Goal: Task Accomplishment & Management: Manage account settings

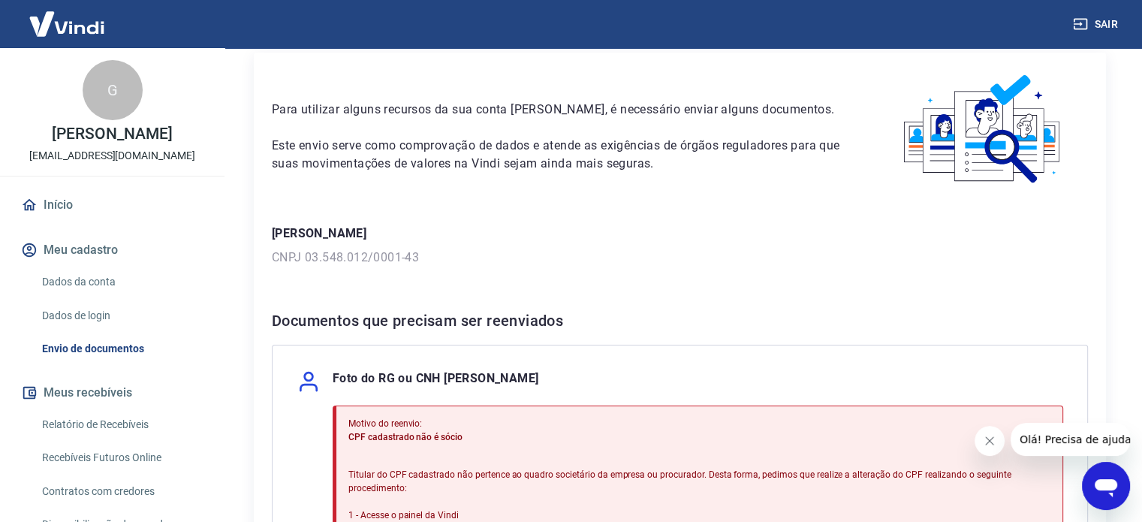
scroll to position [45, 0]
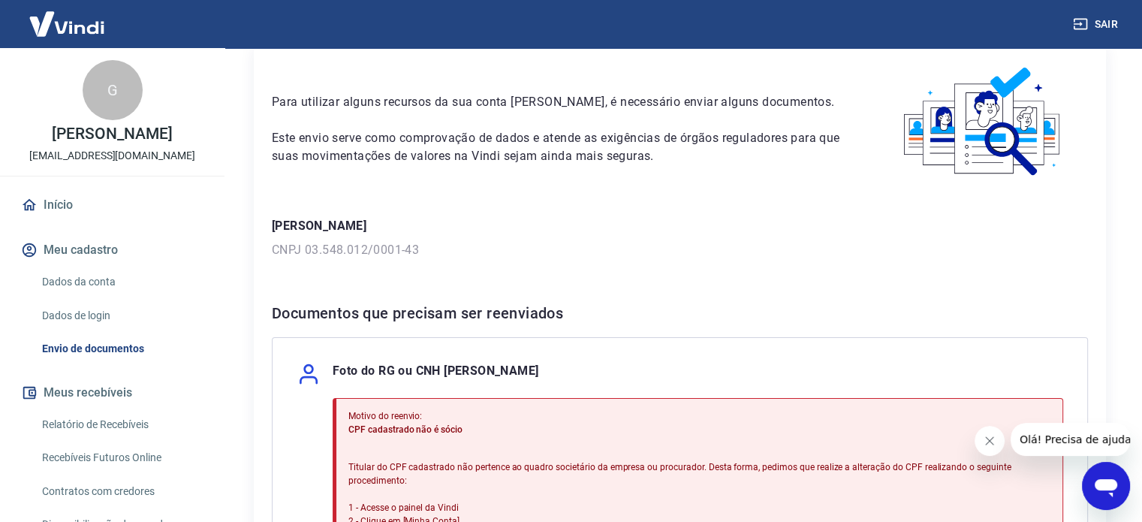
scroll to position [65, 0]
click at [126, 282] on link "Dados da conta" at bounding box center [121, 282] width 170 height 31
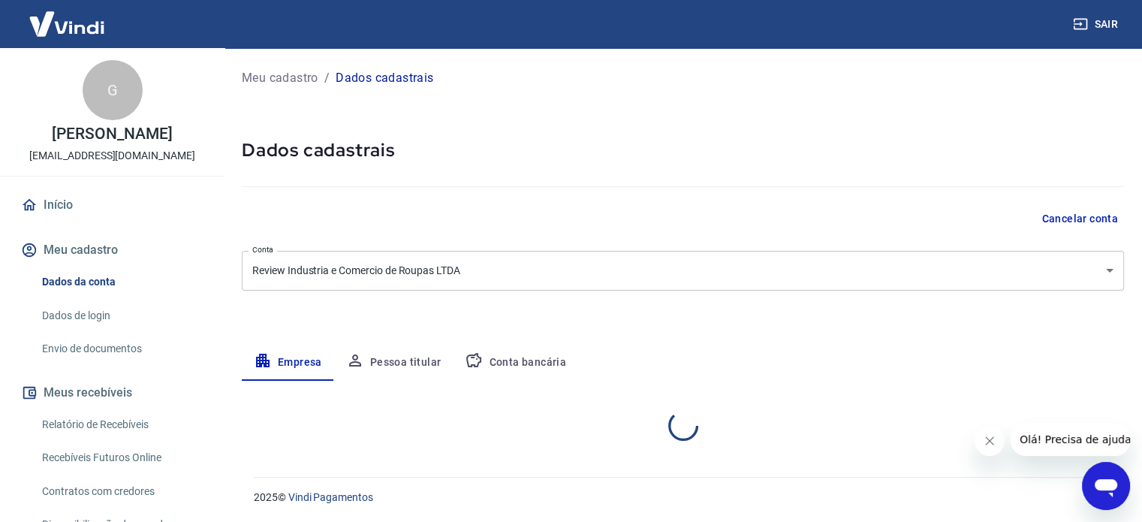
select select "SP"
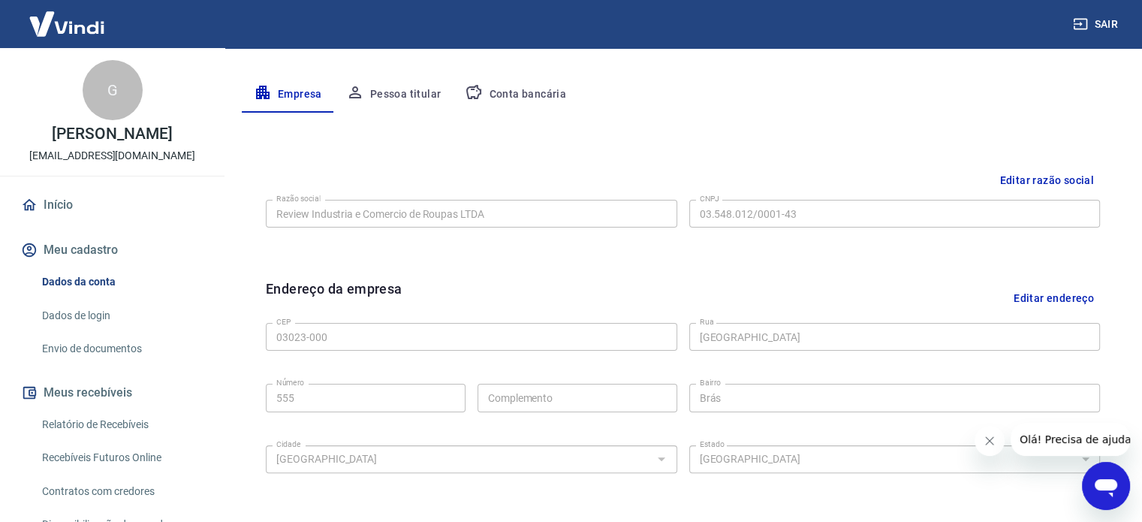
scroll to position [361, 0]
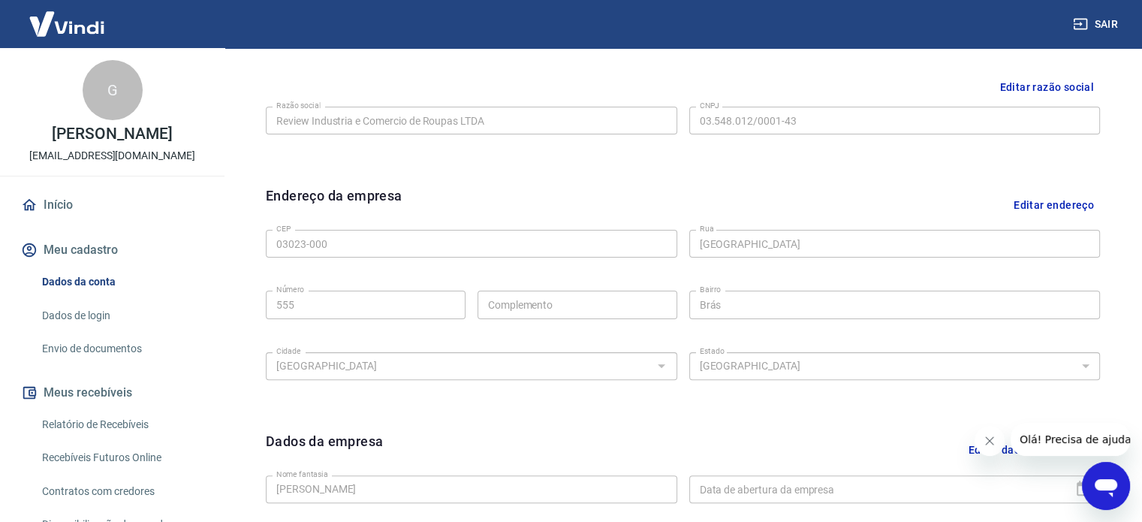
click at [1050, 203] on button "Editar endereço" at bounding box center [1054, 204] width 92 height 38
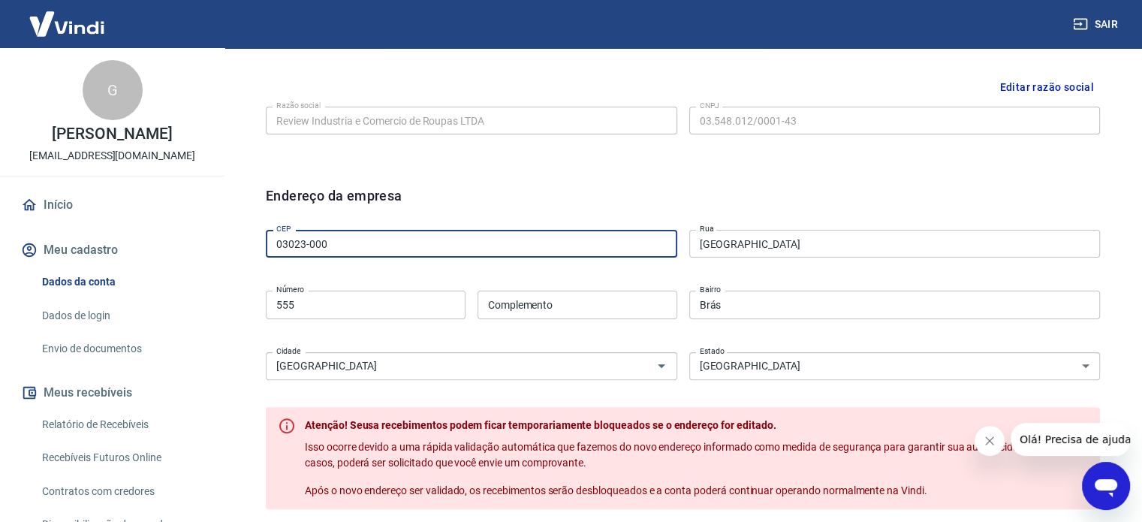
click at [487, 242] on input "03023-000" at bounding box center [471, 244] width 411 height 28
type input "0"
click at [635, 168] on div "Editar razão social Razão social Review Industria e Comercio de Roupas LTDA Raz…" at bounding box center [683, 118] width 858 height 113
click at [453, 233] on input "03023-000" at bounding box center [471, 244] width 411 height 28
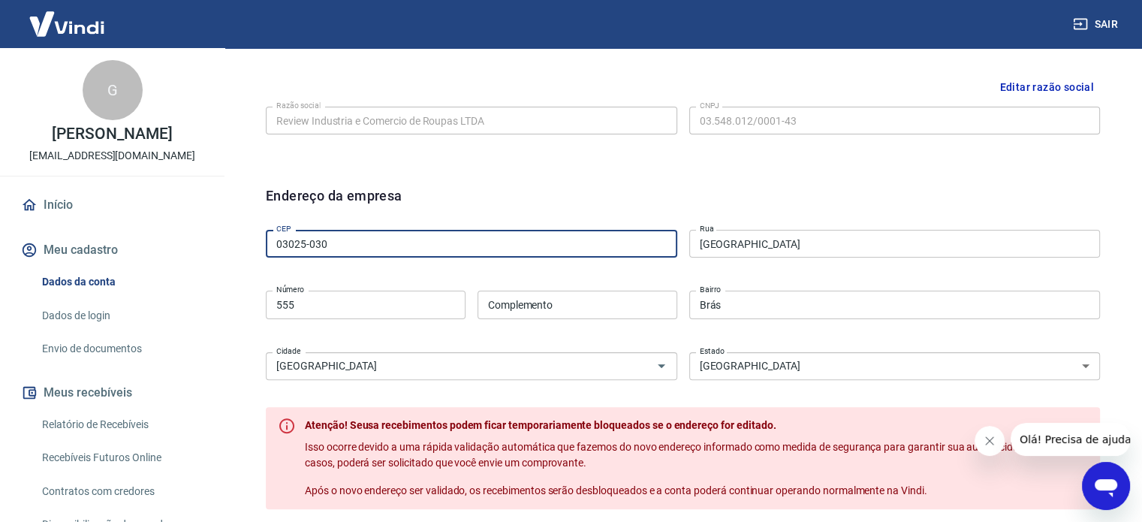
type input "03025-030"
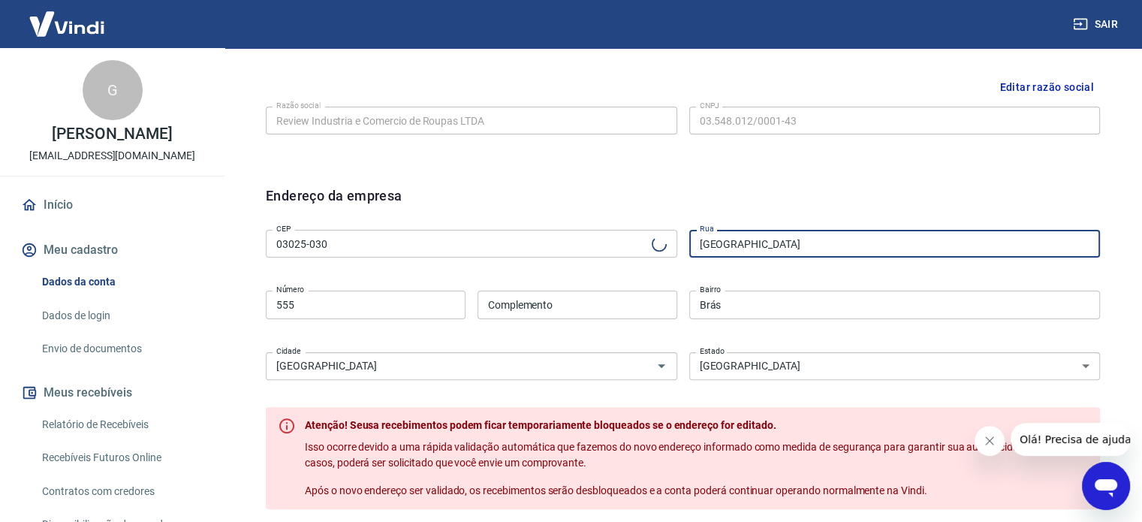
type input "[GEOGRAPHIC_DATA]"
click at [374, 311] on input "555" at bounding box center [366, 305] width 200 height 28
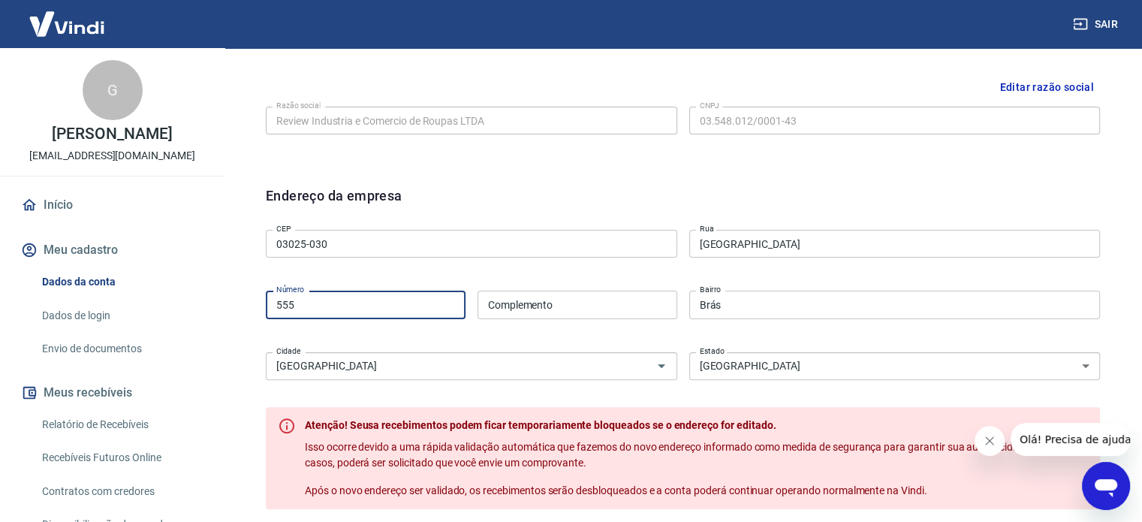
click at [374, 311] on input "555" at bounding box center [366, 305] width 200 height 28
type input "403"
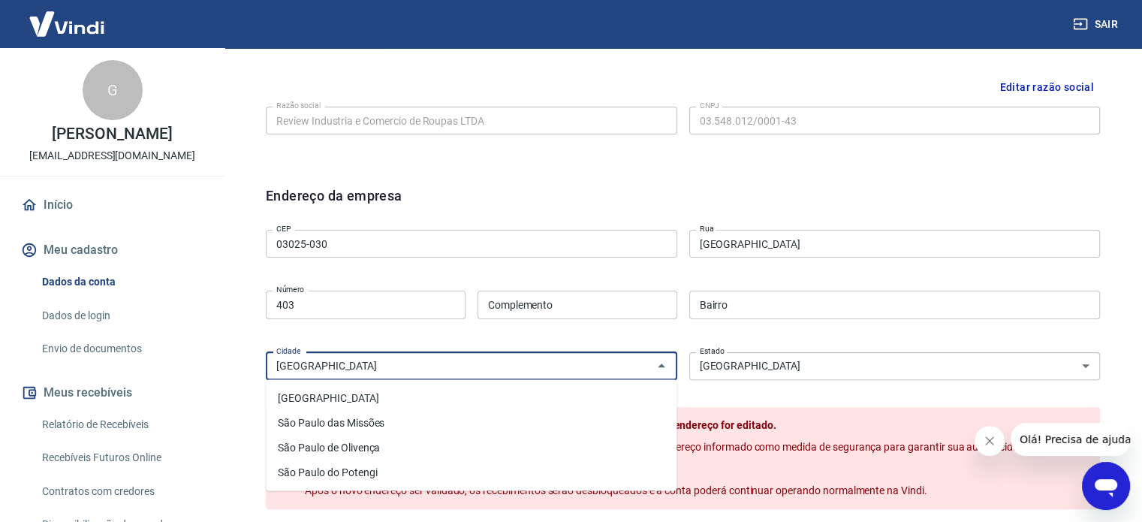
type input "[GEOGRAPHIC_DATA]"
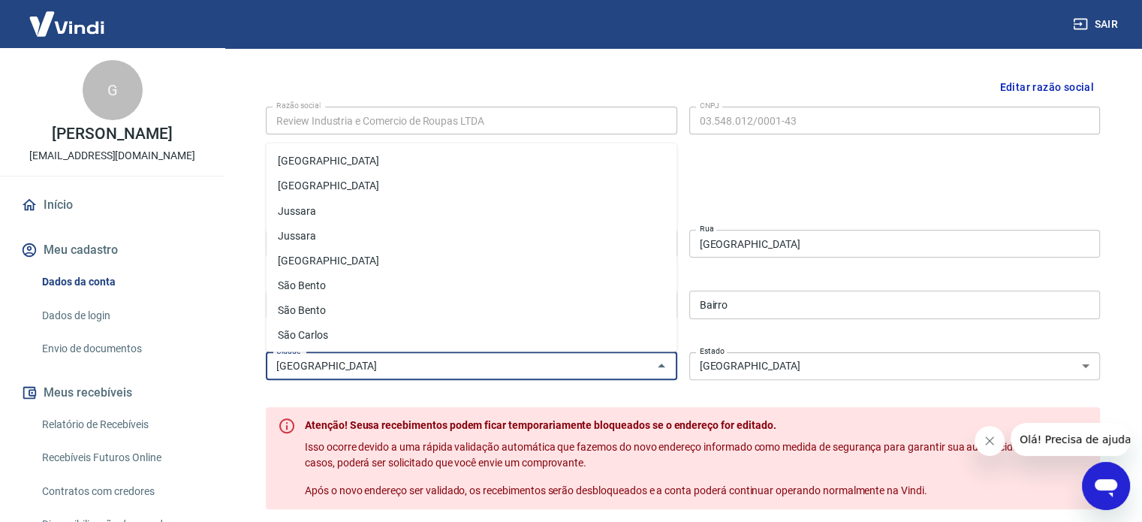
type input "[GEOGRAPHIC_DATA]"
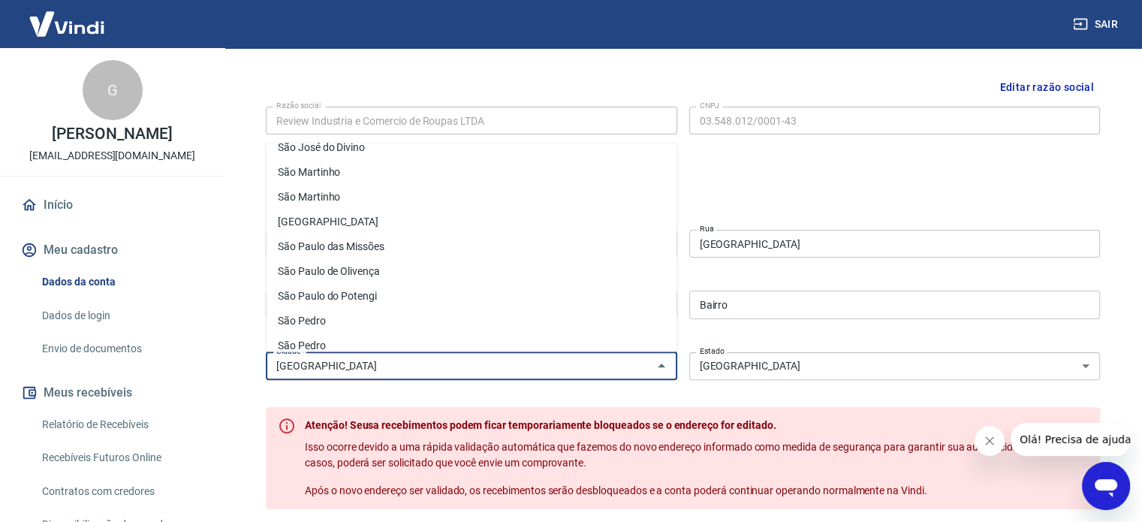
scroll to position [937, 0]
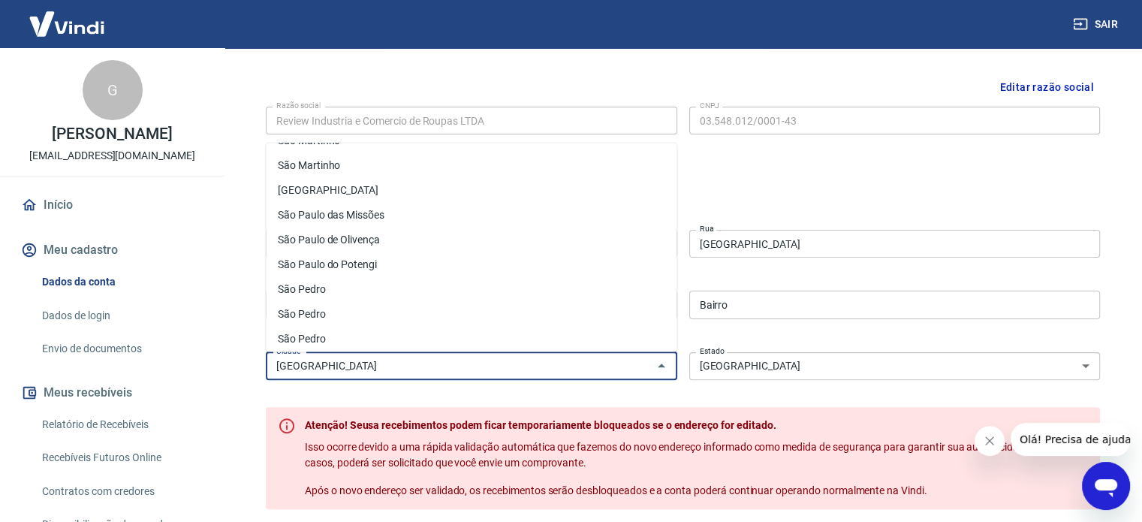
click at [345, 185] on li "[GEOGRAPHIC_DATA]" at bounding box center [471, 190] width 411 height 25
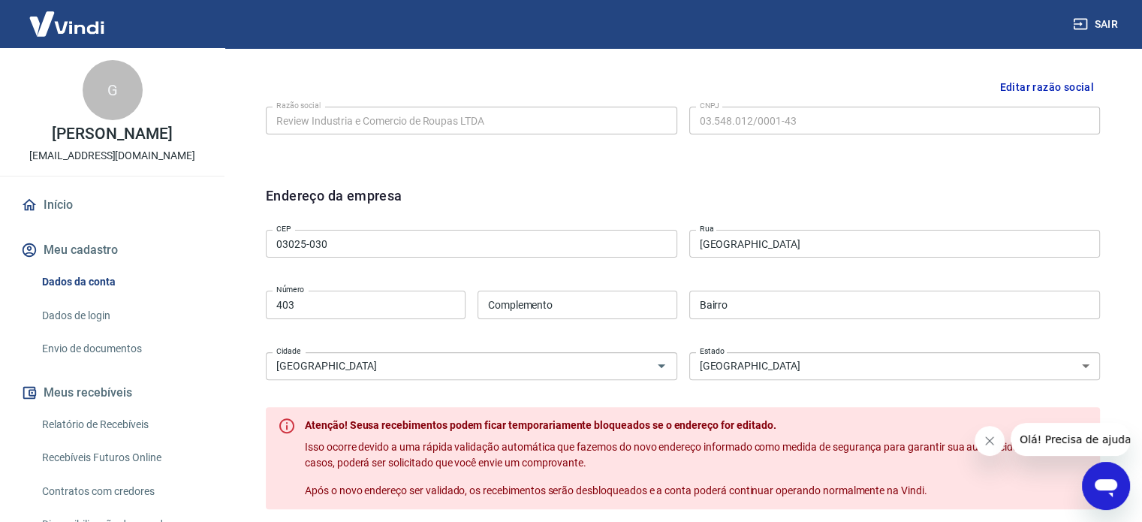
click at [728, 262] on div "CEP 03025-030 CEP Rua Rua Santa Clara Rua Número 403 Número Complemento Complem…" at bounding box center [683, 303] width 834 height 158
click at [545, 323] on div "CEP 03025-030 CEP Rua Rua Santa Clara Rua Número 403 Número Complemento Complem…" at bounding box center [683, 303] width 834 height 158
click at [757, 359] on select "Acre Alagoas Amapá Amazonas Bahia Ceará Distrito Federal Espírito Santo Goiás M…" at bounding box center [894, 366] width 411 height 28
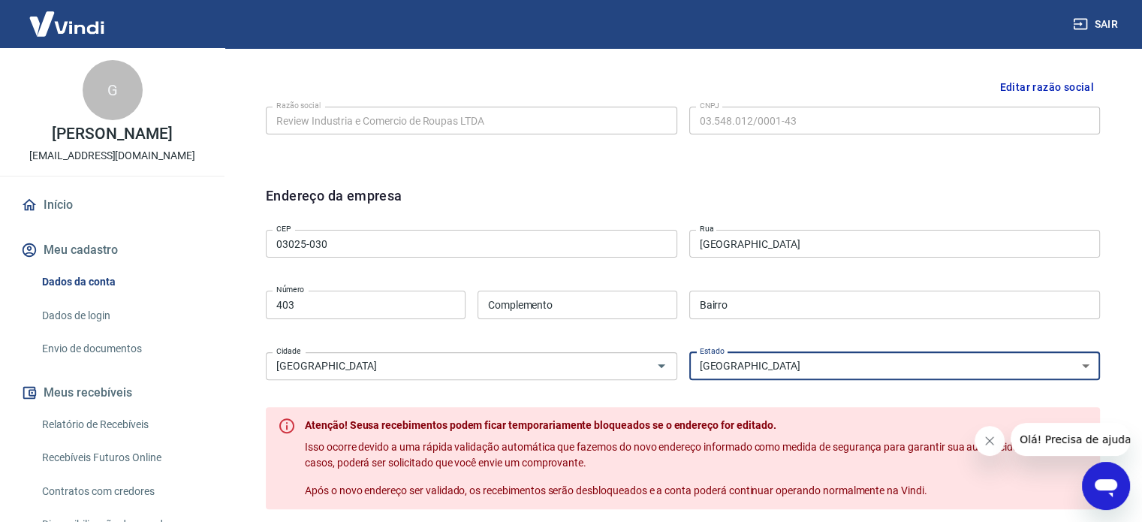
click at [689, 352] on select "Acre Alagoas Amapá Amazonas Bahia Ceará Distrito Federal Espírito Santo Goiás M…" at bounding box center [894, 366] width 411 height 28
click at [595, 329] on div "CEP 03025-030 CEP Rua Rua Santa Clara Rua Número 403 Número Complemento Complem…" at bounding box center [683, 303] width 834 height 158
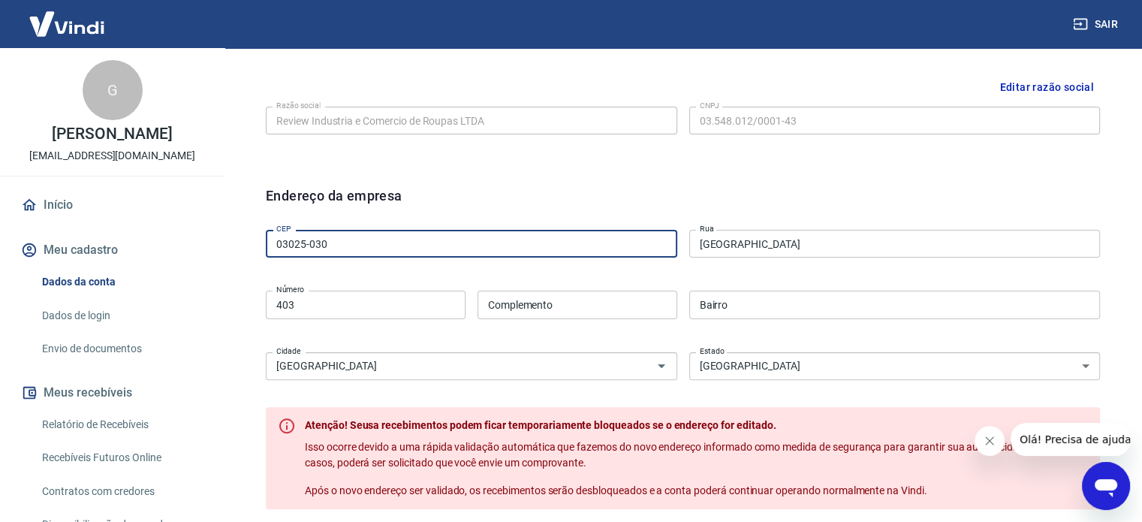
type input "Brás"
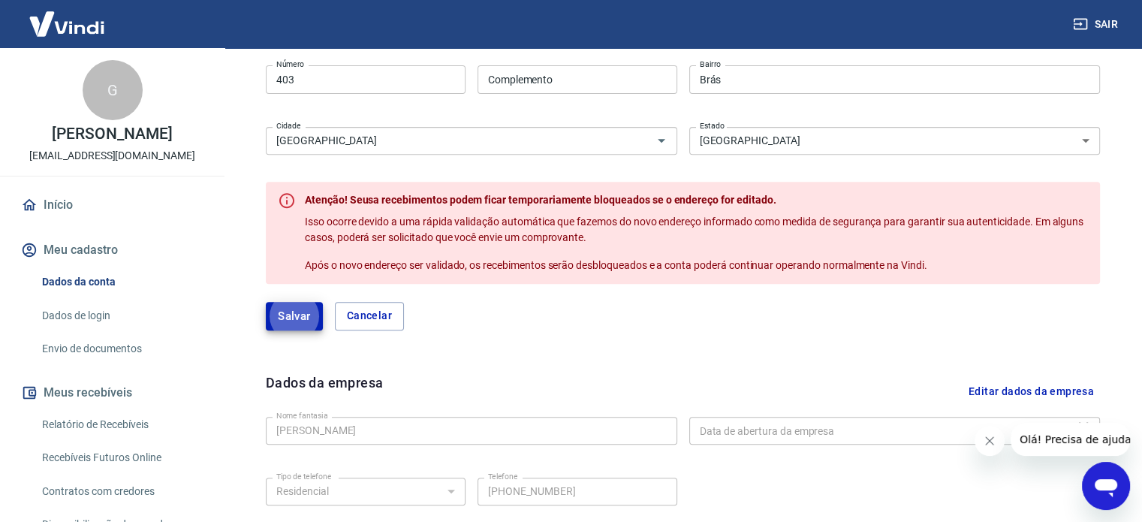
scroll to position [582, 0]
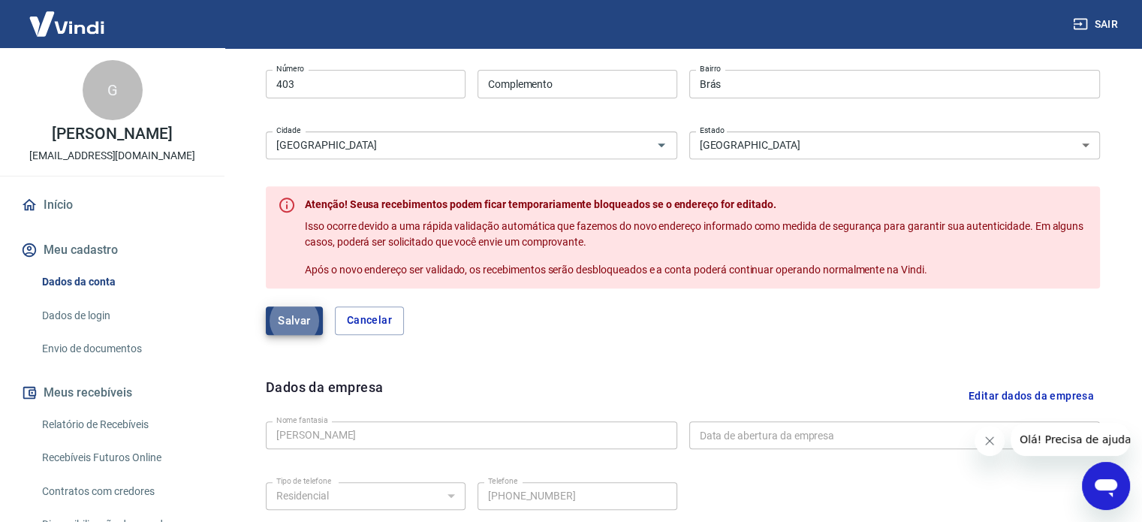
click at [306, 322] on button "Salvar" at bounding box center [294, 320] width 57 height 29
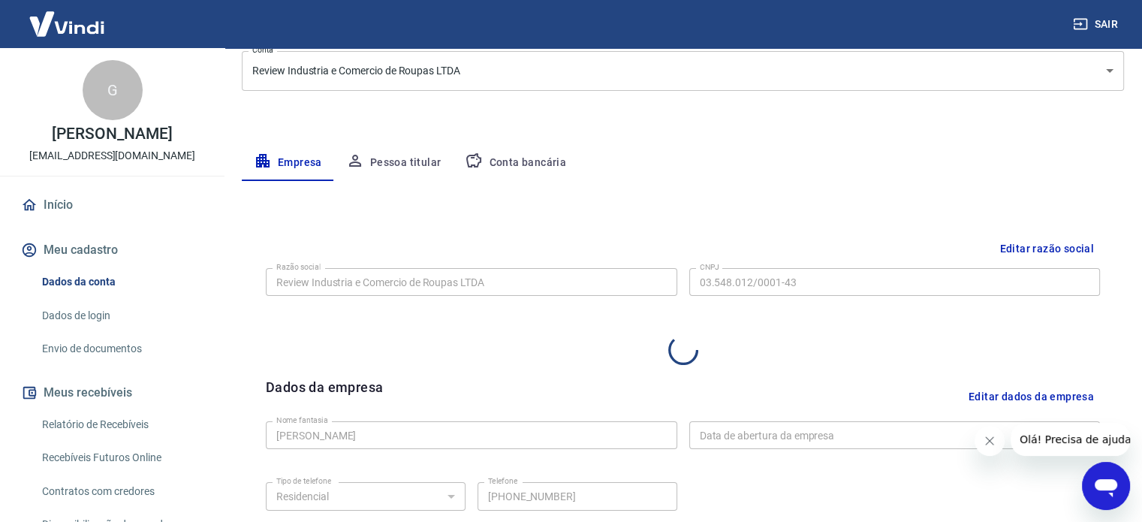
select select "SP"
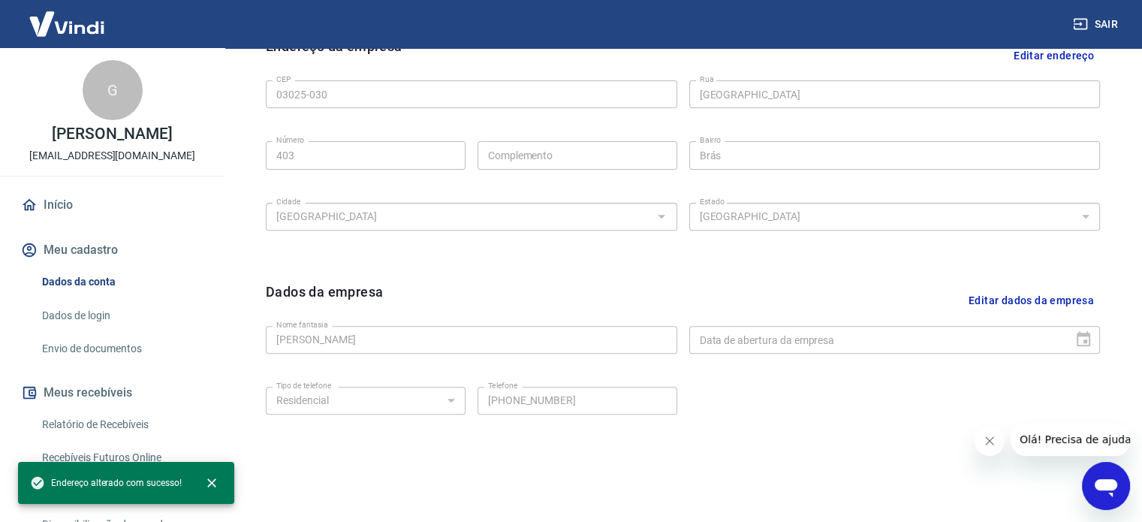
scroll to position [560, 0]
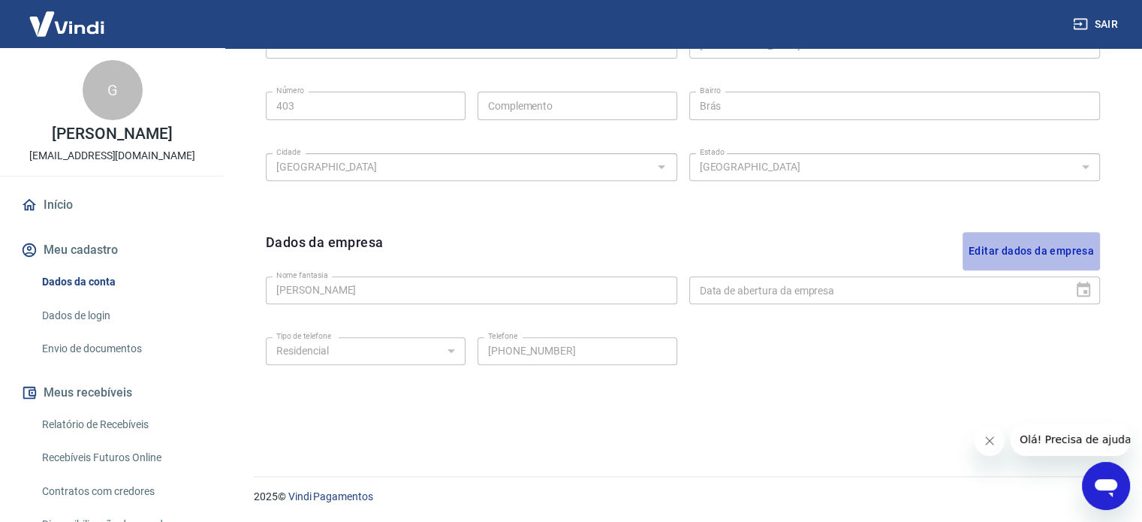
click at [1035, 256] on button "Editar dados da empresa" at bounding box center [1031, 251] width 137 height 38
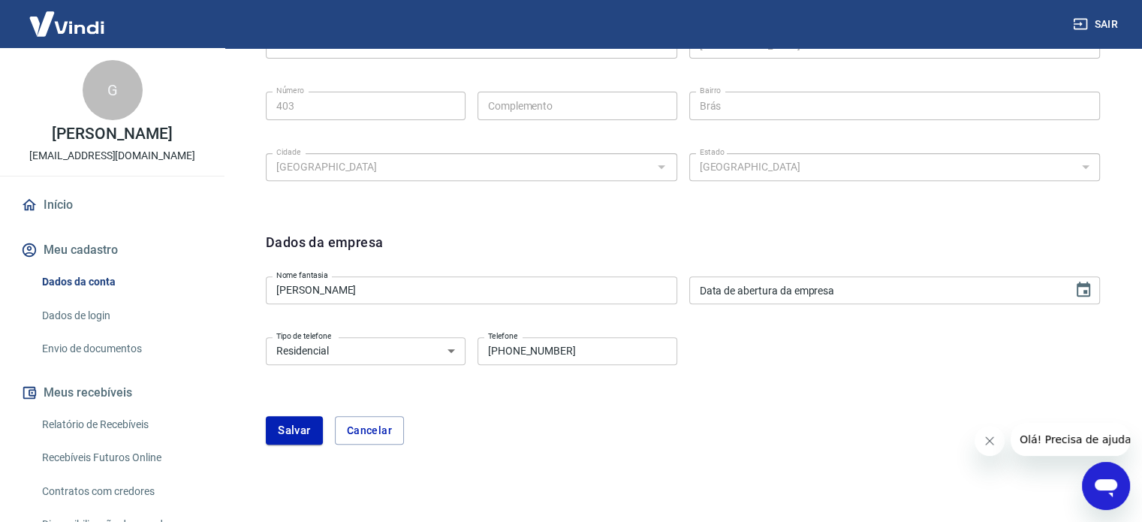
click at [414, 303] on input "Gabriel Haddad" at bounding box center [471, 290] width 411 height 28
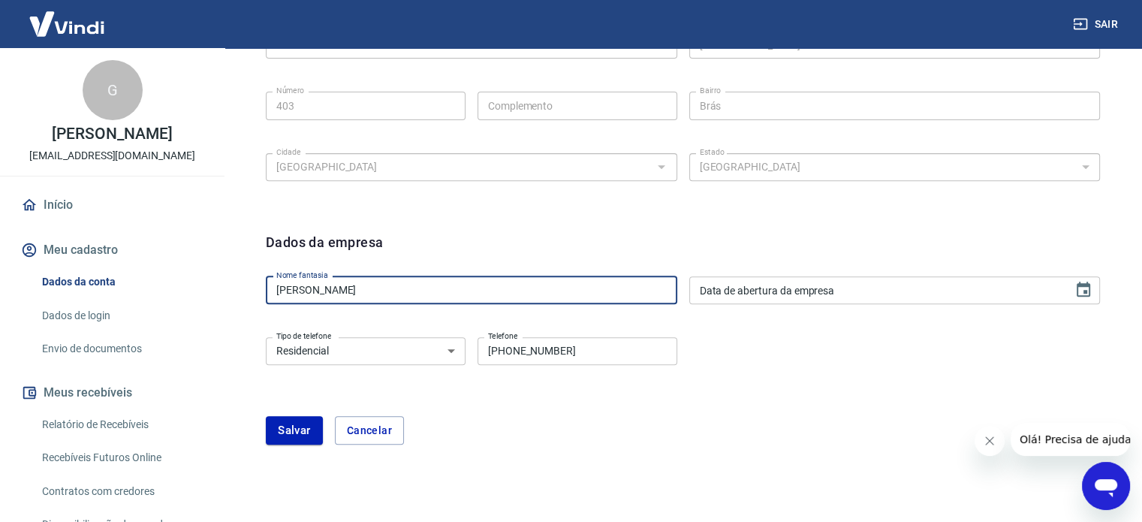
click at [414, 303] on input "Gabriel Haddad" at bounding box center [471, 290] width 411 height 28
type input "Review Jeans"
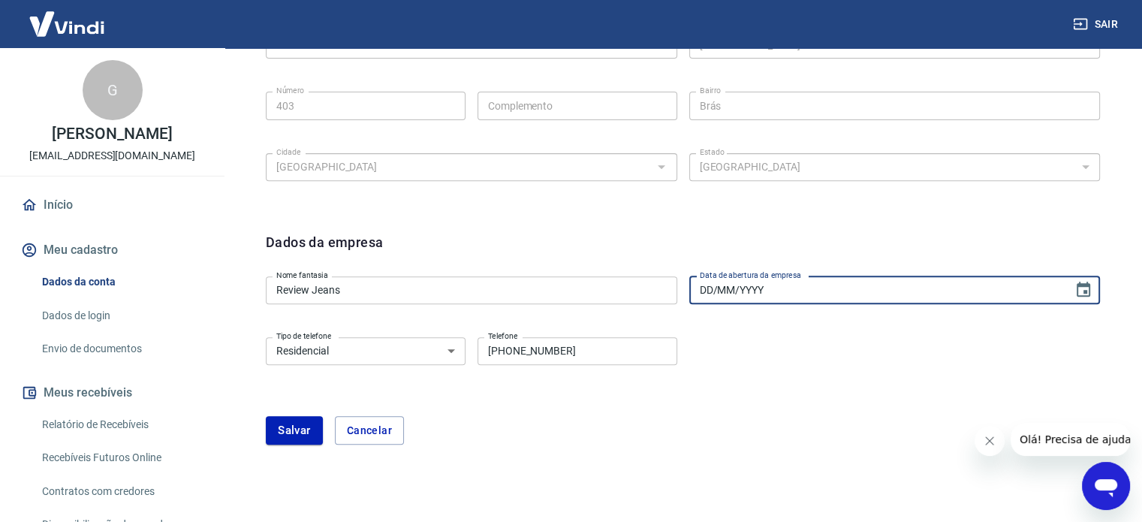
type input "DD/MM/YYYY"
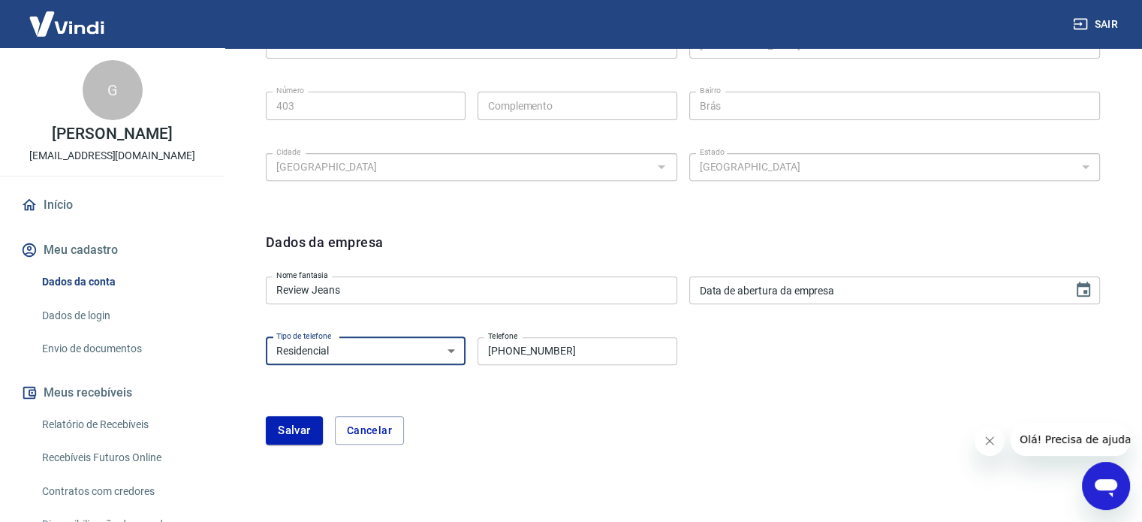
click at [451, 360] on select "Residencial Comercial" at bounding box center [366, 351] width 200 height 28
select select "business"
click at [266, 337] on select "Residencial Comercial" at bounding box center [366, 351] width 200 height 28
click at [592, 341] on input "[PHONE_NUMBER]" at bounding box center [577, 351] width 200 height 28
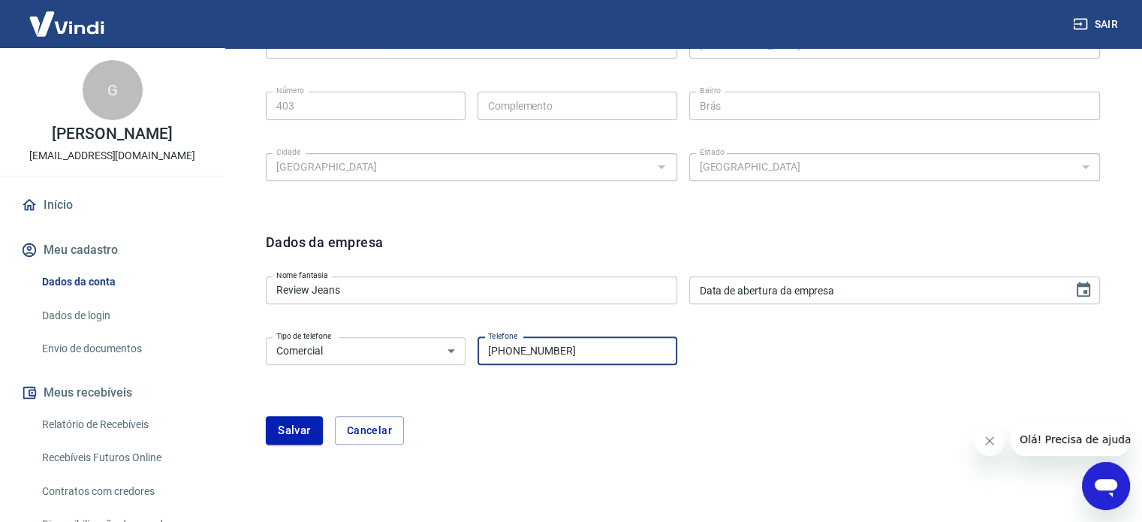
click at [529, 451] on div "Dados da empresa Nome fantasia Review Jeans Nome fantasia Data de abertura da e…" at bounding box center [683, 347] width 858 height 255
type input "DD/MM/YYYY"
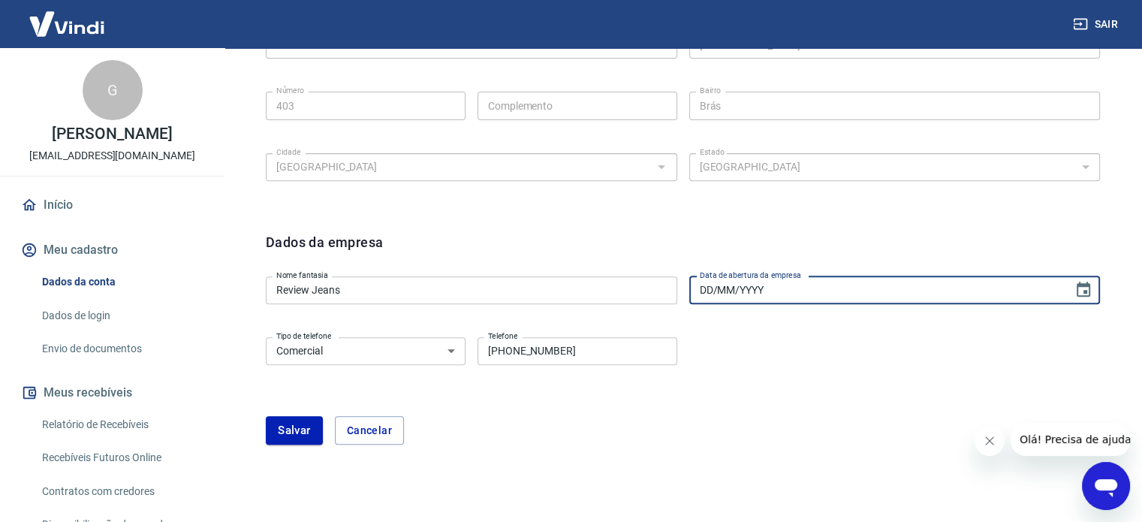
click at [847, 279] on input "DD/MM/YYYY" at bounding box center [876, 290] width 374 height 28
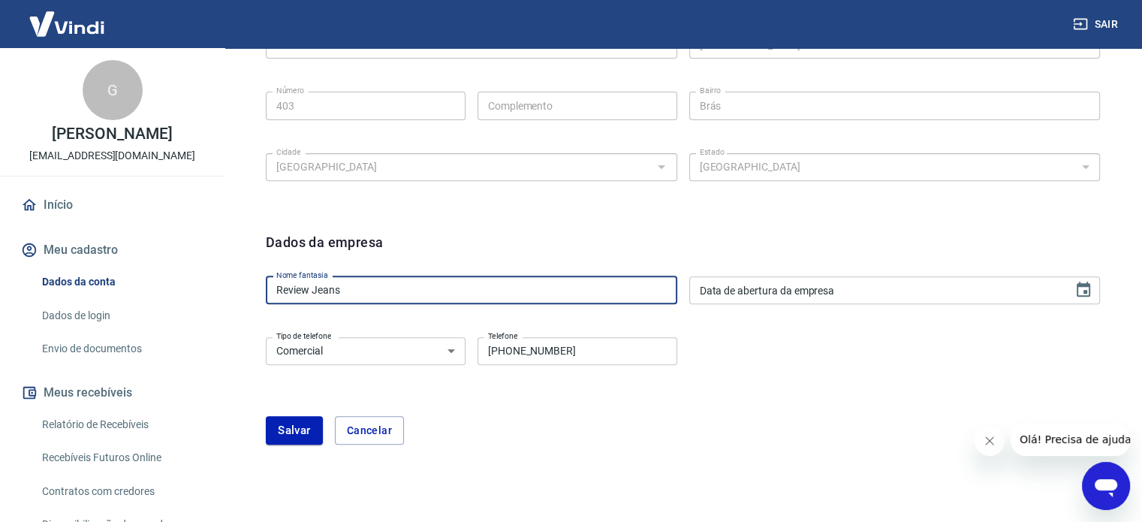
click at [406, 291] on input "Review Jeans" at bounding box center [471, 290] width 411 height 28
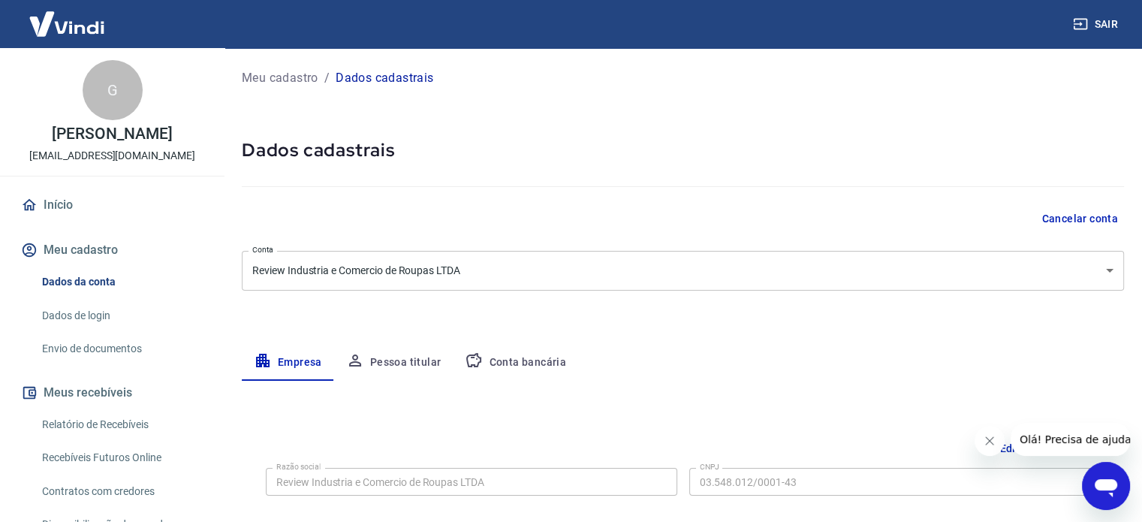
scroll to position [607, 0]
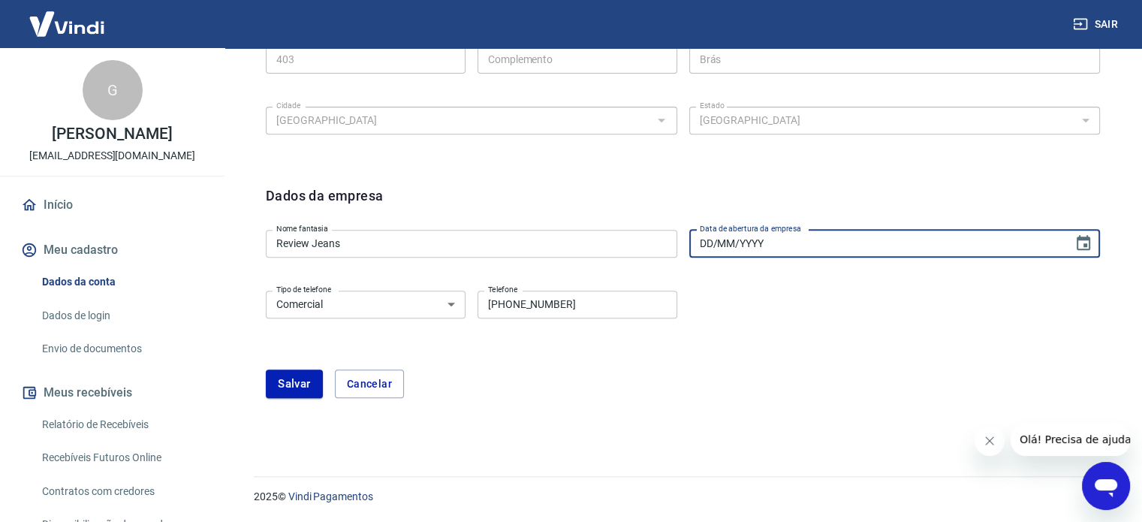
click at [780, 232] on div "Data de abertura da empresa DD/MM/YYYY Data de abertura da empresa" at bounding box center [894, 244] width 411 height 28
type input "[DATE]"
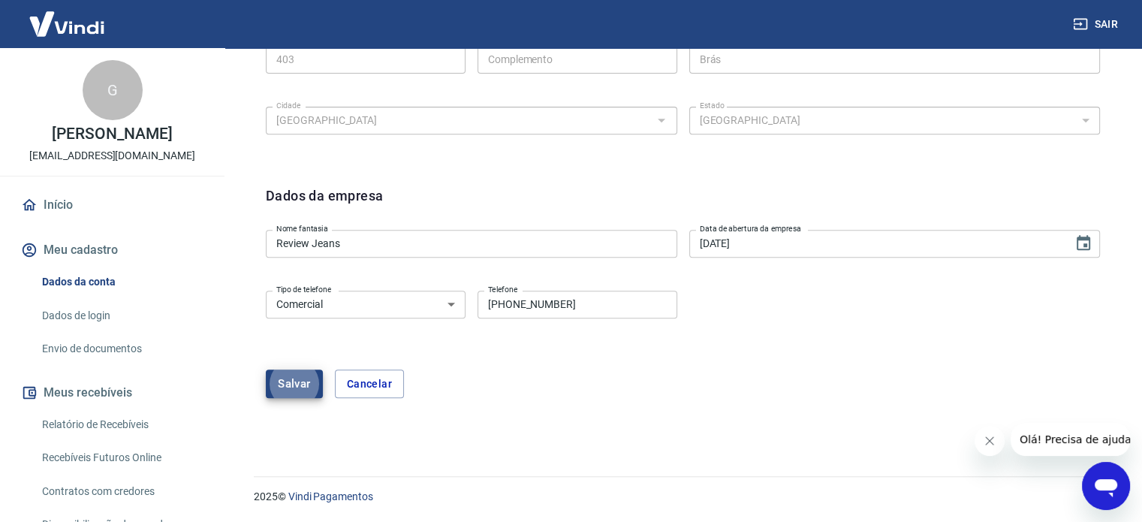
click at [298, 383] on button "Salvar" at bounding box center [294, 383] width 57 height 29
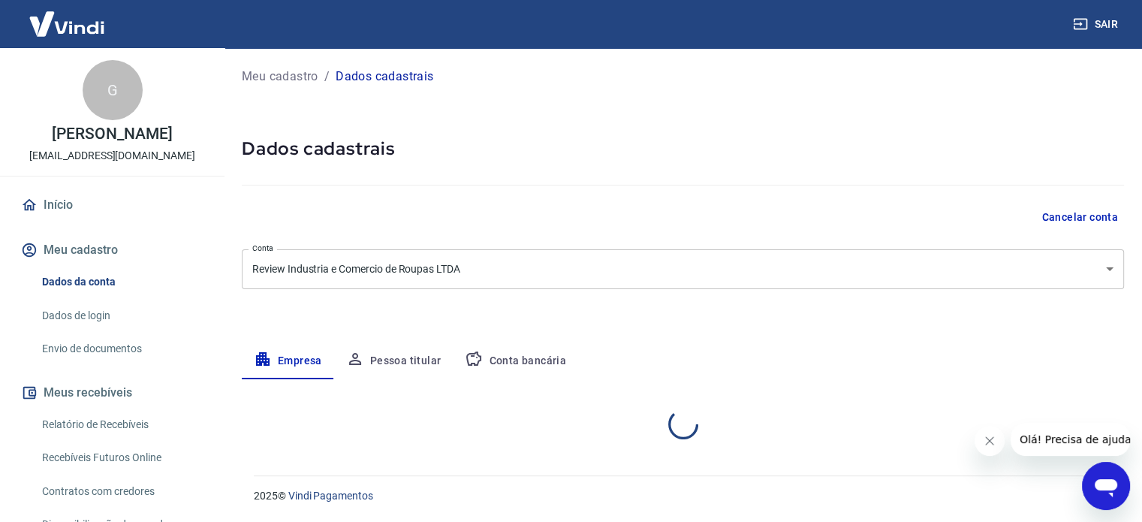
scroll to position [0, 0]
select select "SP"
select select "business"
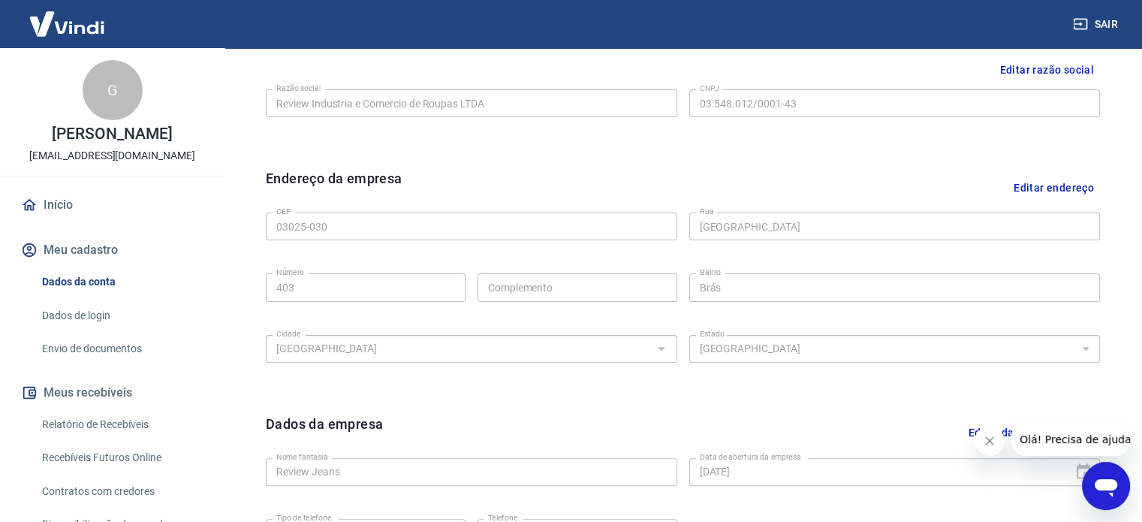
scroll to position [560, 0]
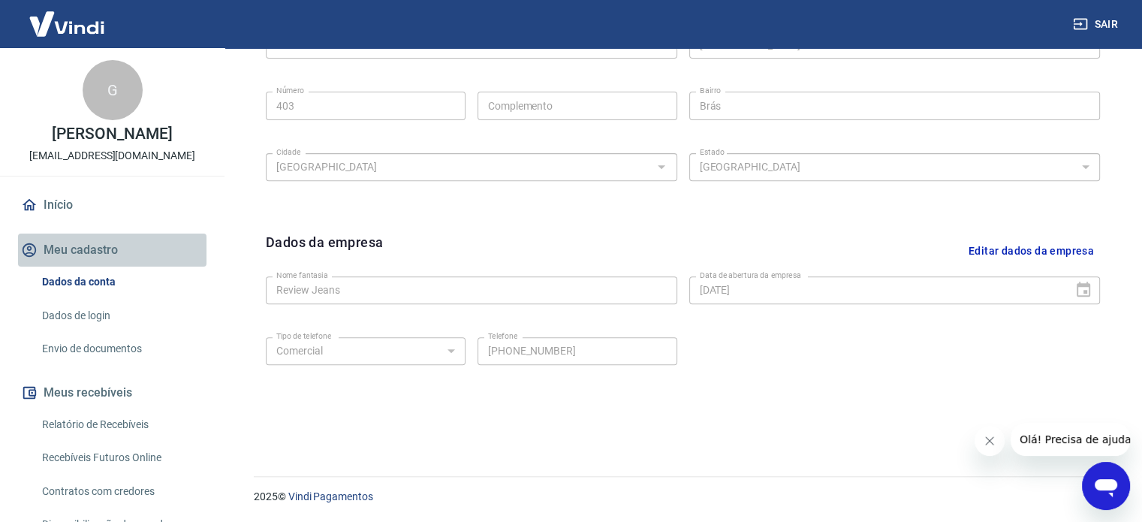
click at [122, 252] on button "Meu cadastro" at bounding box center [112, 249] width 188 height 33
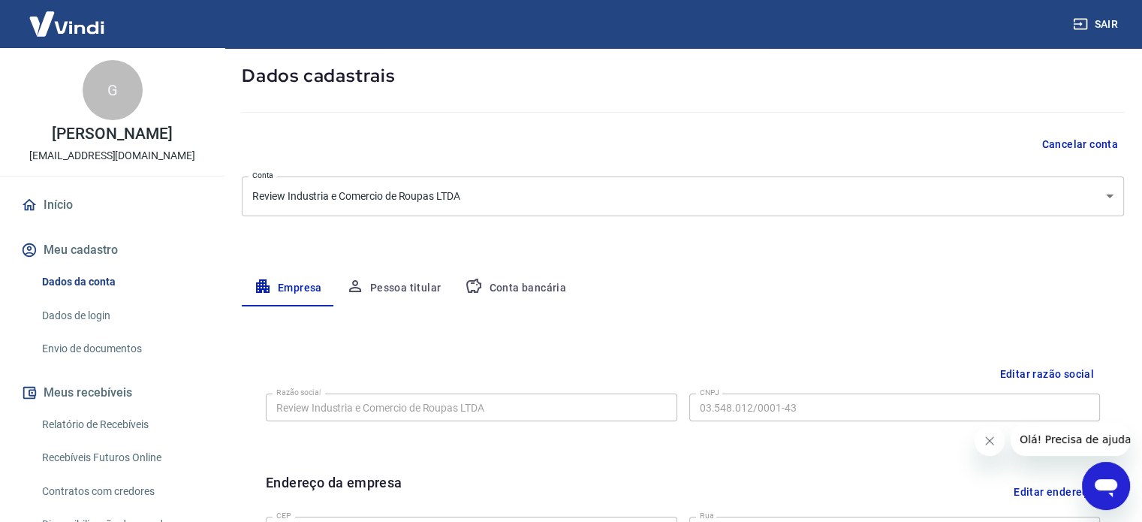
scroll to position [78, 0]
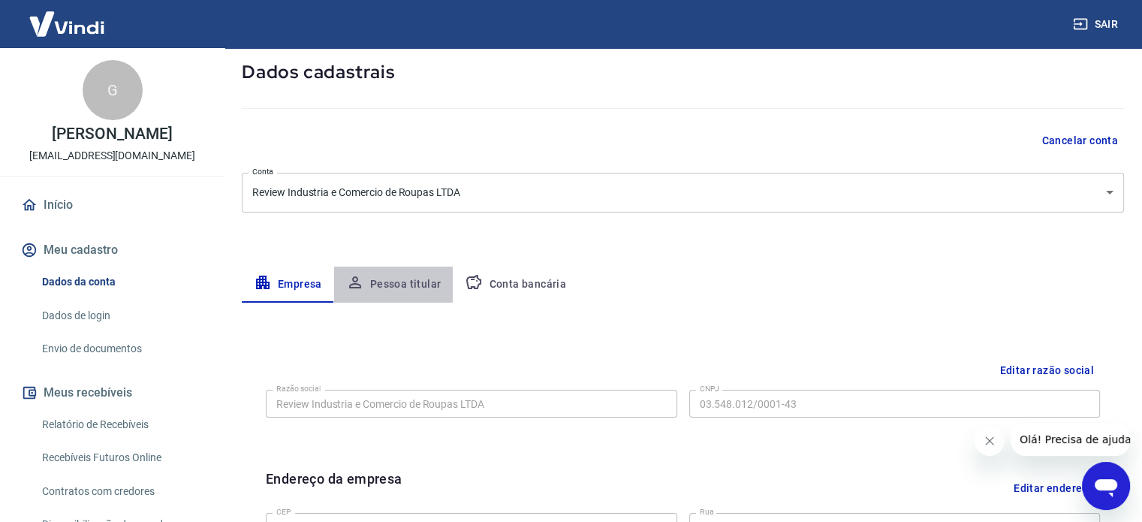
click at [435, 282] on button "Pessoa titular" at bounding box center [393, 285] width 119 height 36
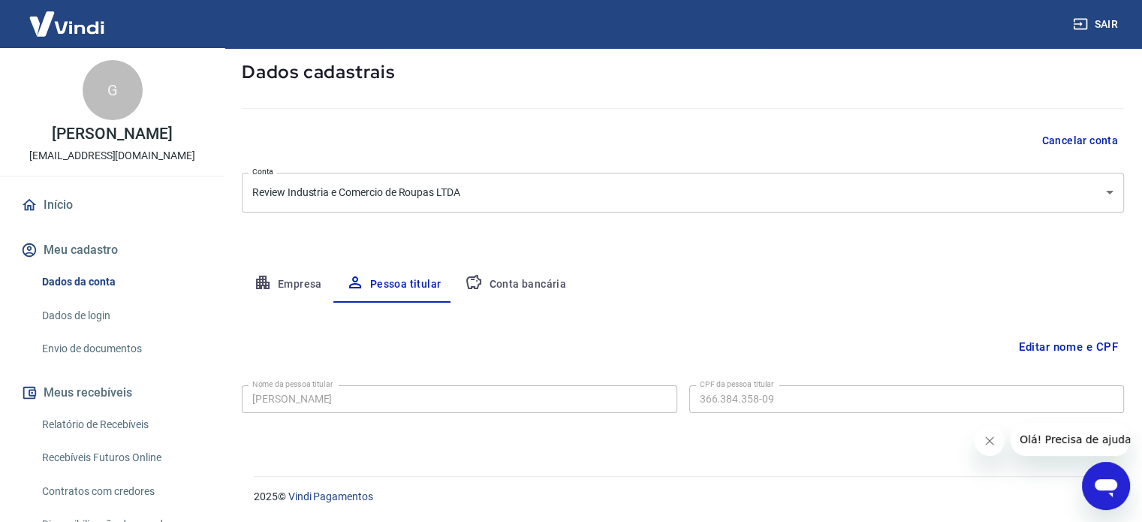
click at [1044, 336] on button "Editar nome e CPF" at bounding box center [1068, 347] width 111 height 29
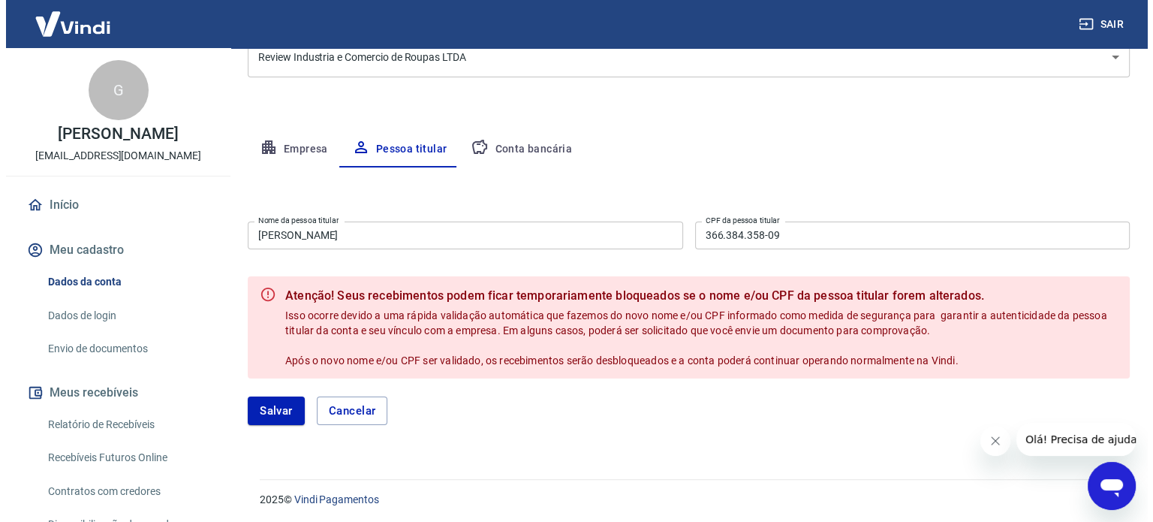
scroll to position [216, 0]
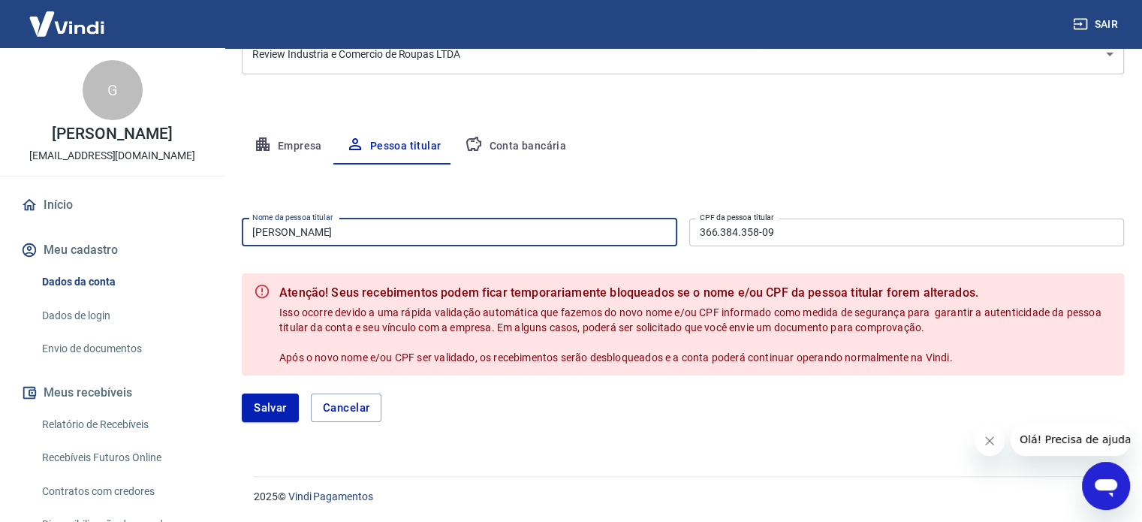
click at [465, 226] on input "Gabriel Haddad" at bounding box center [459, 232] width 435 height 28
click at [465, 227] on input "Gabriel Haddad" at bounding box center [459, 232] width 435 height 28
type input "G"
type input "[PERSON_NAME]"
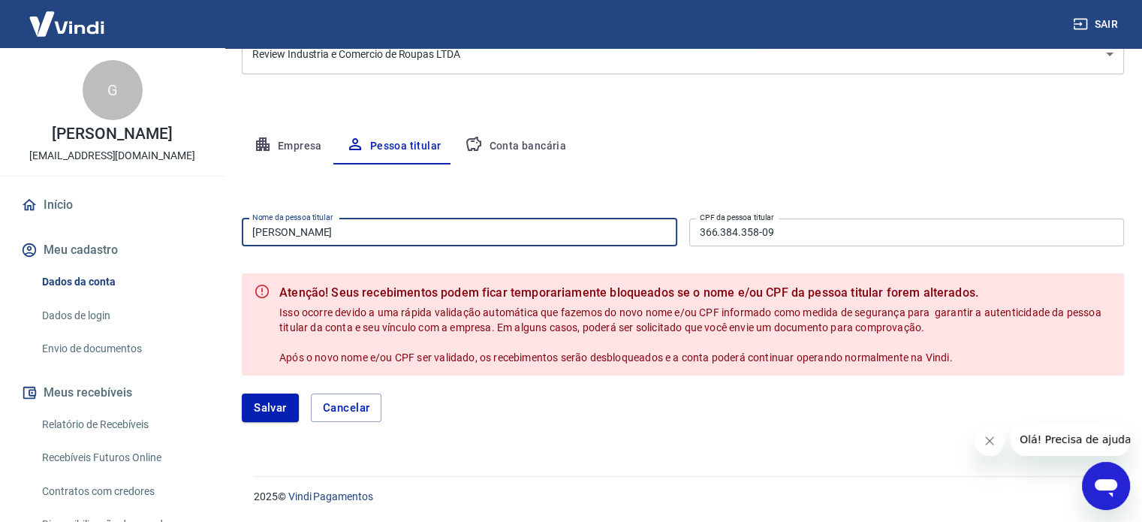
click at [811, 247] on div "Nome da pessoa titular Albert Philippe Haddad Nome da pessoa titular CPF da pes…" at bounding box center [683, 230] width 882 height 37
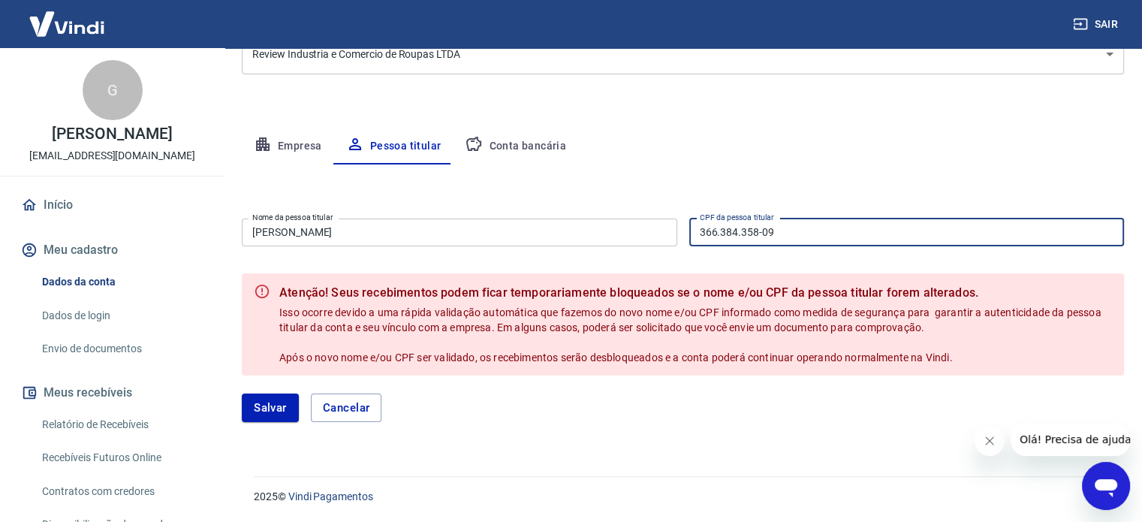
click at [823, 240] on input "366.384.358-09" at bounding box center [906, 232] width 435 height 28
type input "3"
type input "052.357.568-86"
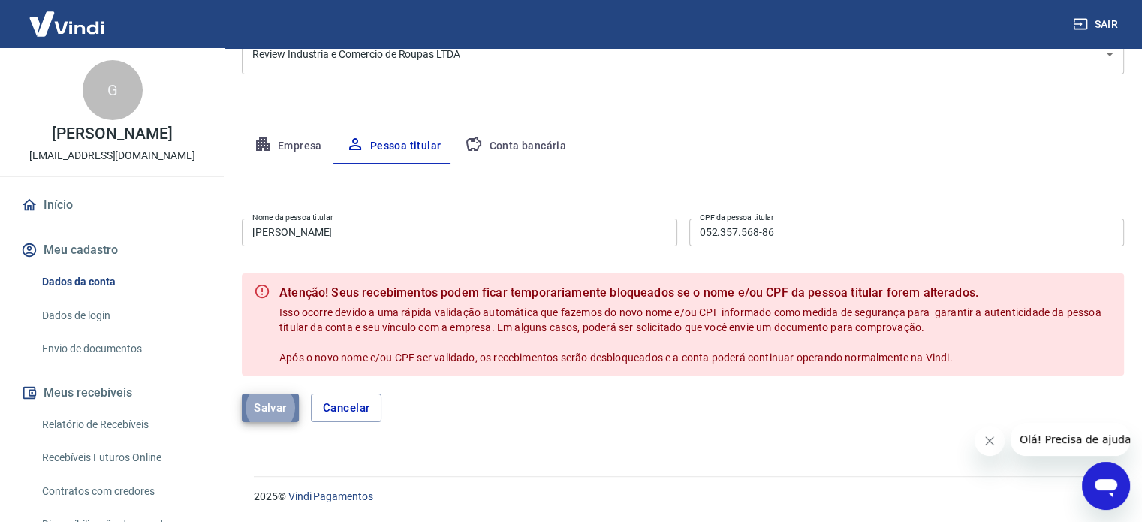
click at [267, 402] on button "Salvar" at bounding box center [270, 407] width 57 height 29
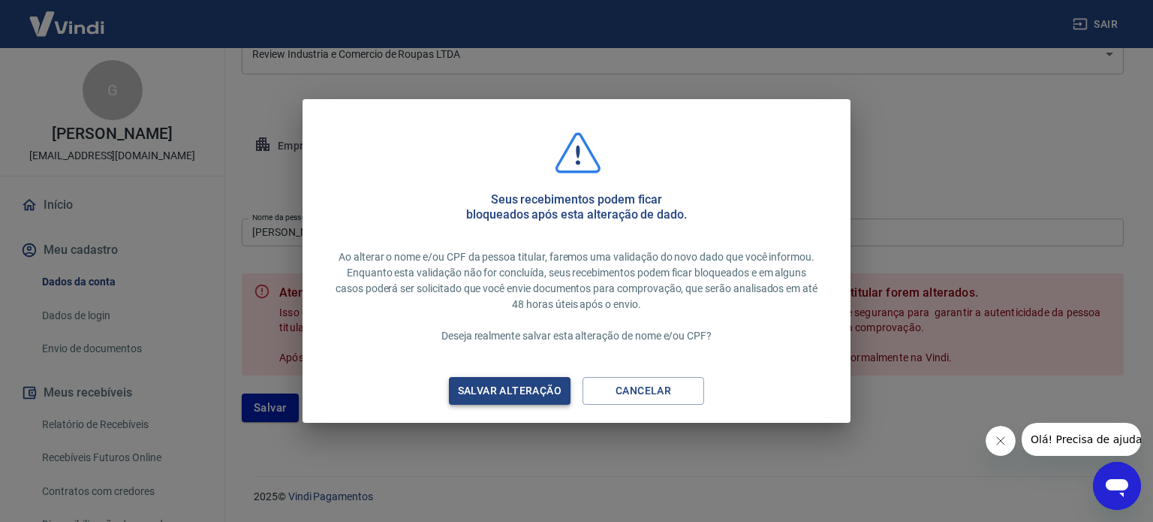
click at [540, 393] on div "Salvar alteração" at bounding box center [510, 390] width 140 height 19
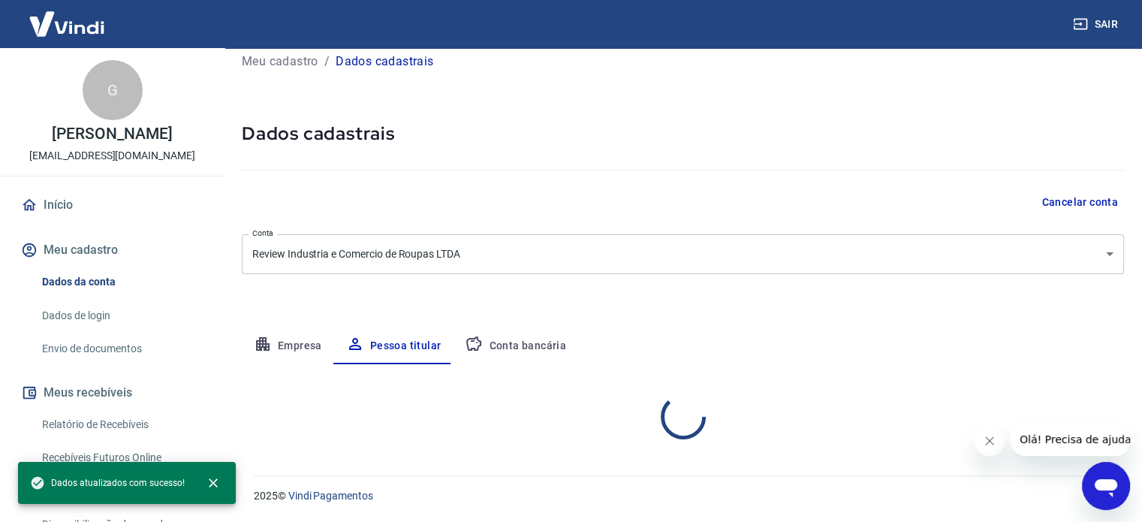
scroll to position [78, 0]
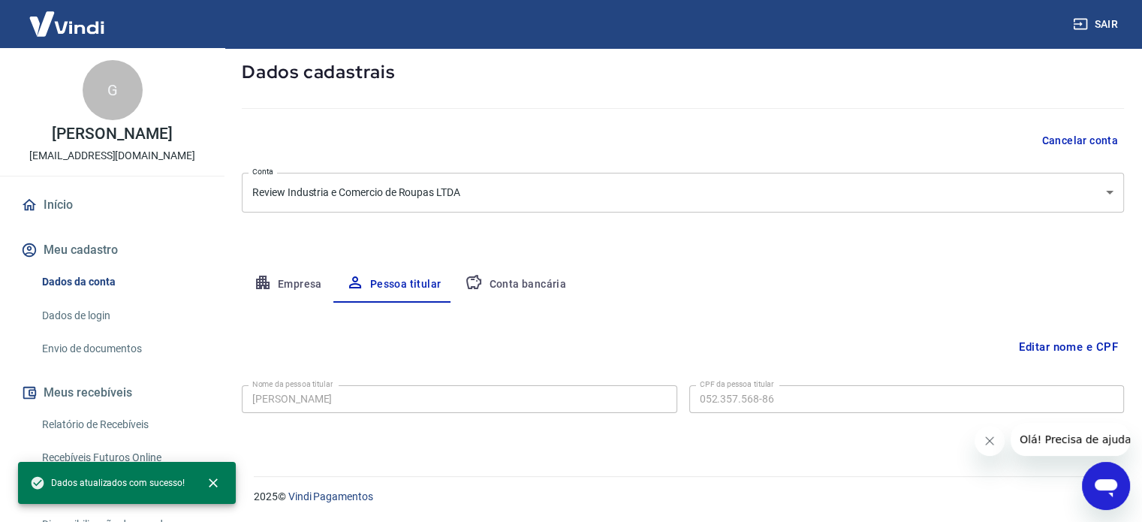
click at [553, 282] on button "Conta bancária" at bounding box center [515, 285] width 125 height 36
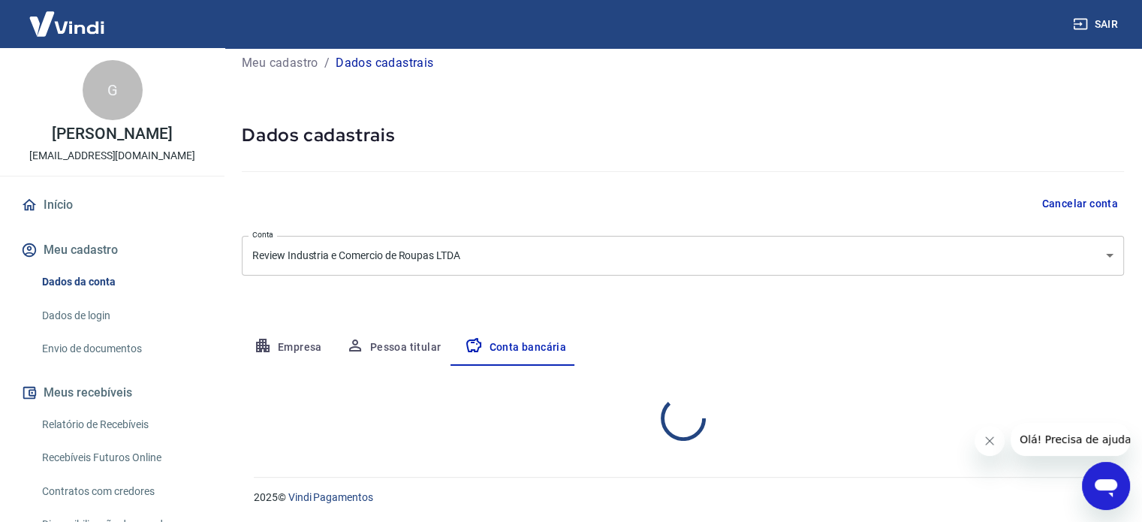
scroll to position [161, 0]
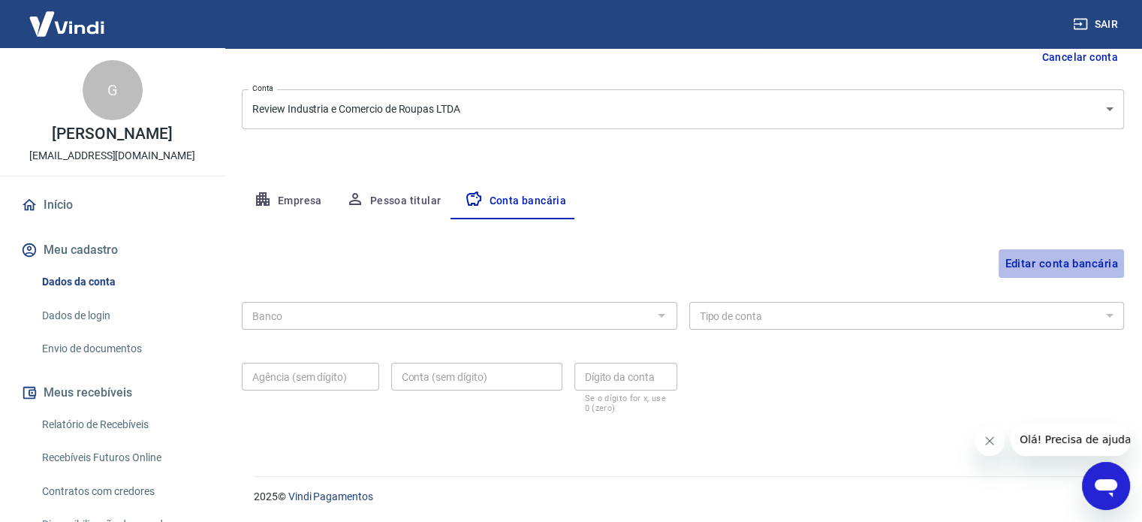
click at [1032, 256] on button "Editar conta bancária" at bounding box center [1061, 263] width 125 height 29
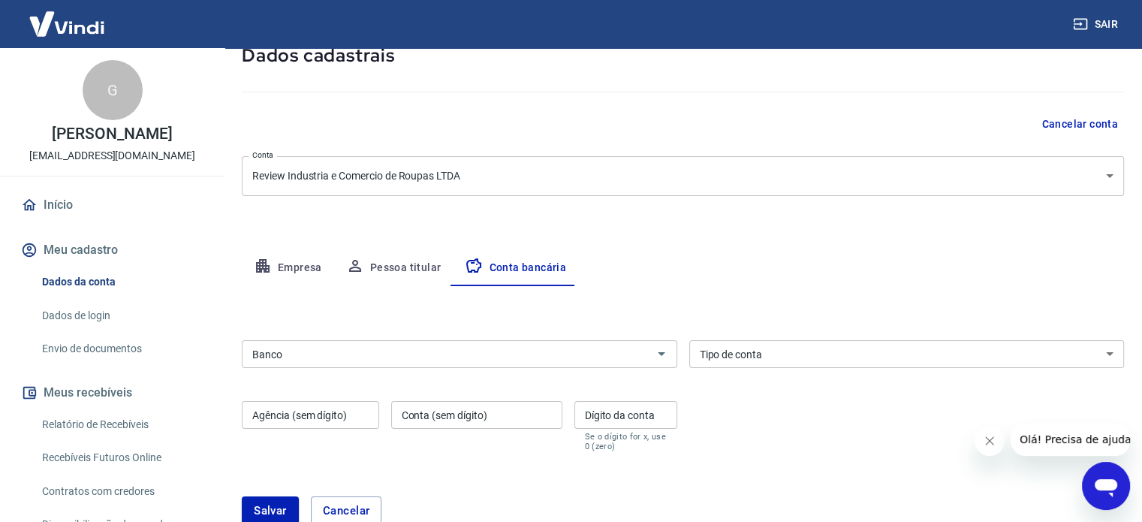
scroll to position [197, 0]
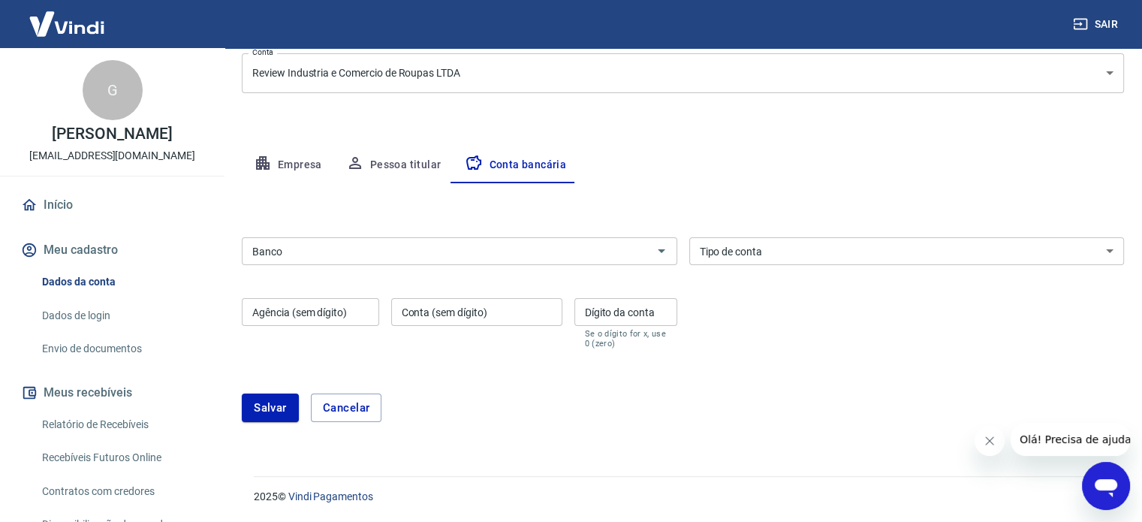
click at [645, 252] on input "Banco" at bounding box center [447, 251] width 402 height 19
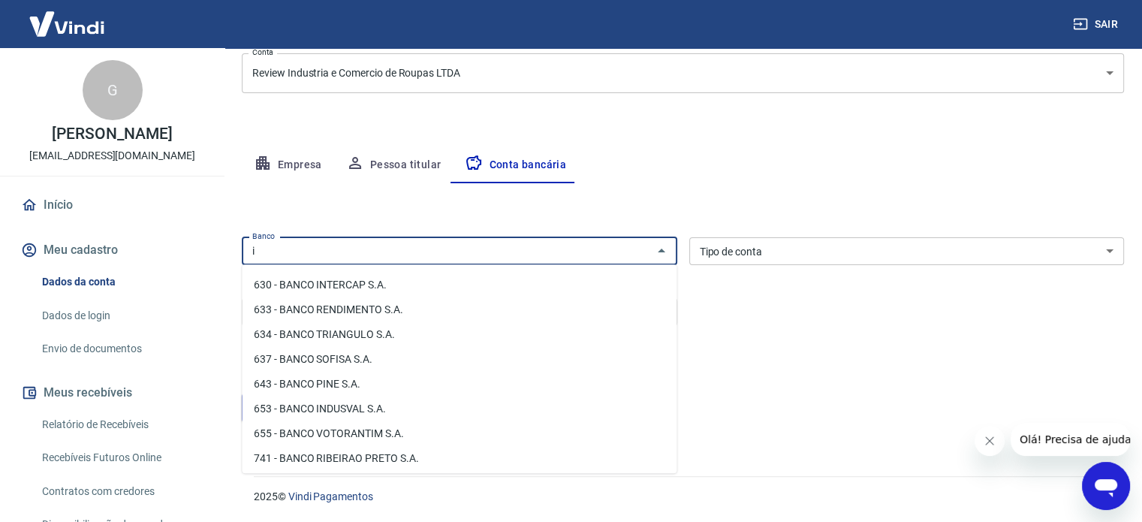
scroll to position [0, 0]
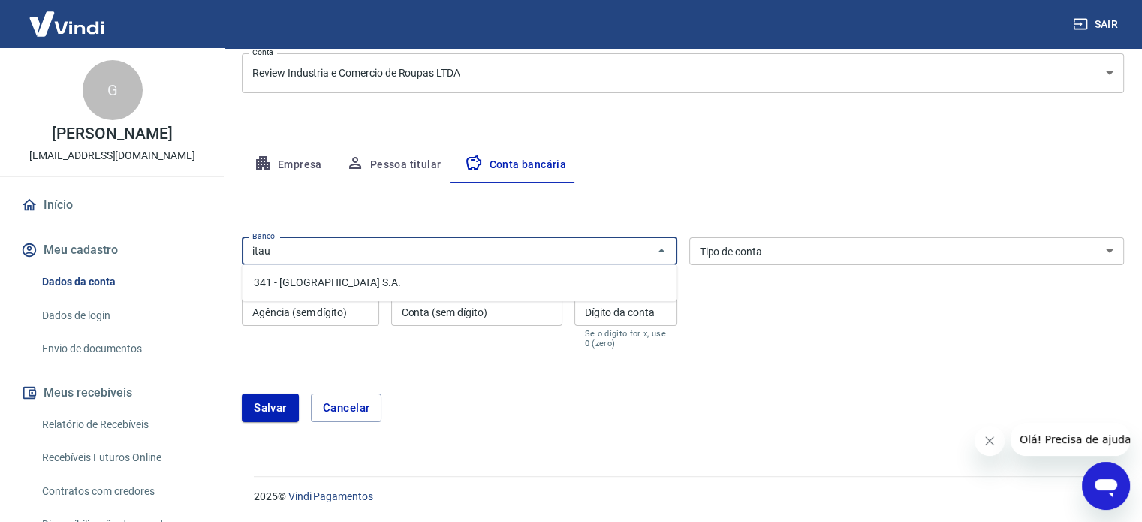
click at [385, 291] on li "341 - ITAÚ UNIBANCO S.A." at bounding box center [459, 282] width 435 height 25
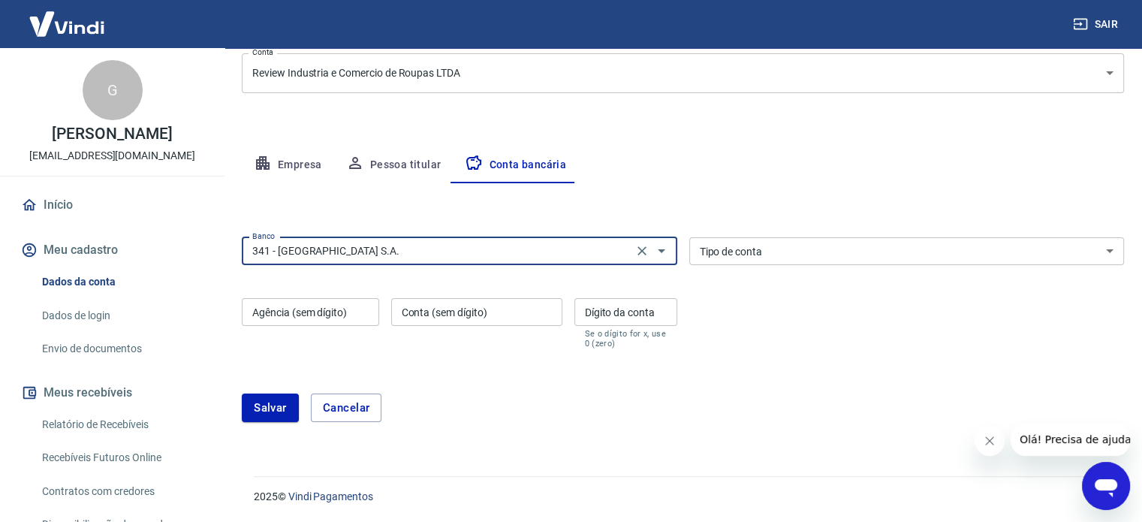
type input "341 - ITAÚ UNIBANCO S.A."
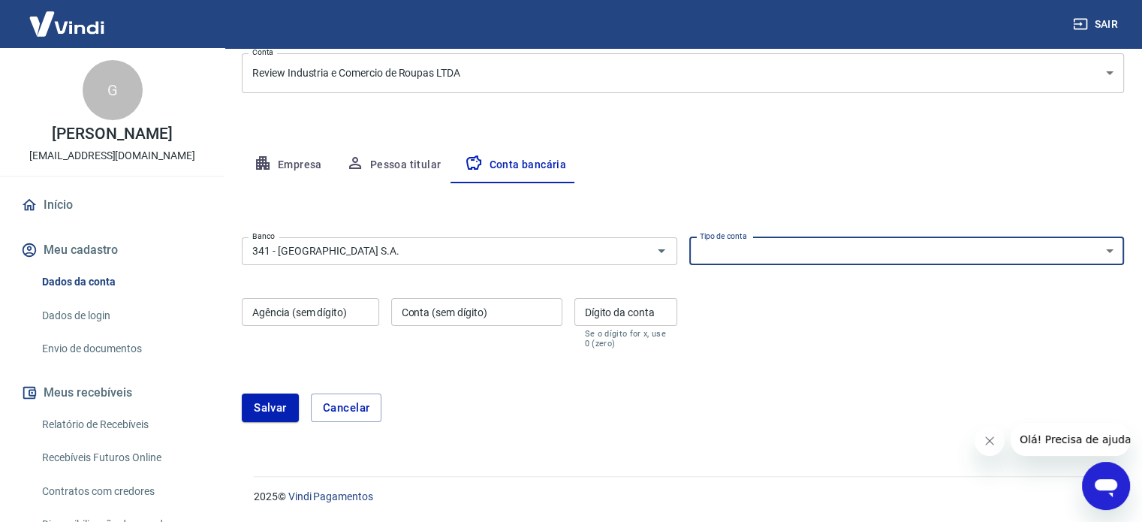
click at [807, 261] on select "Conta Corrente Conta Poupança" at bounding box center [906, 251] width 435 height 28
select select "1"
click at [689, 237] on select "Conta Corrente Conta Poupança" at bounding box center [906, 251] width 435 height 28
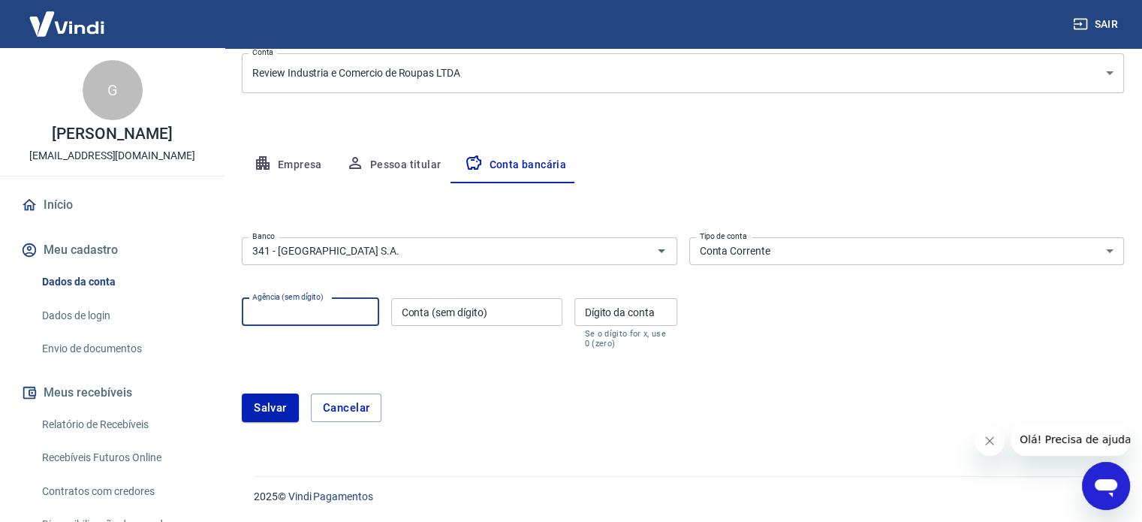
click at [325, 309] on input "Agência (sem dígito)" at bounding box center [310, 312] width 137 height 28
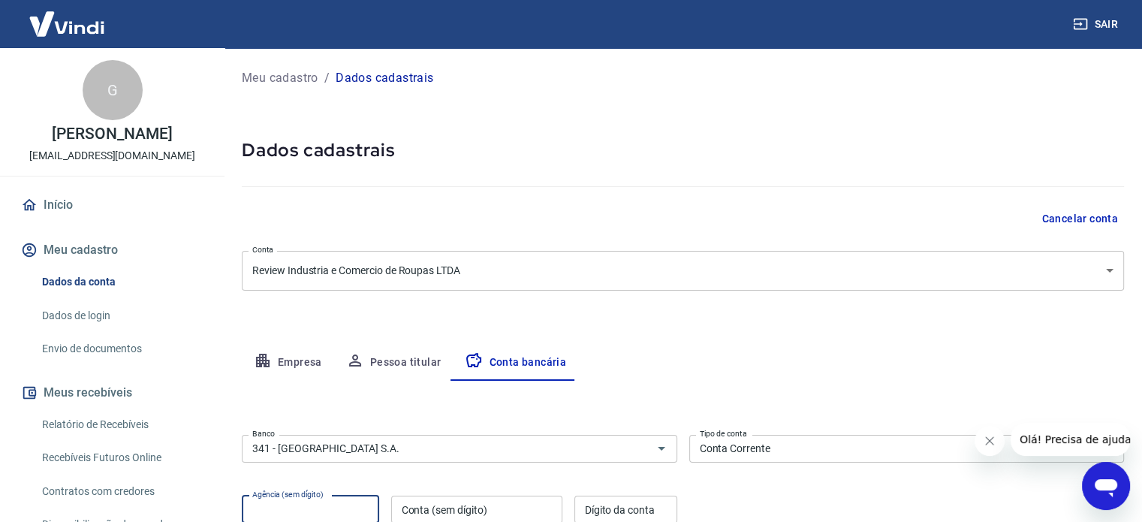
scroll to position [197, 0]
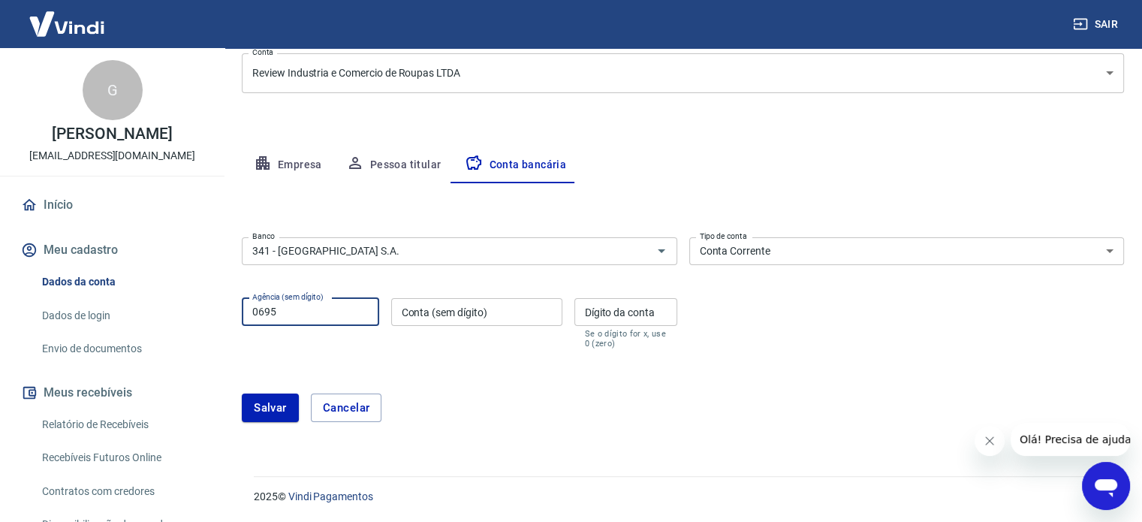
type input "0695"
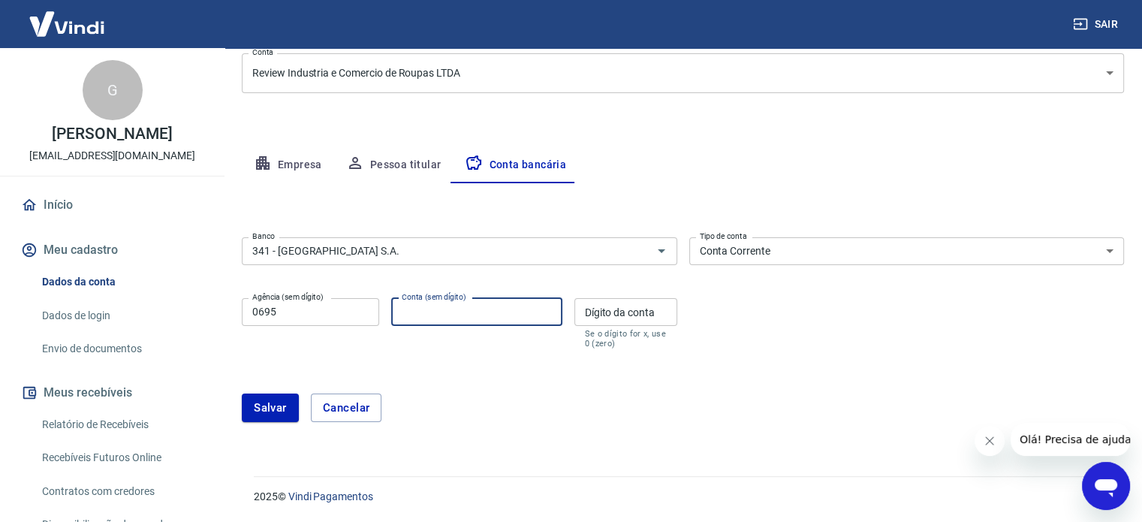
click at [487, 322] on input "Conta (sem dígito)" at bounding box center [476, 312] width 171 height 28
type input "39541"
click at [607, 311] on input "Dígito da conta" at bounding box center [625, 312] width 103 height 28
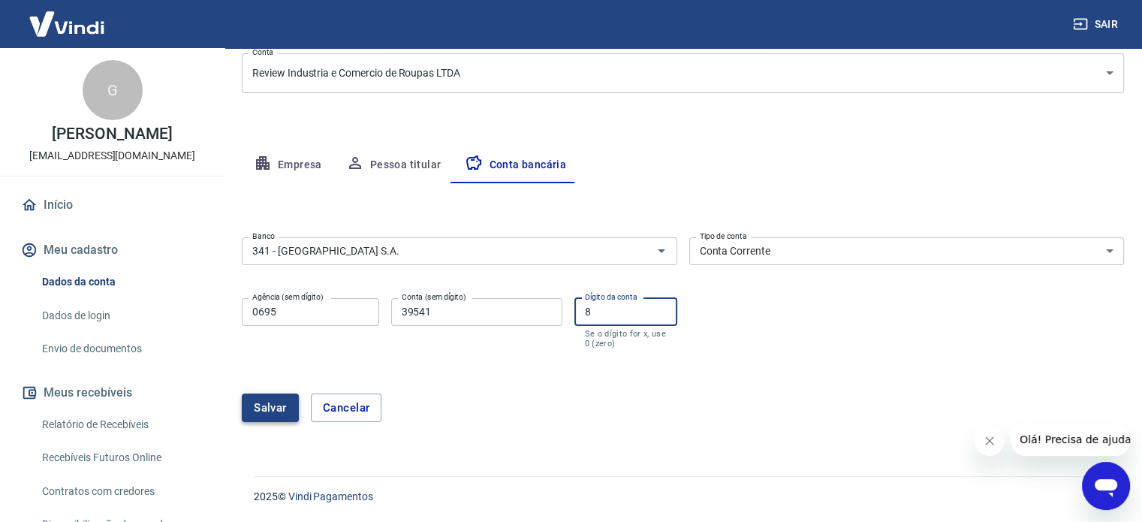
type input "8"
click at [270, 402] on button "Salvar" at bounding box center [270, 407] width 57 height 29
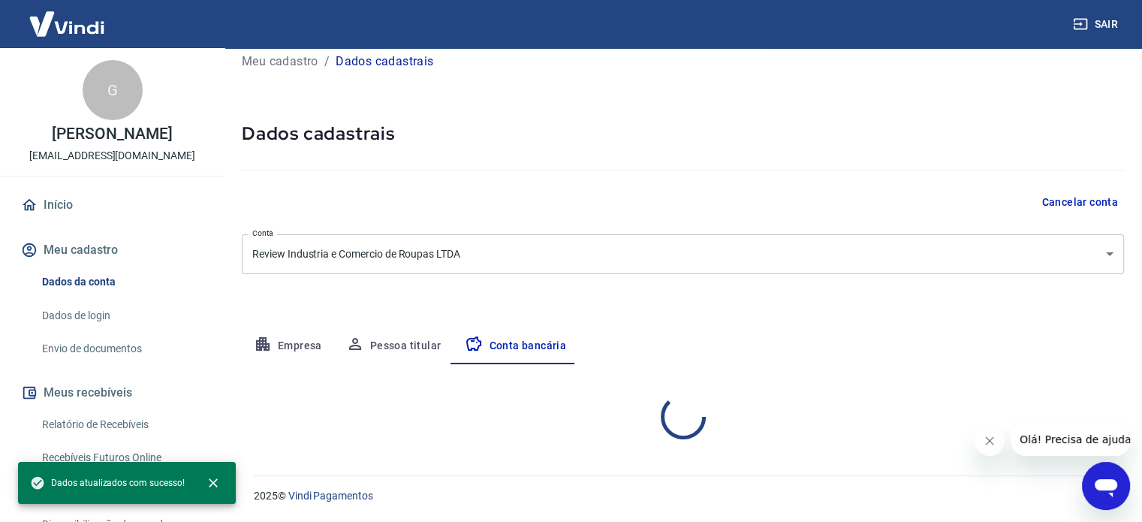
scroll to position [15, 0]
select select "1"
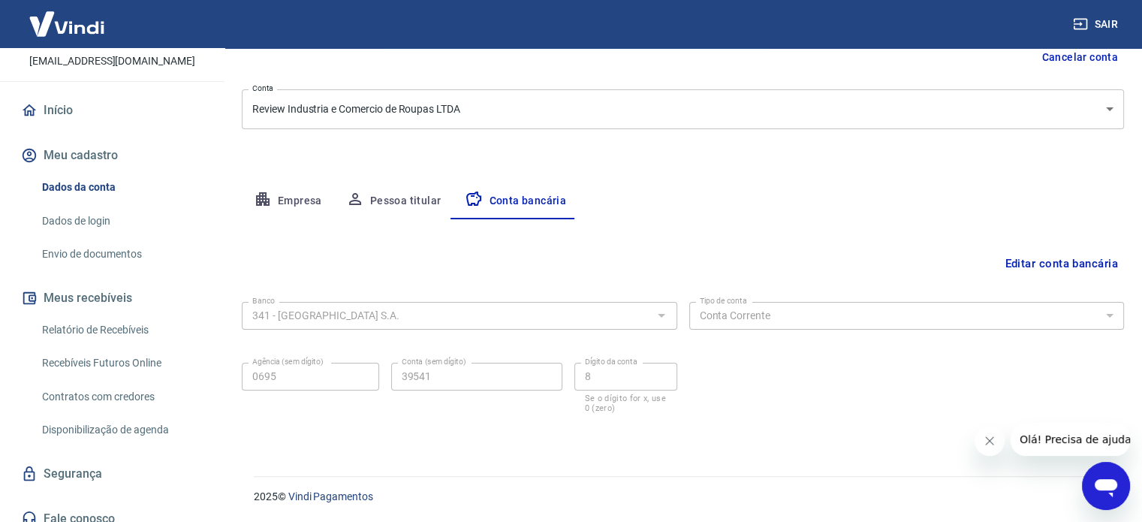
scroll to position [95, 0]
click at [117, 255] on link "Envio de documentos" at bounding box center [121, 253] width 170 height 31
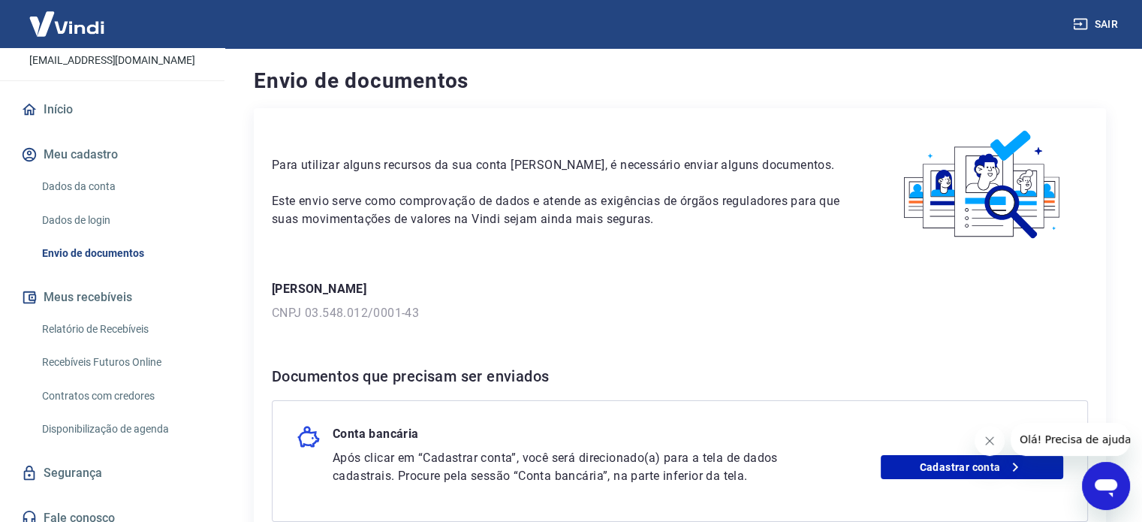
click at [100, 177] on link "Dados da conta" at bounding box center [121, 186] width 170 height 31
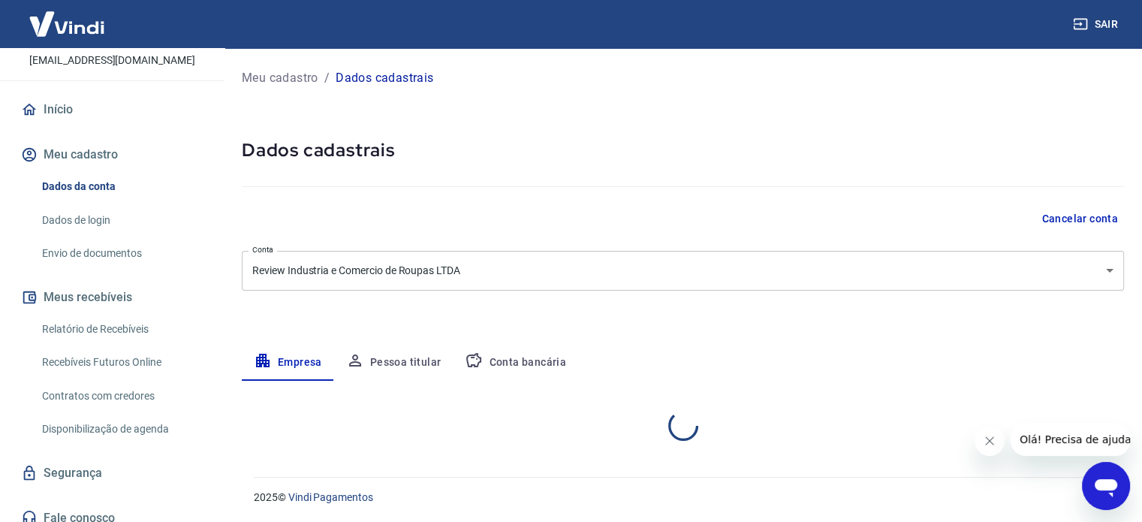
select select "SP"
select select "business"
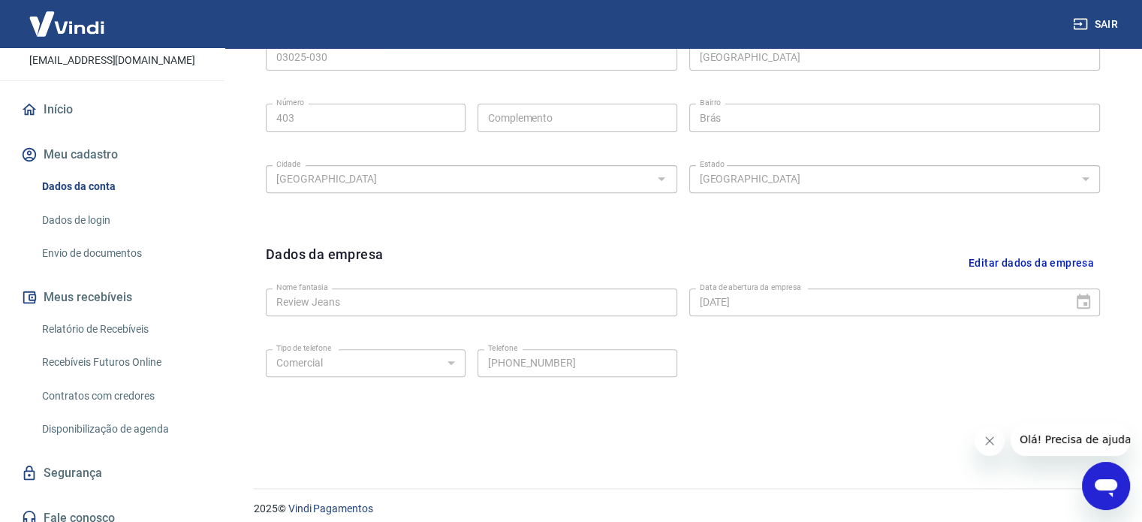
scroll to position [560, 0]
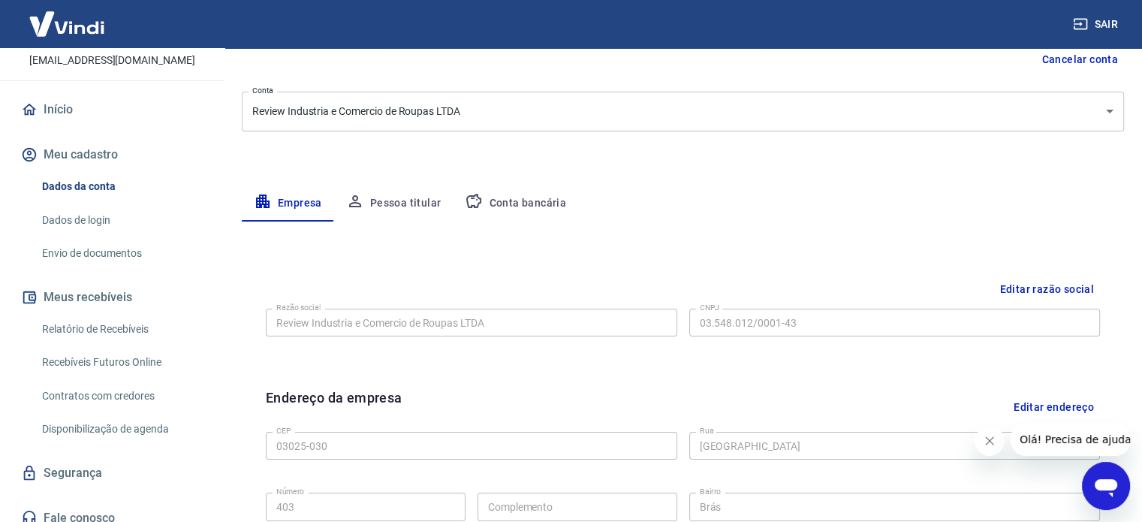
click at [409, 200] on button "Pessoa titular" at bounding box center [393, 203] width 119 height 36
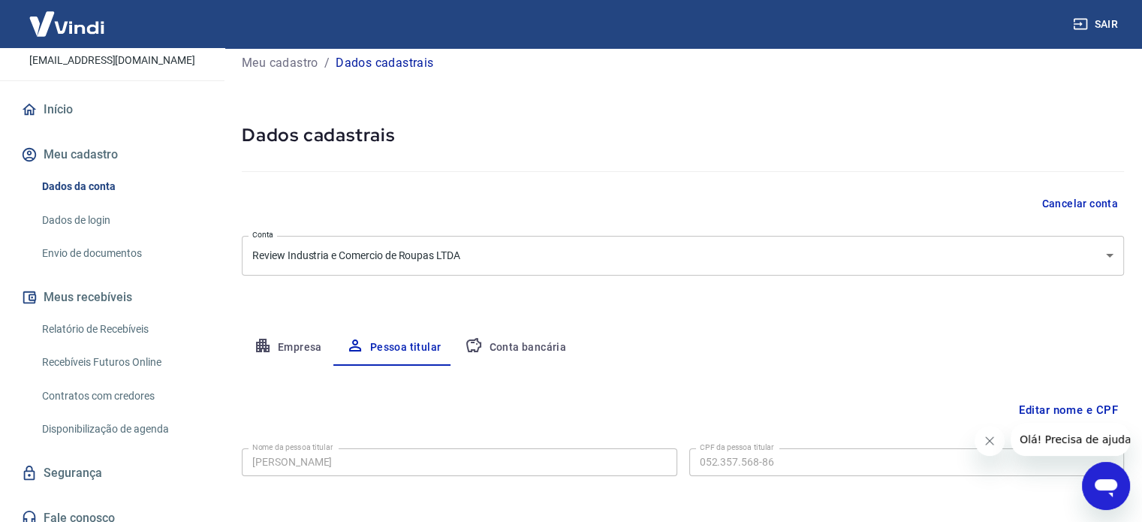
scroll to position [78, 0]
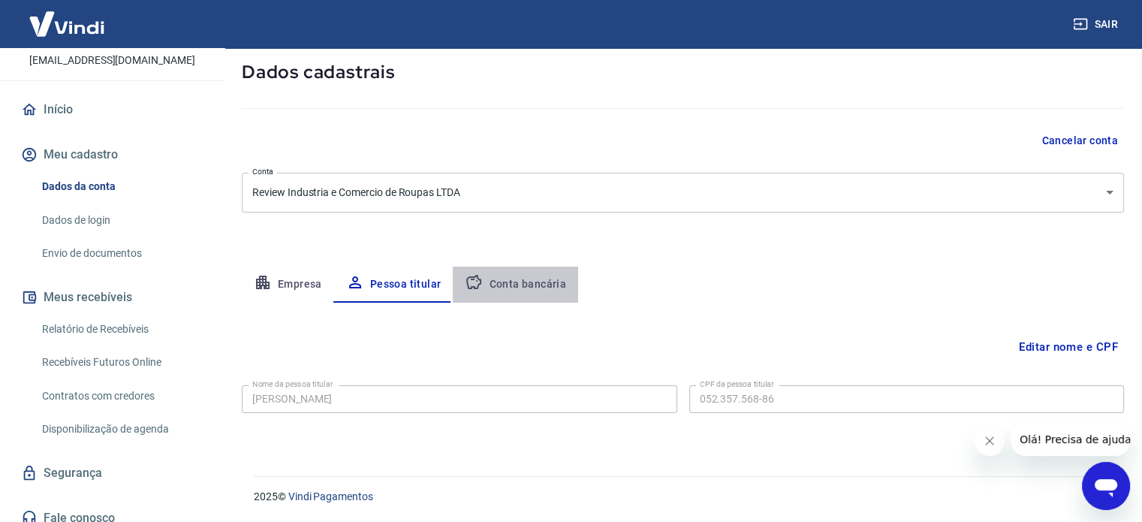
click at [545, 282] on button "Conta bancária" at bounding box center [515, 285] width 125 height 36
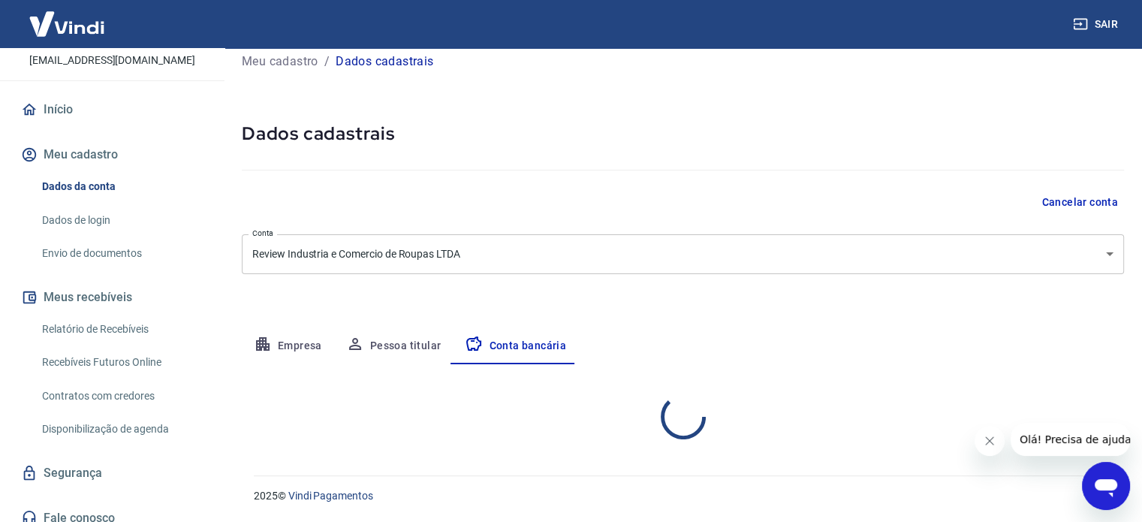
select select "1"
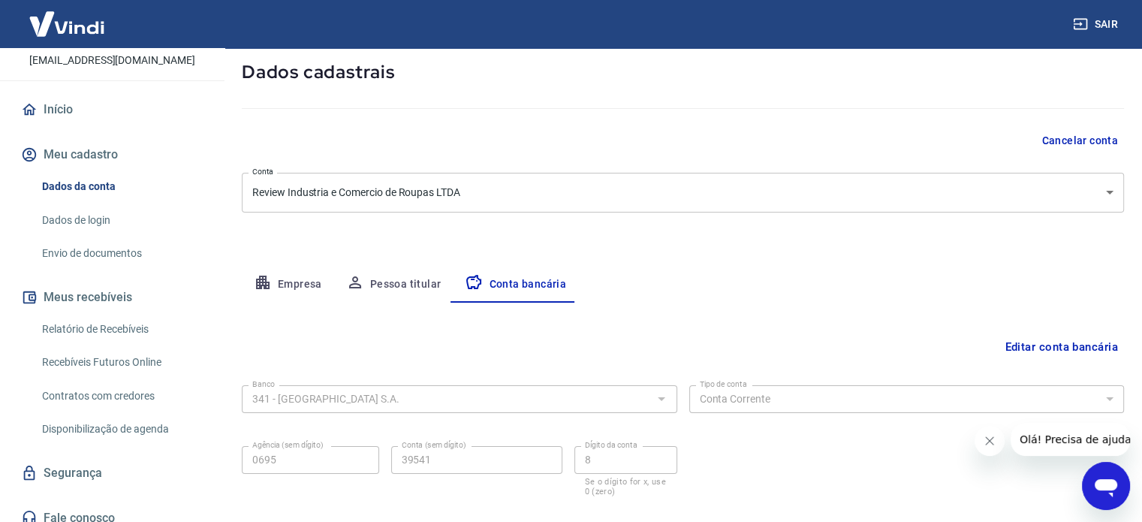
scroll to position [161, 0]
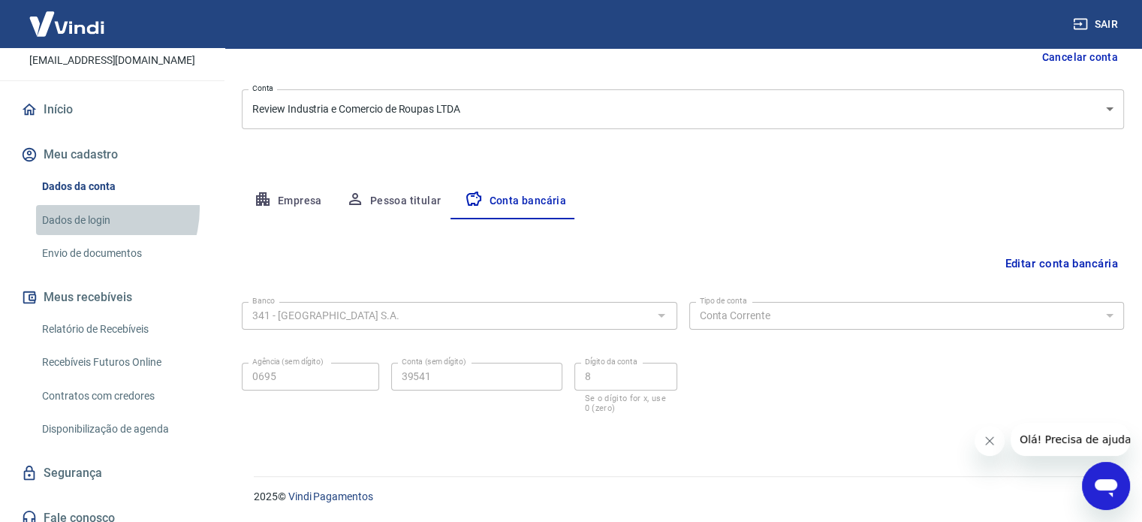
click at [87, 208] on link "Dados de login" at bounding box center [121, 220] width 170 height 31
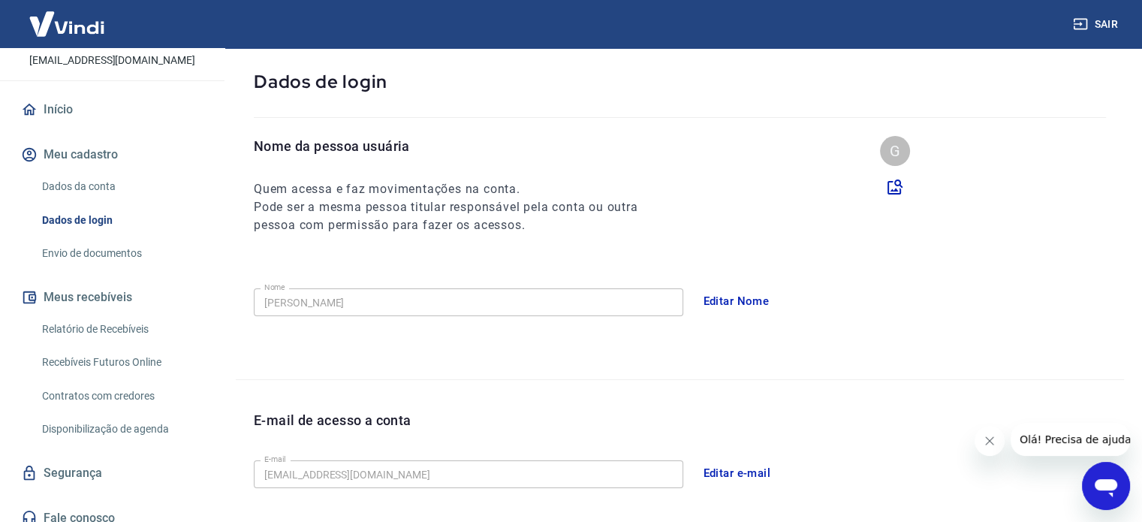
scroll to position [92, 0]
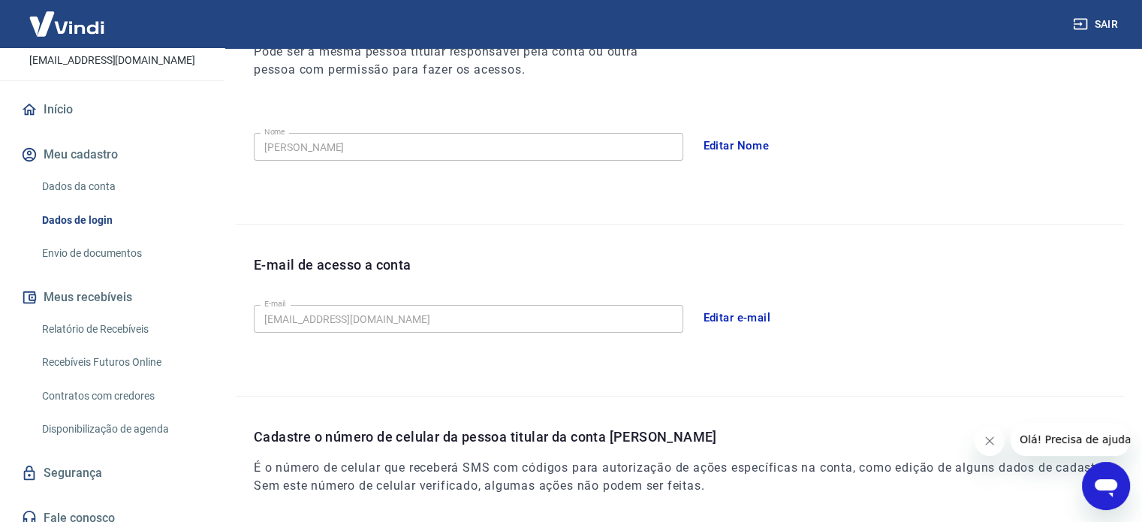
click at [729, 313] on button "Editar e-mail" at bounding box center [737, 318] width 84 height 32
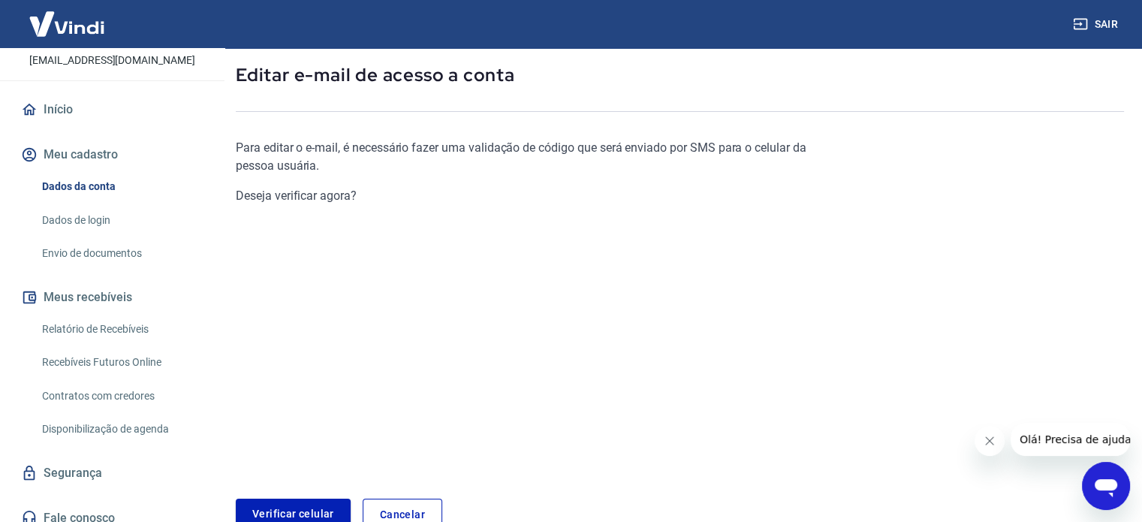
scroll to position [158, 0]
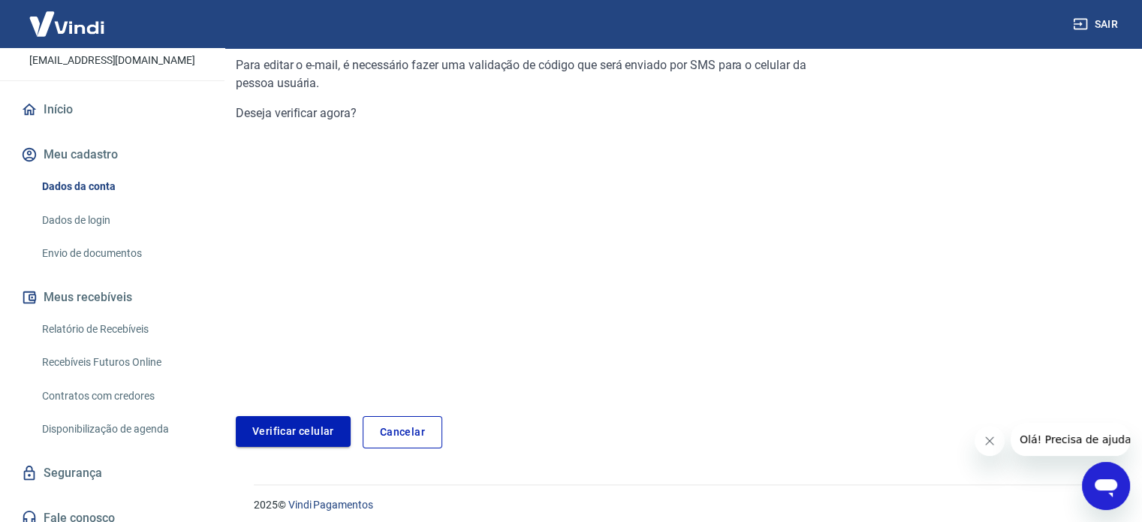
click at [310, 423] on link "Verificar celular" at bounding box center [293, 431] width 115 height 31
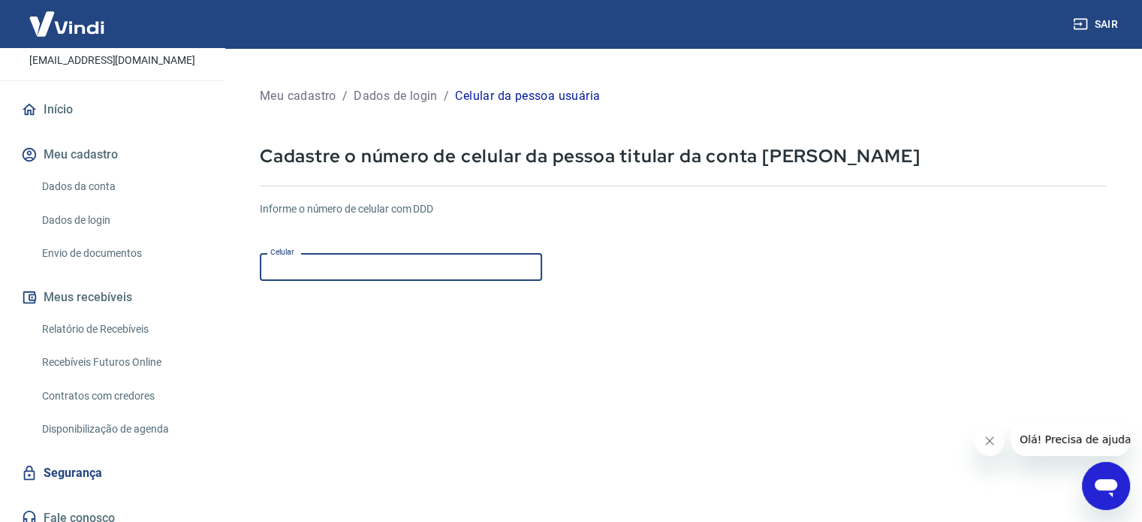
click at [332, 281] on input "Celular" at bounding box center [401, 267] width 282 height 28
type input "[PHONE_NUMBER]"
click at [384, 306] on form "Informe o número de celular com DDD Celular (11) 98018-8042 Celular Verificar V…" at bounding box center [683, 408] width 846 height 439
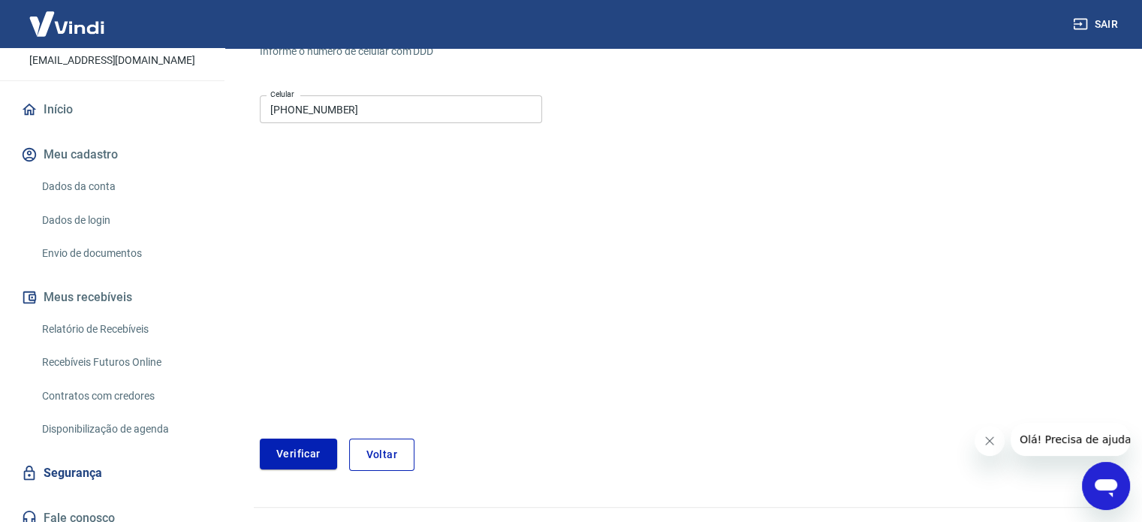
scroll to position [164, 0]
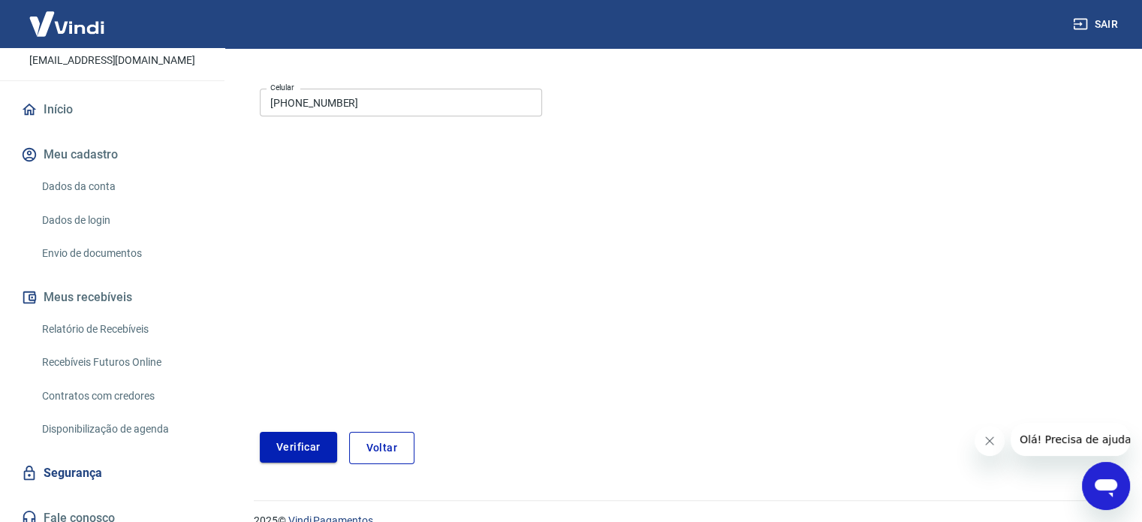
click at [288, 441] on button "Verificar" at bounding box center [298, 447] width 77 height 31
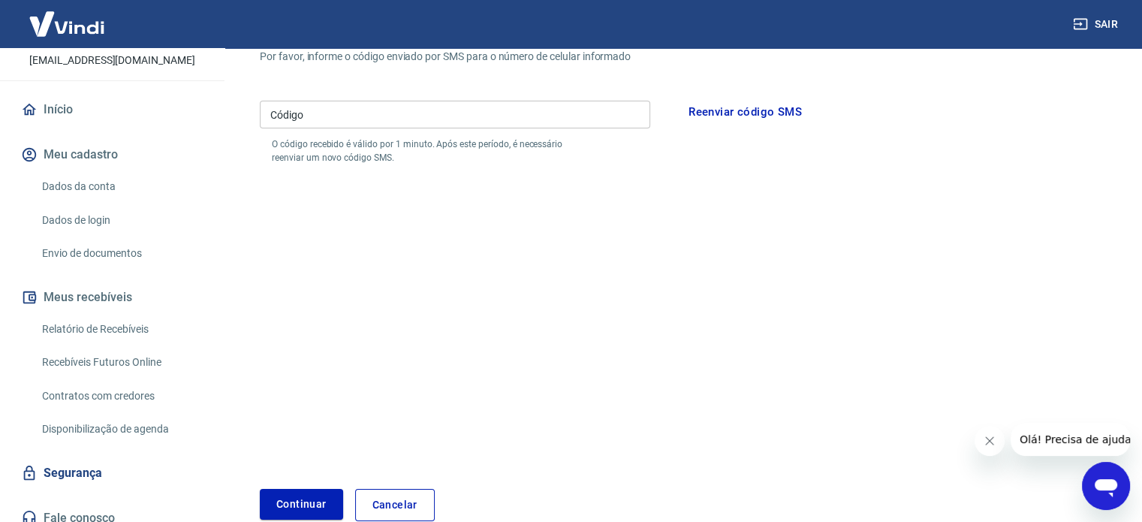
click at [79, 230] on link "Dados de login" at bounding box center [121, 220] width 170 height 31
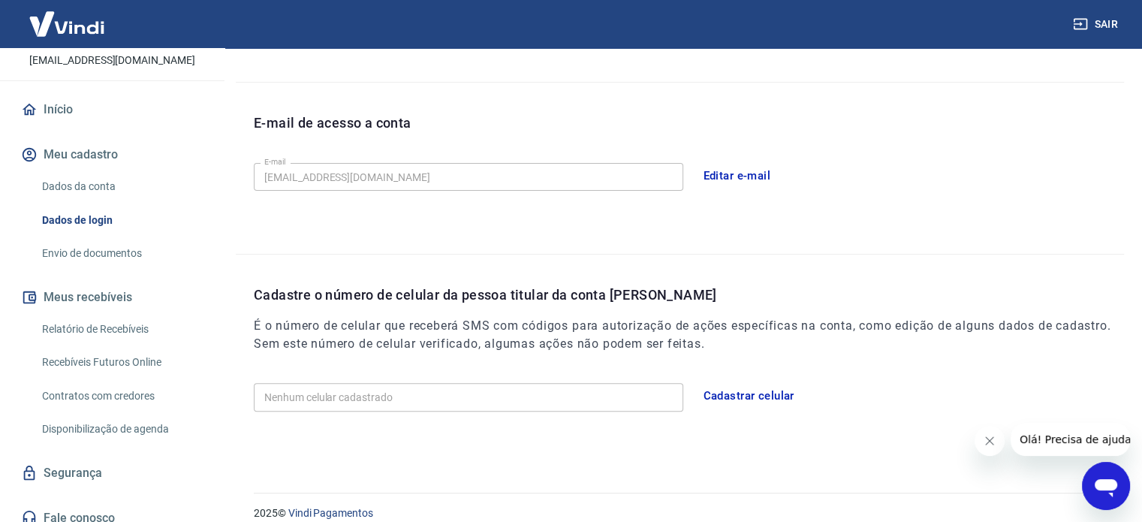
scroll to position [381, 0]
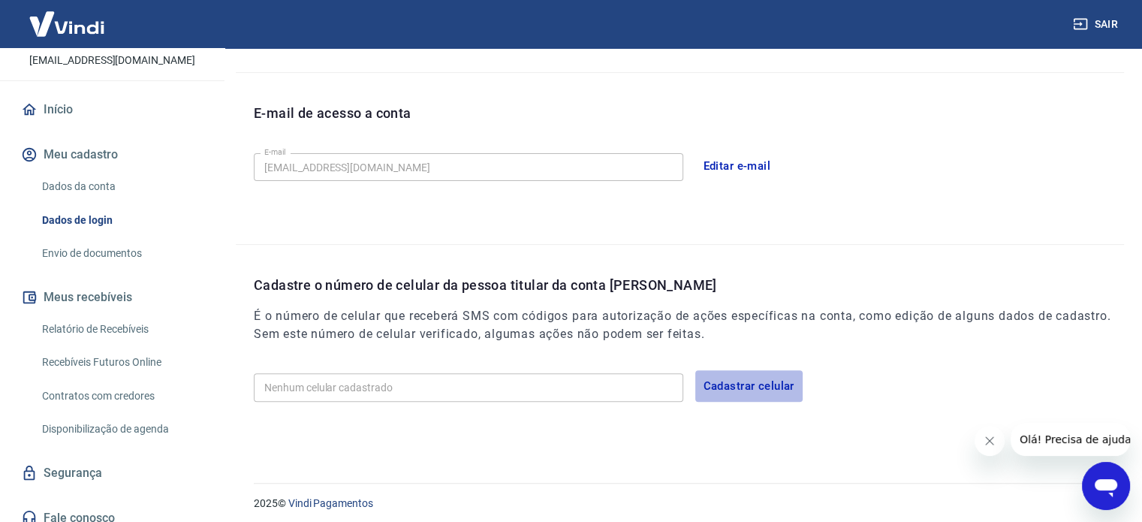
click at [716, 389] on button "Cadastrar celular" at bounding box center [748, 386] width 107 height 32
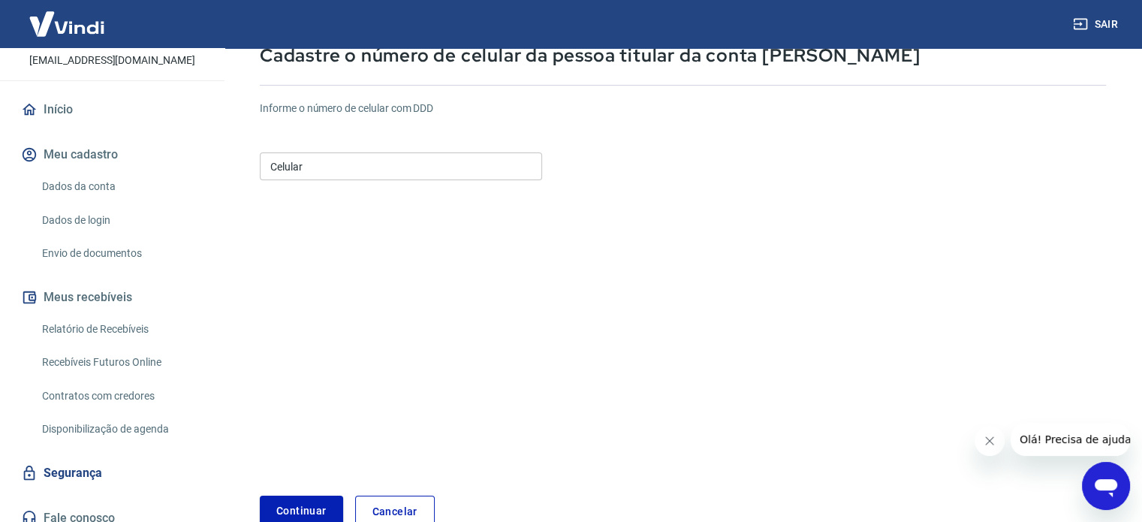
scroll to position [81, 0]
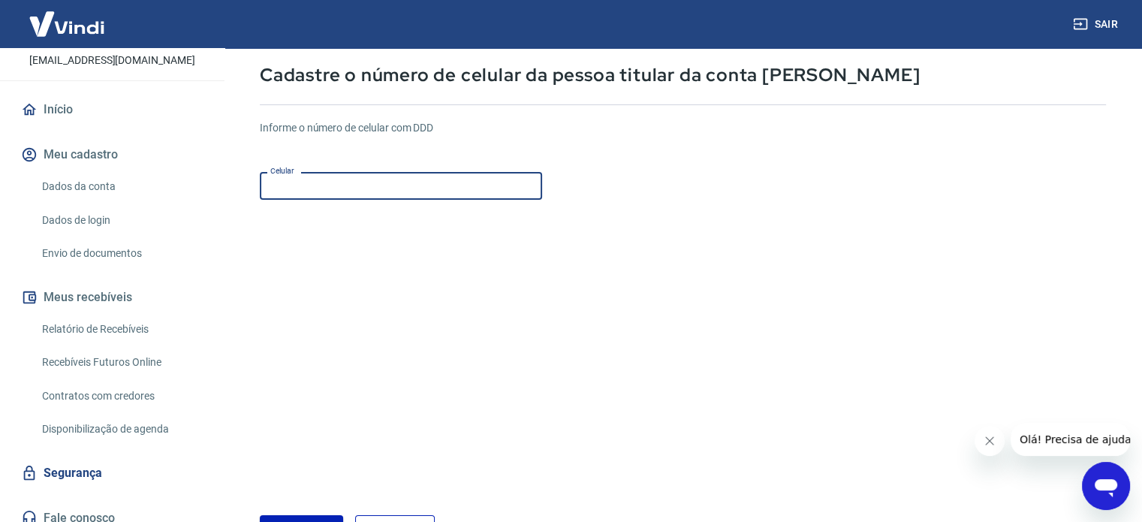
click at [399, 172] on input "Celular" at bounding box center [401, 186] width 282 height 28
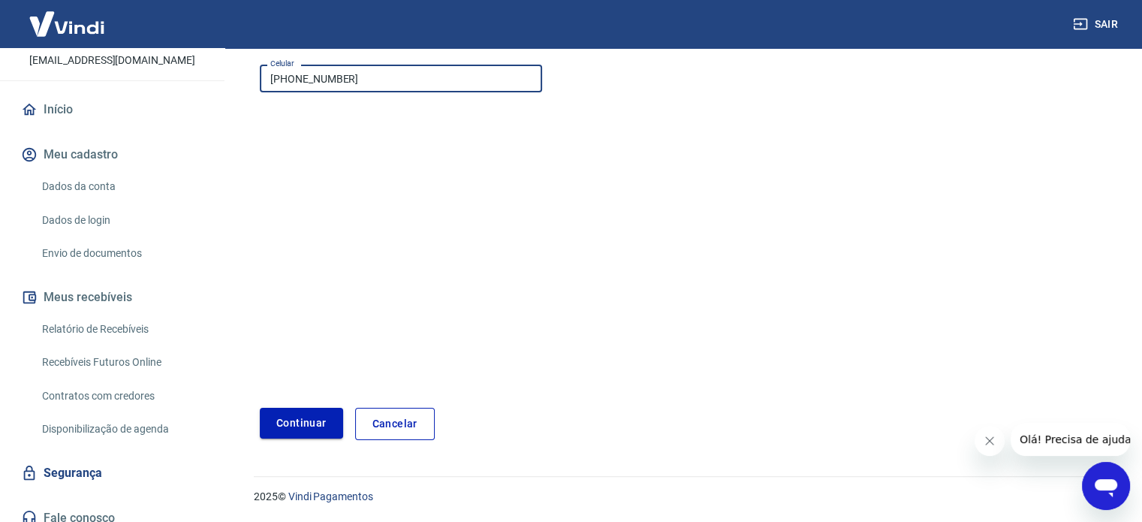
type input "[PHONE_NUMBER]"
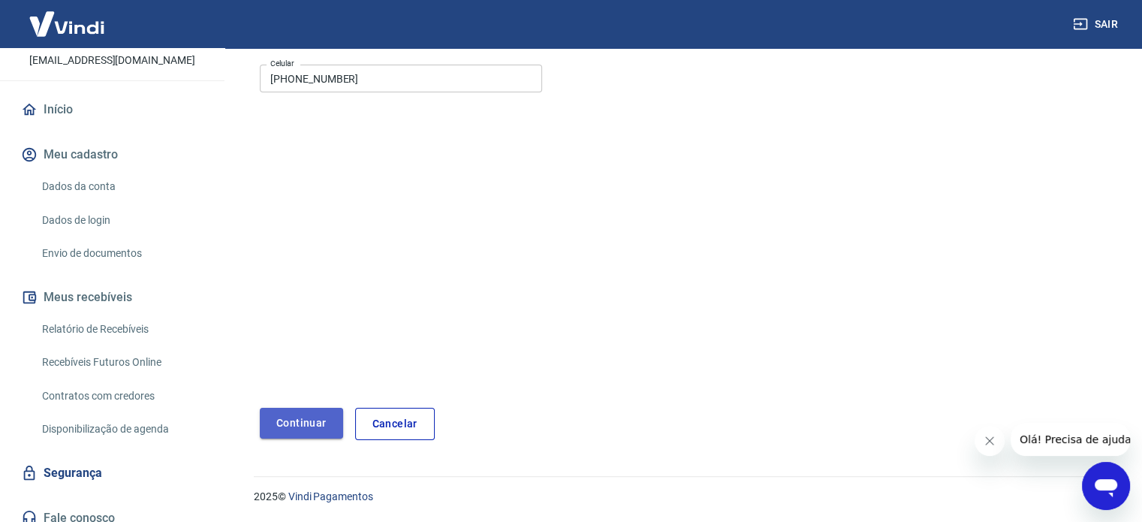
click at [292, 426] on button "Continuar" at bounding box center [301, 423] width 83 height 31
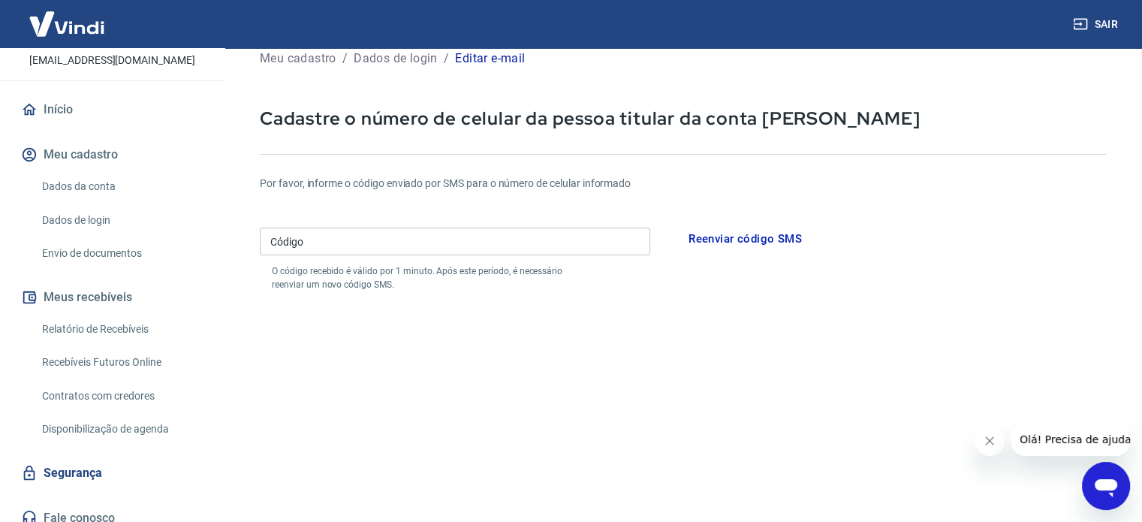
scroll to position [14, 0]
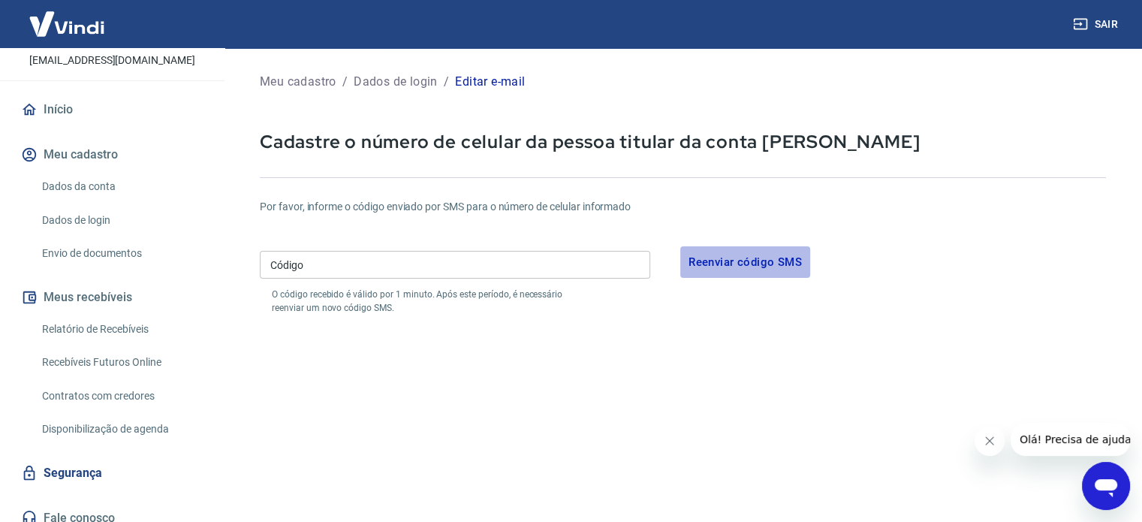
click at [770, 264] on button "Reenviar código SMS" at bounding box center [745, 262] width 130 height 32
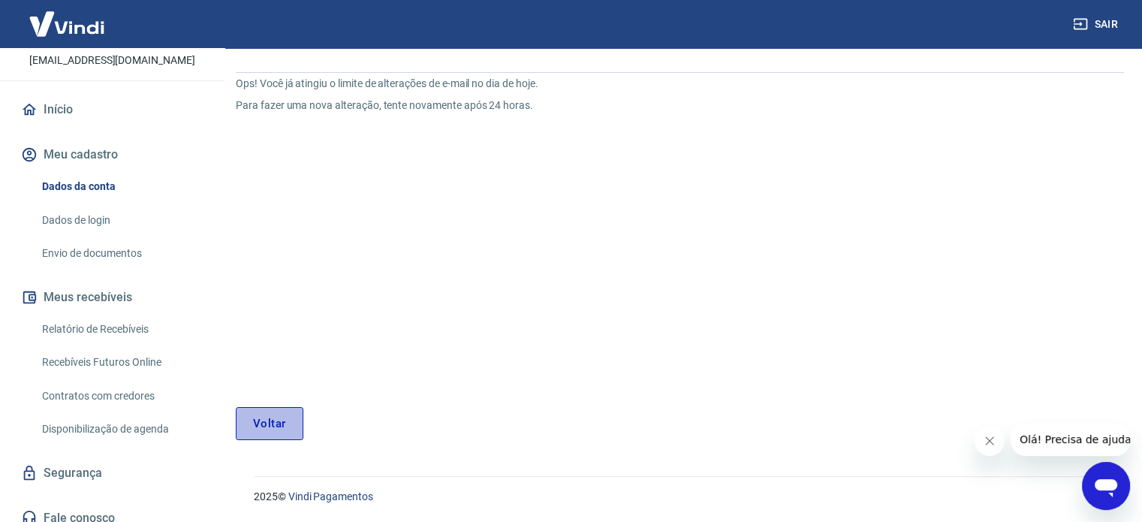
click at [255, 418] on link "Voltar" at bounding box center [270, 423] width 68 height 33
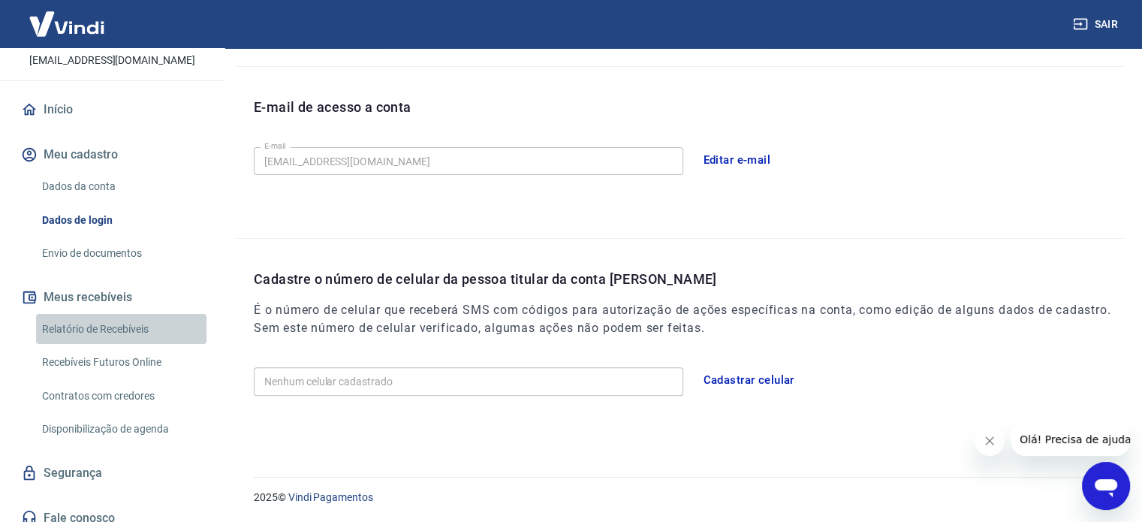
click at [151, 321] on link "Relatório de Recebíveis" at bounding box center [121, 329] width 170 height 31
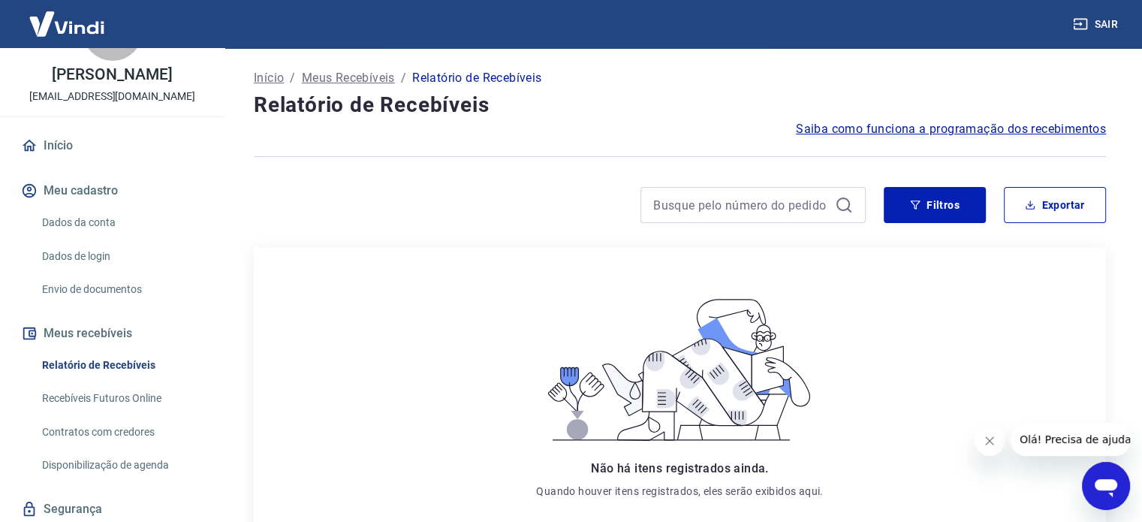
scroll to position [59, 0]
drag, startPoint x: 92, startPoint y: 227, endPoint x: 74, endPoint y: 229, distance: 17.4
click at [74, 229] on link "Dados da conta" at bounding box center [121, 223] width 170 height 31
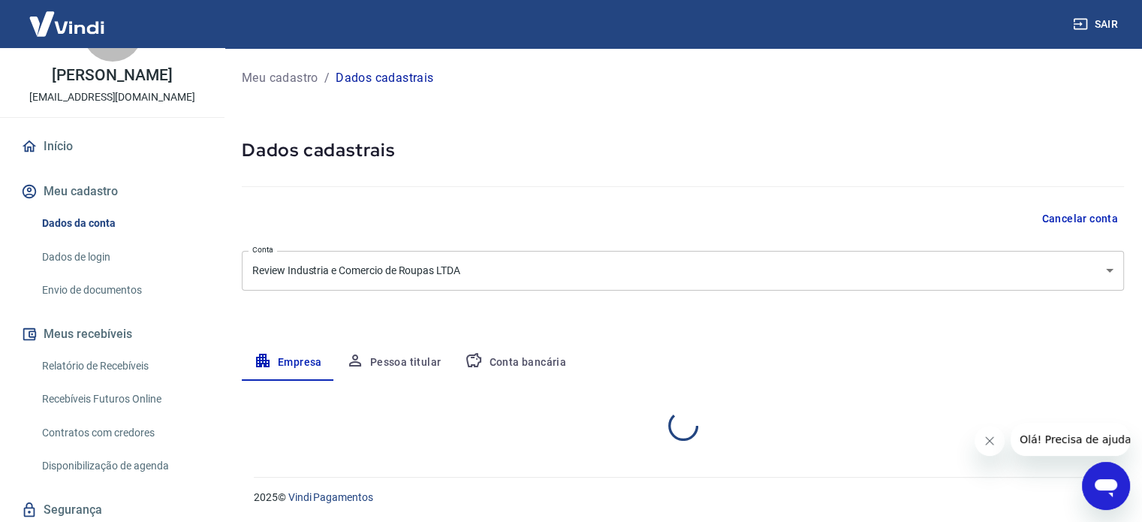
select select "SP"
select select "business"
click at [428, 372] on button "Pessoa titular" at bounding box center [393, 363] width 119 height 36
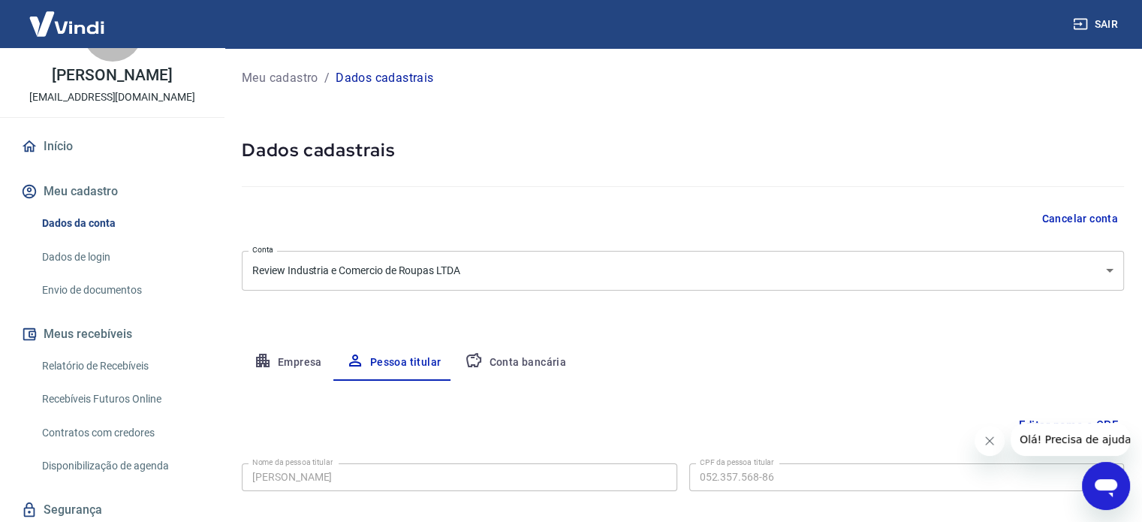
scroll to position [78, 0]
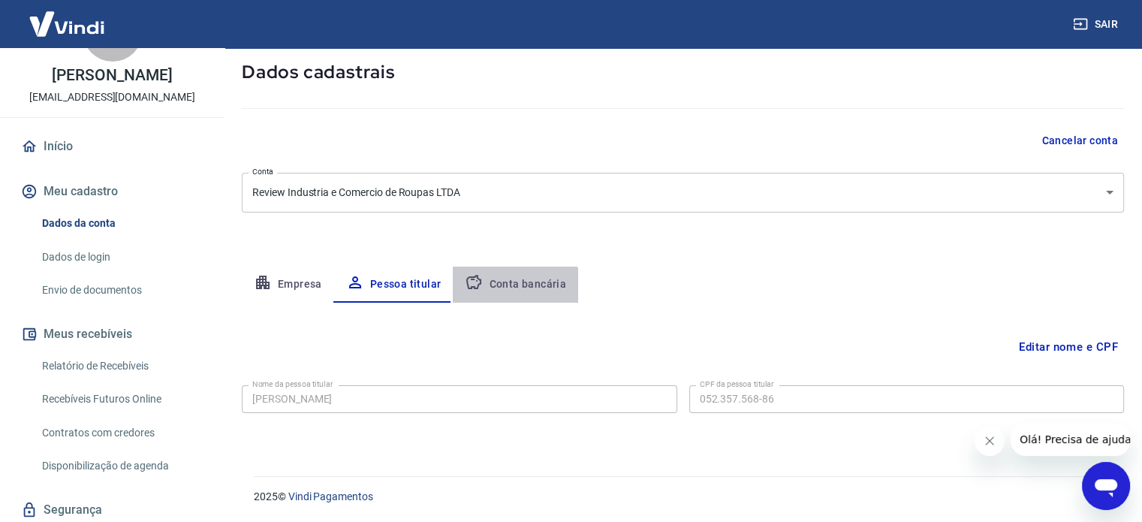
click at [506, 294] on button "Conta bancária" at bounding box center [515, 285] width 125 height 36
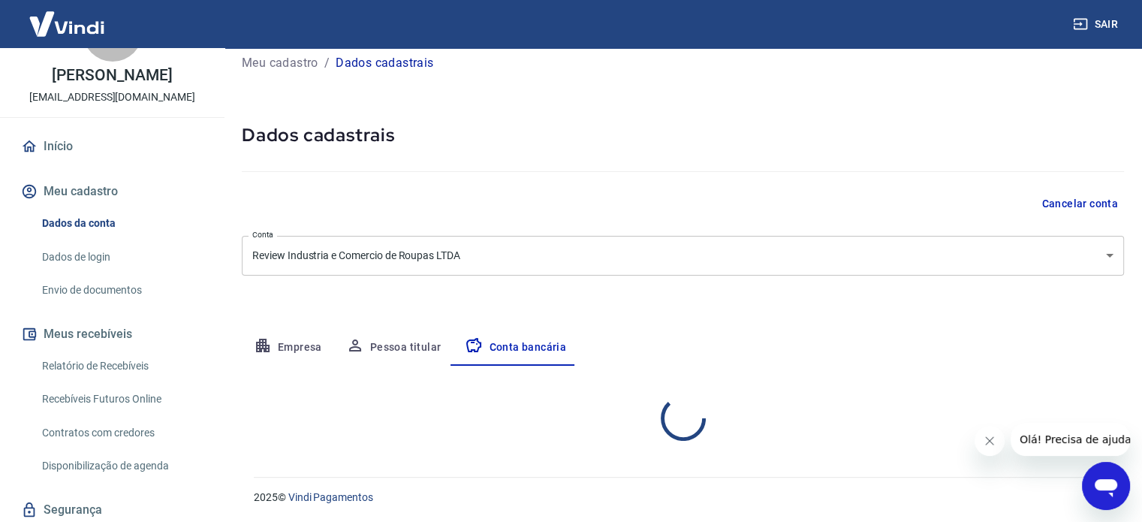
select select "1"
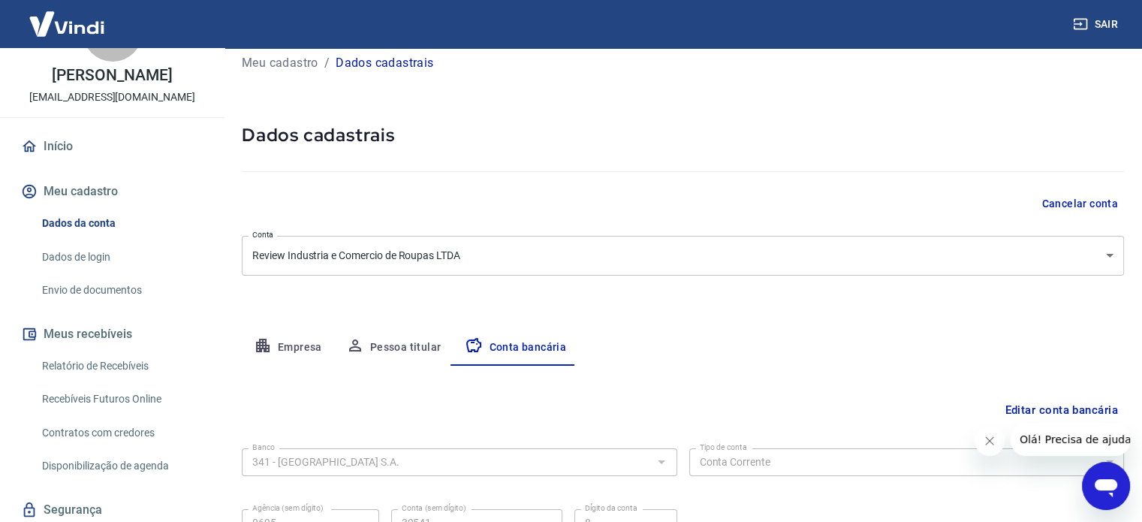
scroll to position [161, 0]
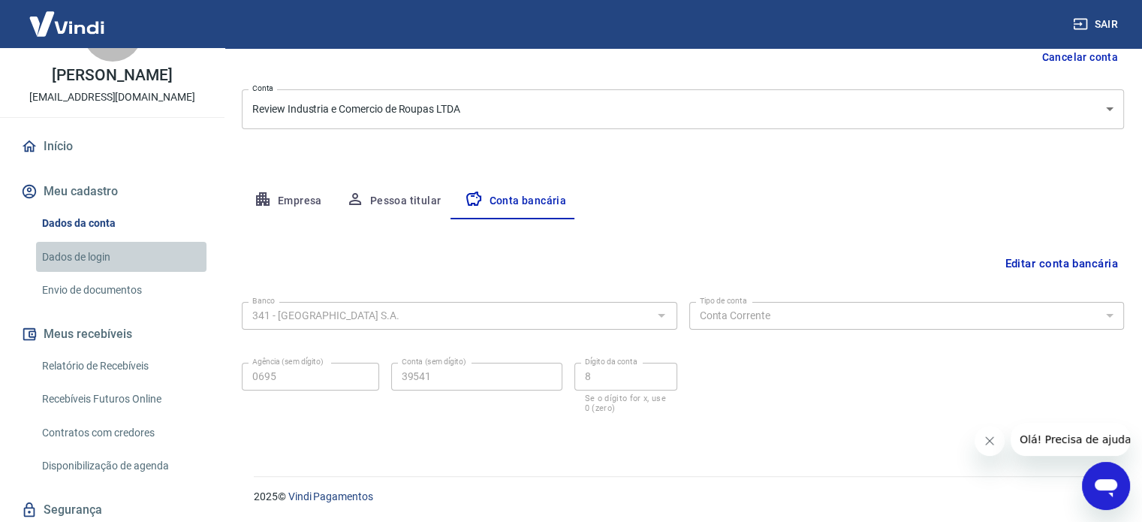
click at [143, 255] on link "Dados de login" at bounding box center [121, 257] width 170 height 31
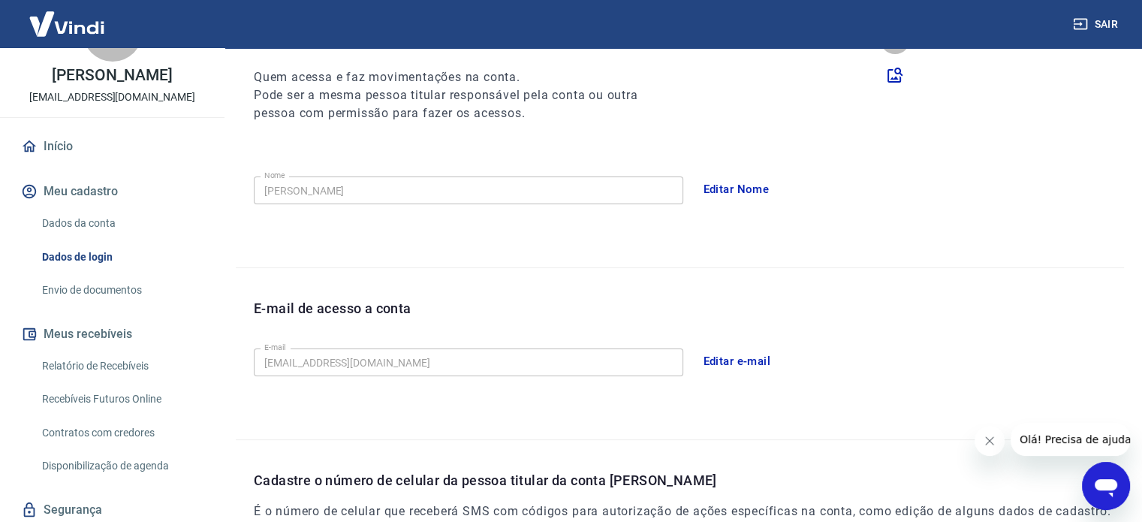
scroll to position [186, 0]
click at [737, 193] on button "Editar Nome" at bounding box center [736, 189] width 83 height 32
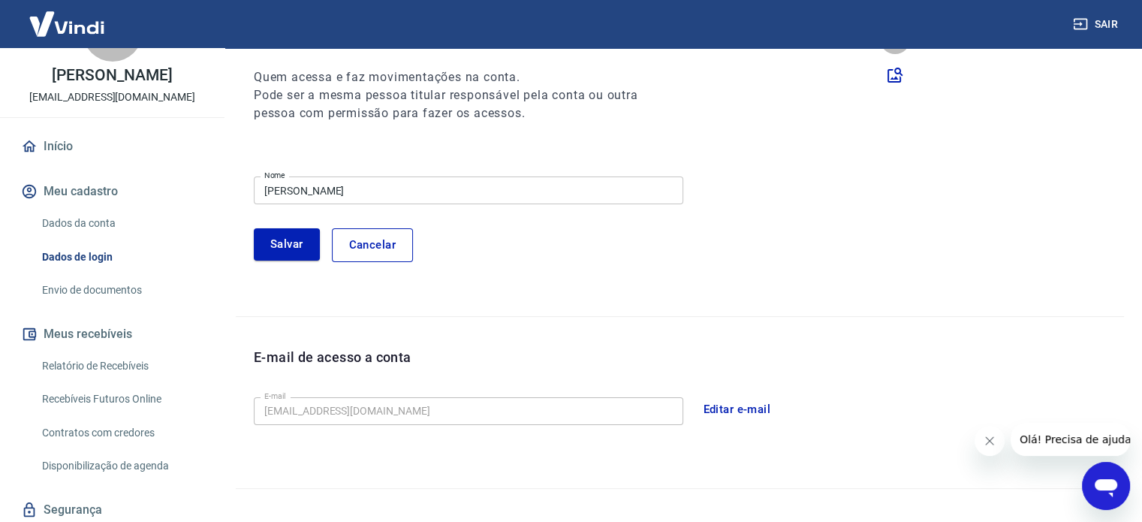
click at [503, 200] on input "Gabriel Haddad" at bounding box center [468, 190] width 429 height 28
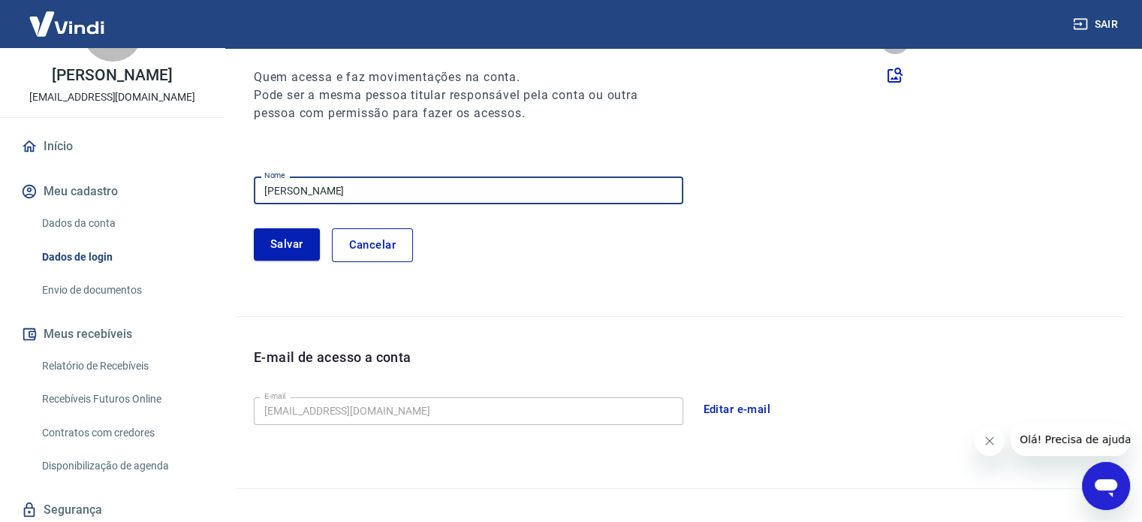
click at [503, 200] on input "Gabriel Haddad" at bounding box center [468, 190] width 429 height 28
type input "[PERSON_NAME]"
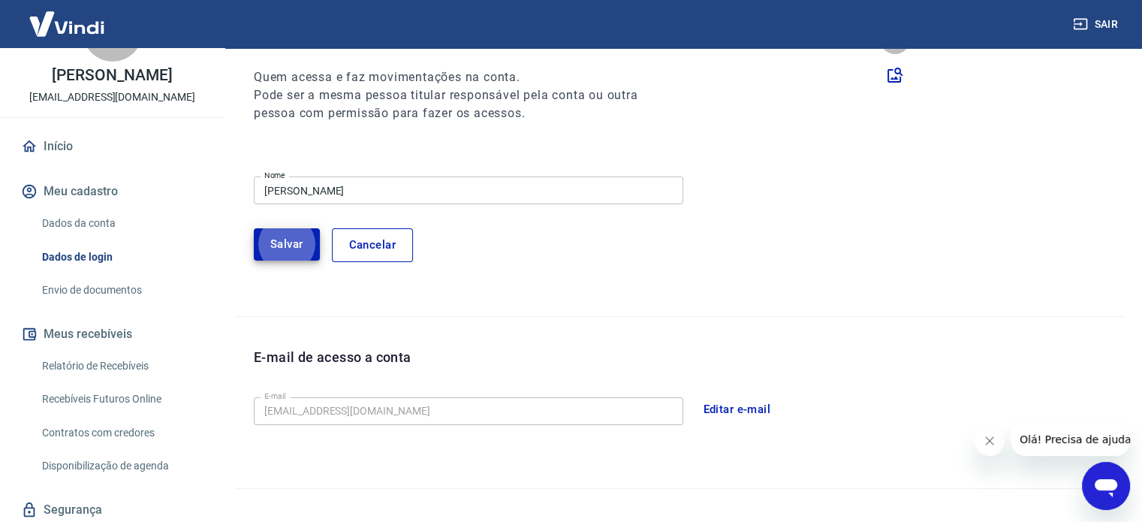
click at [294, 243] on button "Salvar" at bounding box center [287, 244] width 66 height 32
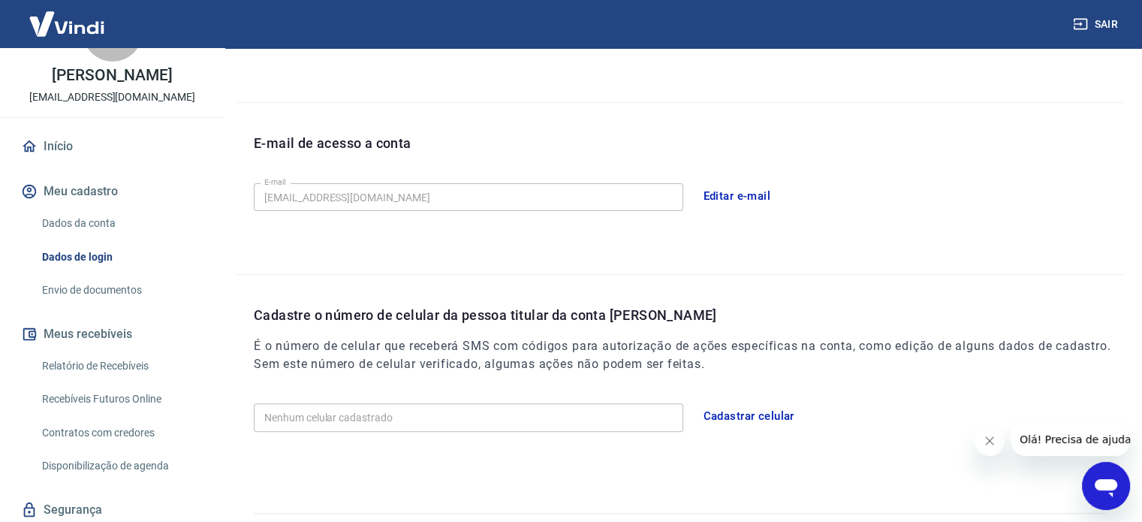
scroll to position [387, 0]
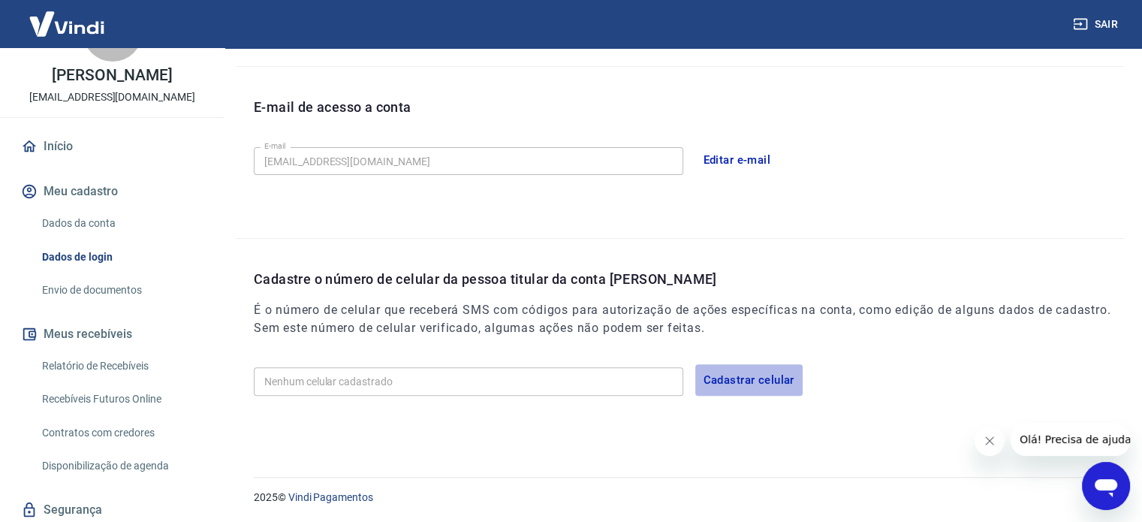
click at [706, 381] on button "Cadastrar celular" at bounding box center [748, 380] width 107 height 32
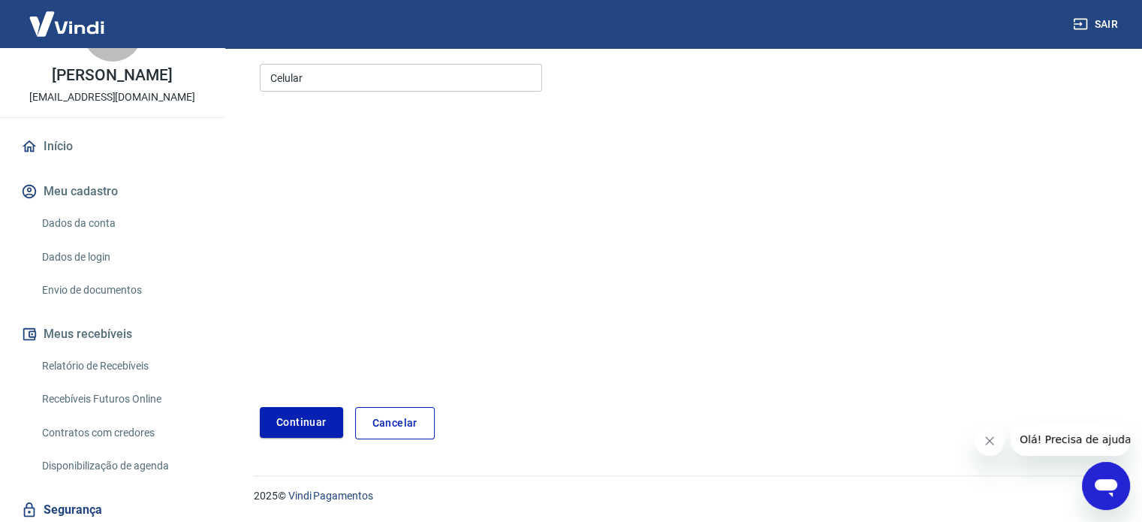
scroll to position [188, 0]
click at [444, 80] on input "Celular" at bounding box center [401, 79] width 282 height 28
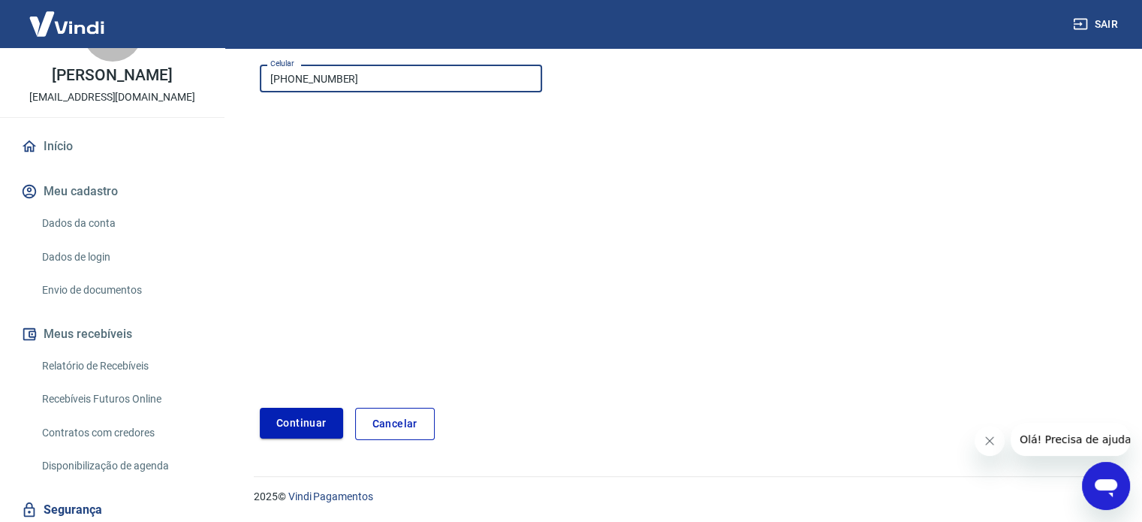
type input "[PHONE_NUMBER]"
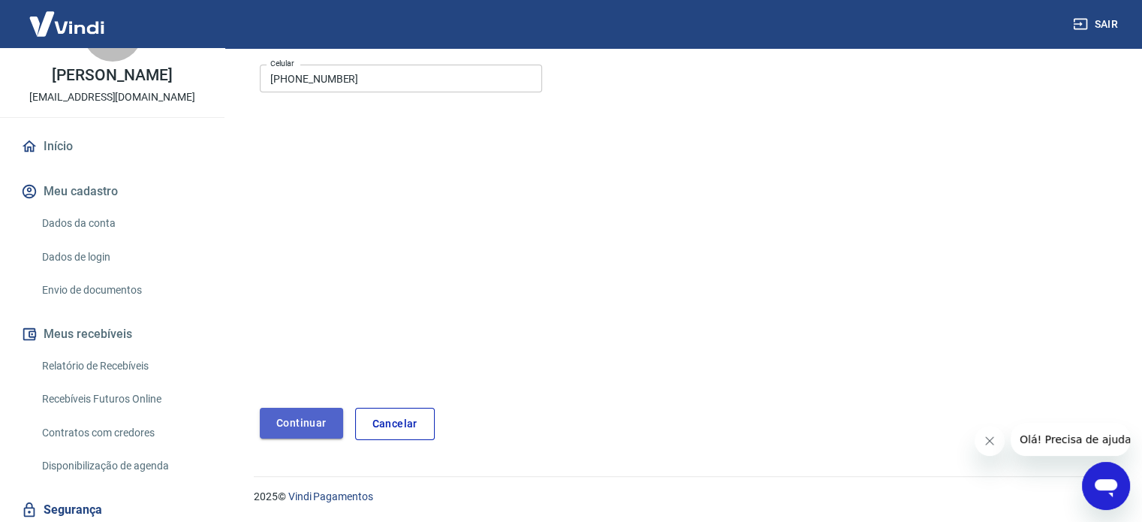
click at [290, 432] on button "Continuar" at bounding box center [301, 423] width 83 height 31
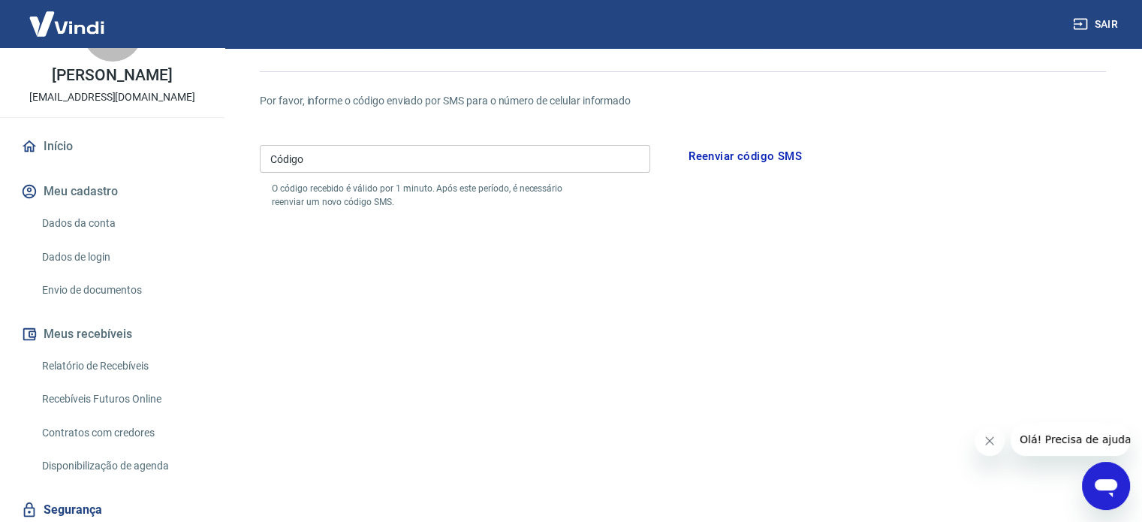
scroll to position [114, 0]
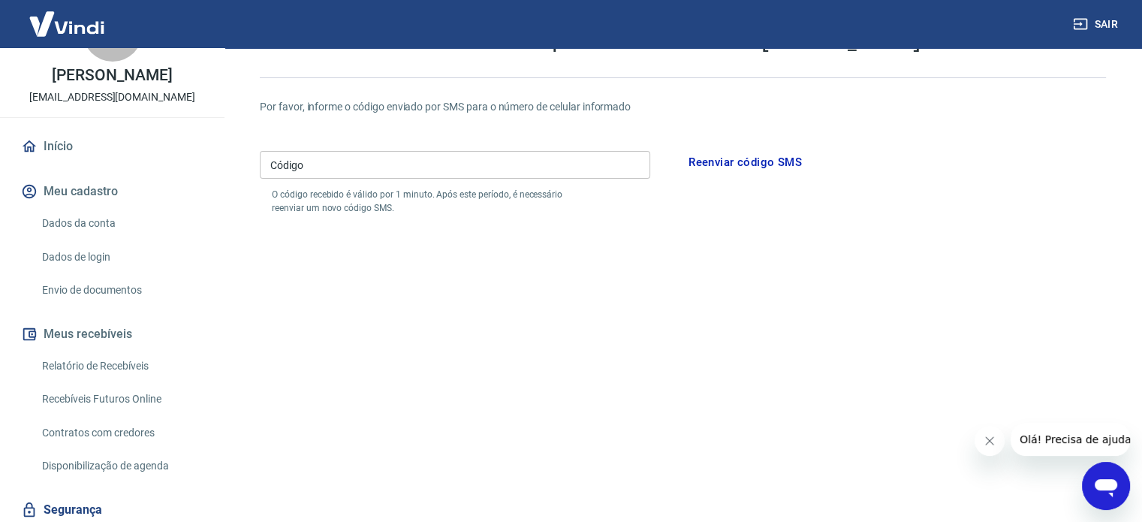
click at [550, 176] on input "Código" at bounding box center [455, 165] width 390 height 28
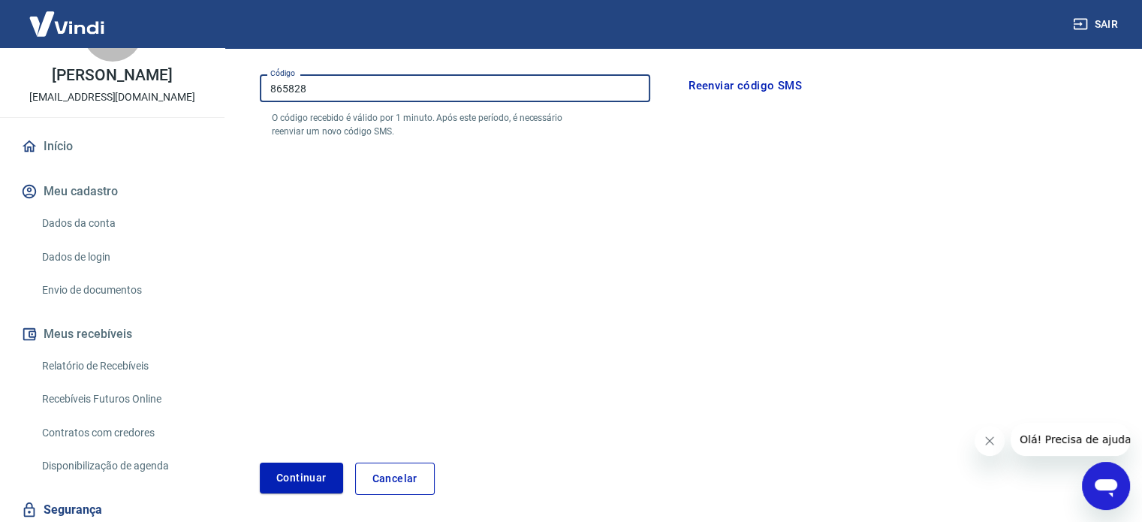
scroll to position [192, 0]
type input "865828"
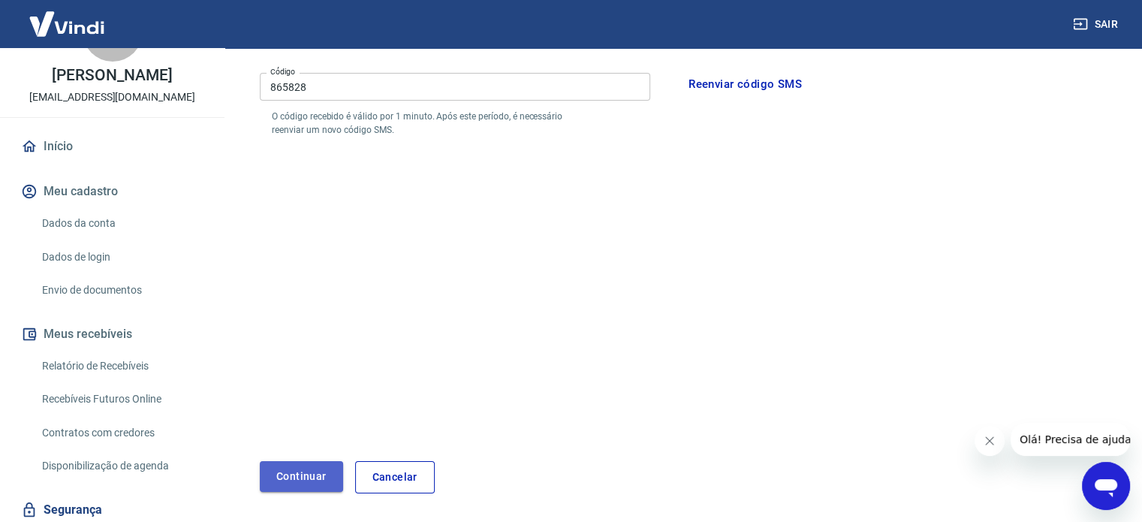
click at [316, 466] on button "Continuar" at bounding box center [301, 476] width 83 height 31
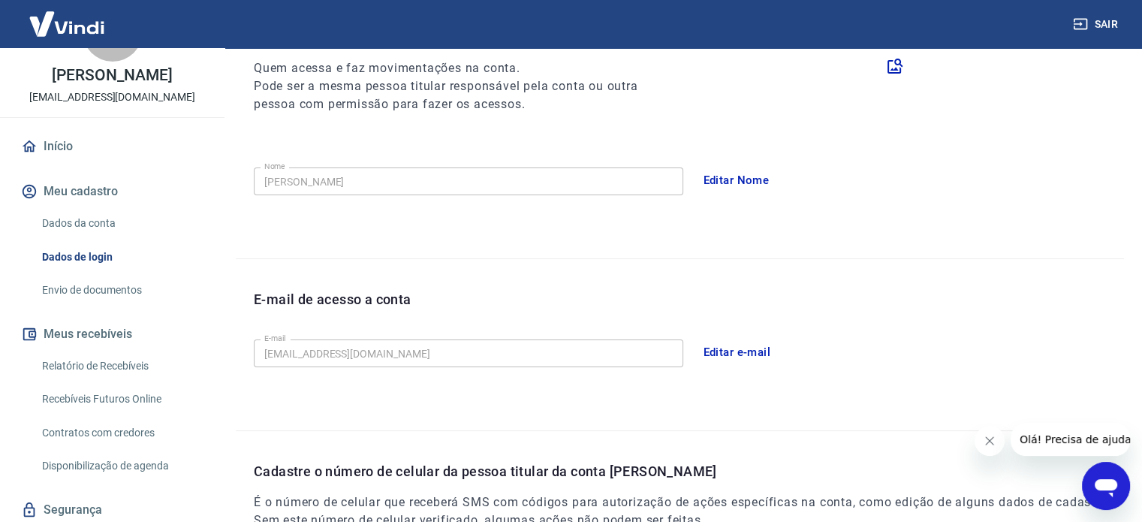
scroll to position [192, 0]
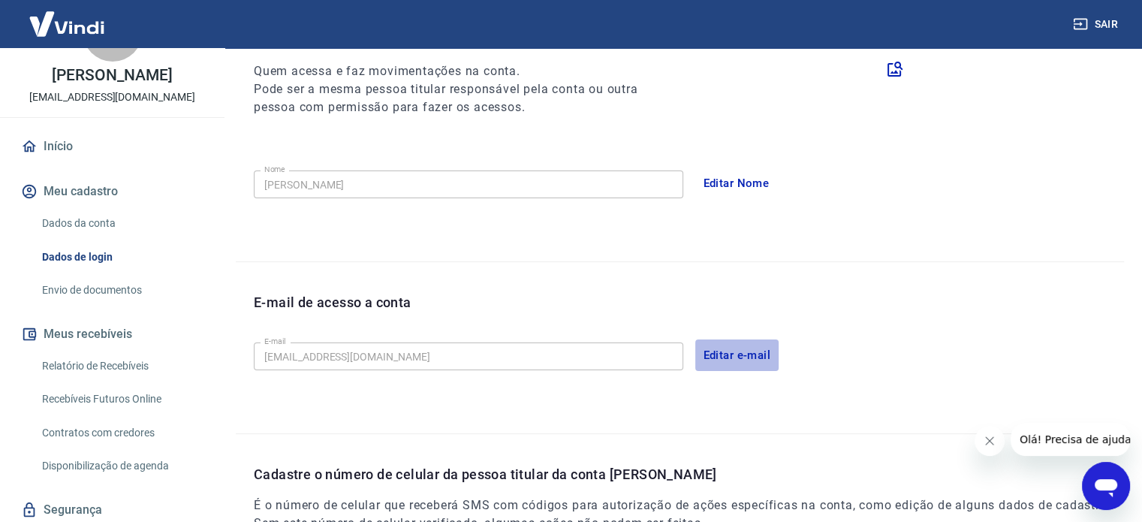
click at [745, 360] on button "Editar e-mail" at bounding box center [737, 355] width 84 height 32
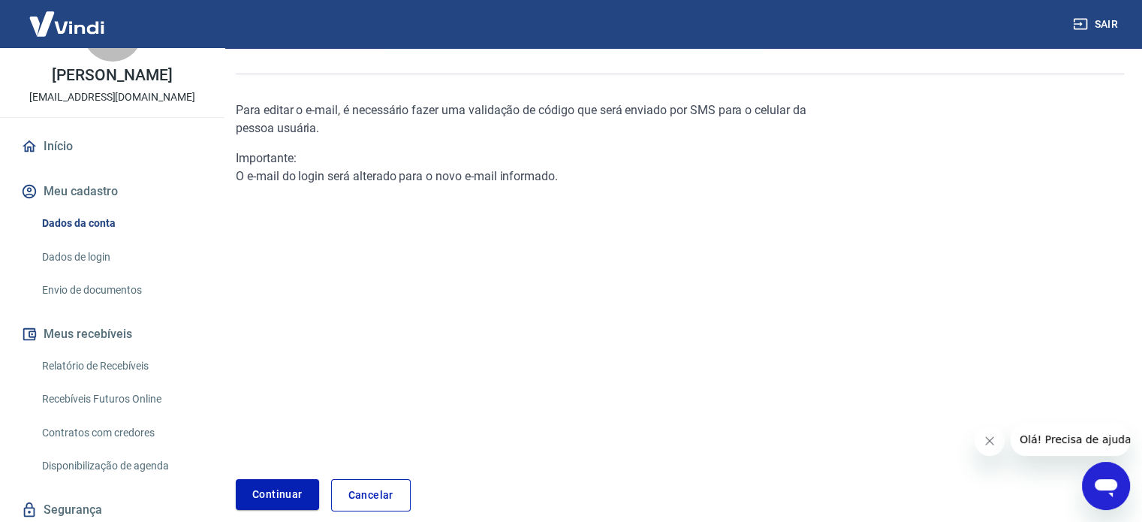
scroll to position [120, 0]
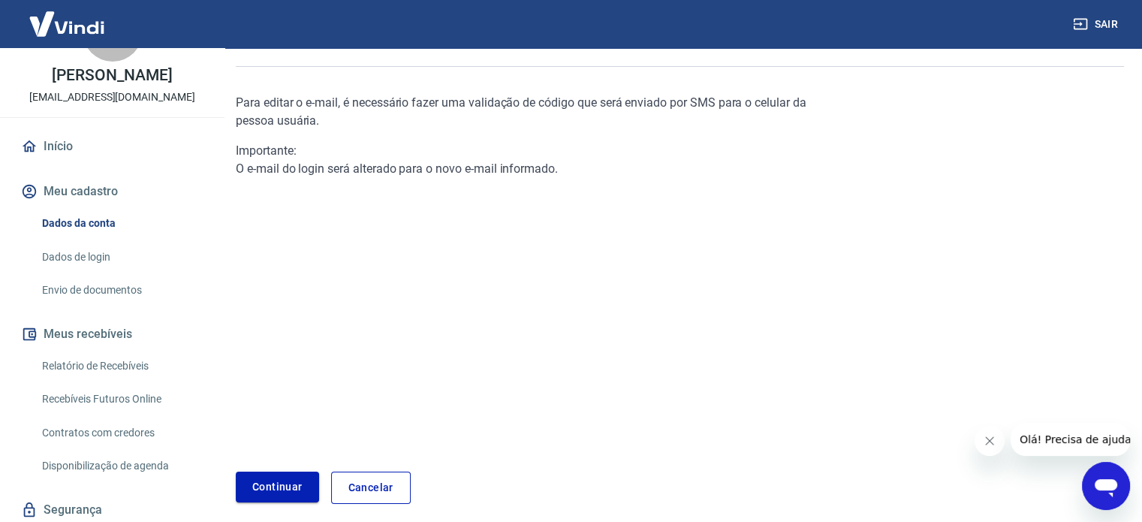
click at [284, 478] on link "Continuar" at bounding box center [277, 486] width 83 height 31
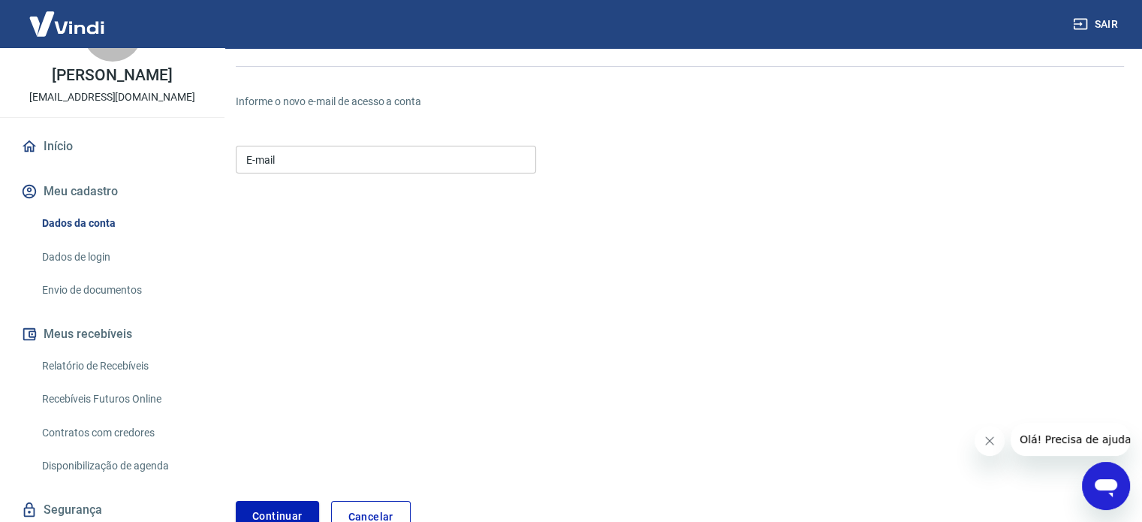
scroll to position [150, 0]
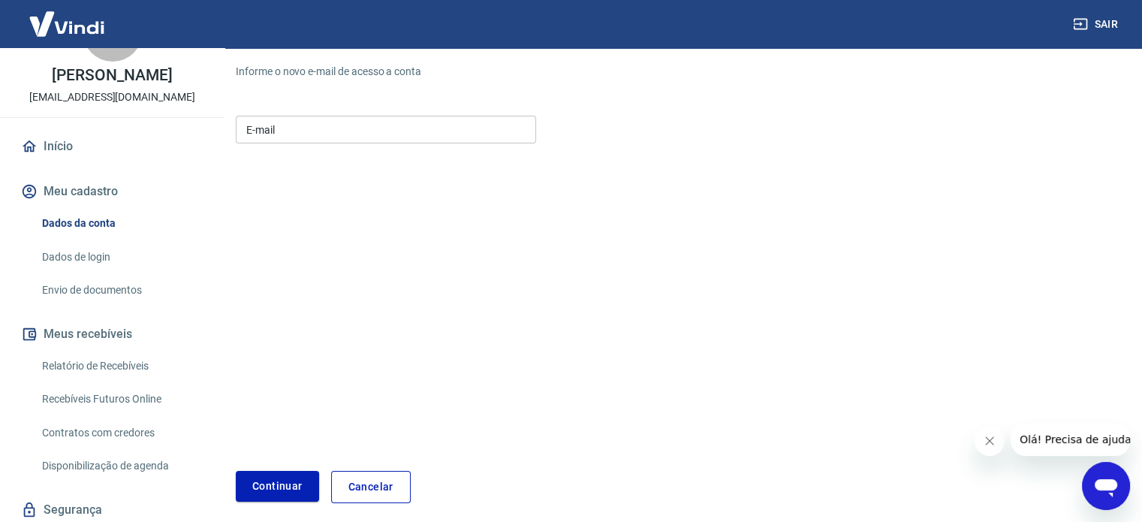
click at [344, 123] on input "E-mail" at bounding box center [386, 130] width 300 height 28
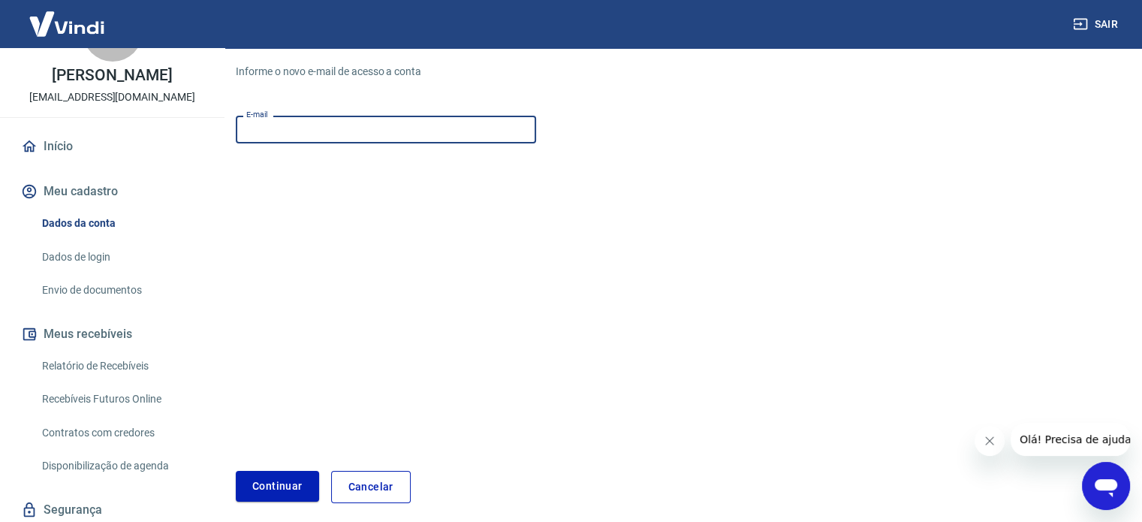
click at [344, 123] on input "E-mail" at bounding box center [386, 130] width 300 height 28
type input "[EMAIL_ADDRESS][DOMAIN_NAME]"
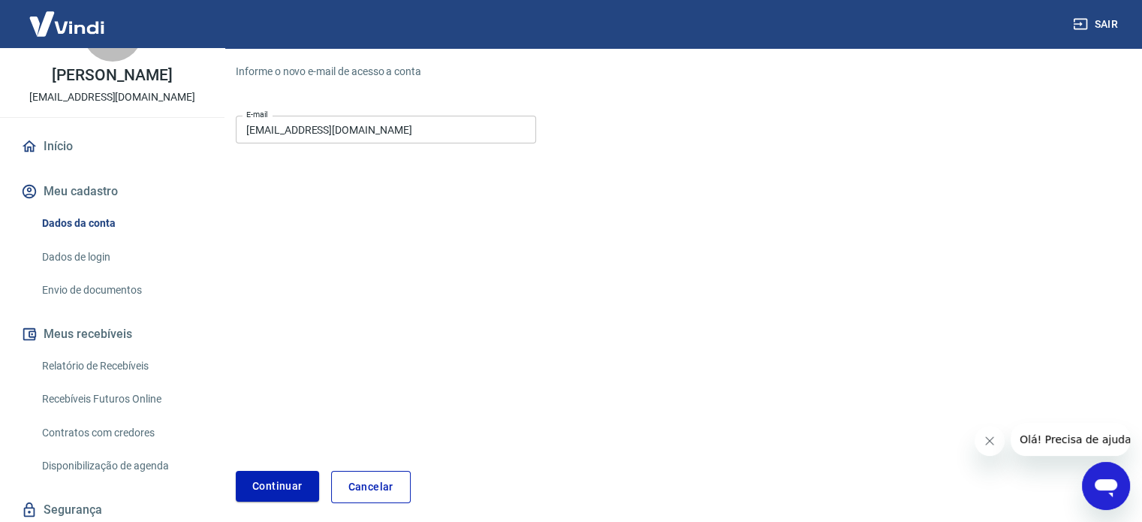
click at [568, 274] on form "E-mail reviewjeans100@gmail.com E-mail Continuar Cancelar" at bounding box center [532, 306] width 592 height 393
click at [279, 478] on button "Continuar" at bounding box center [277, 486] width 83 height 31
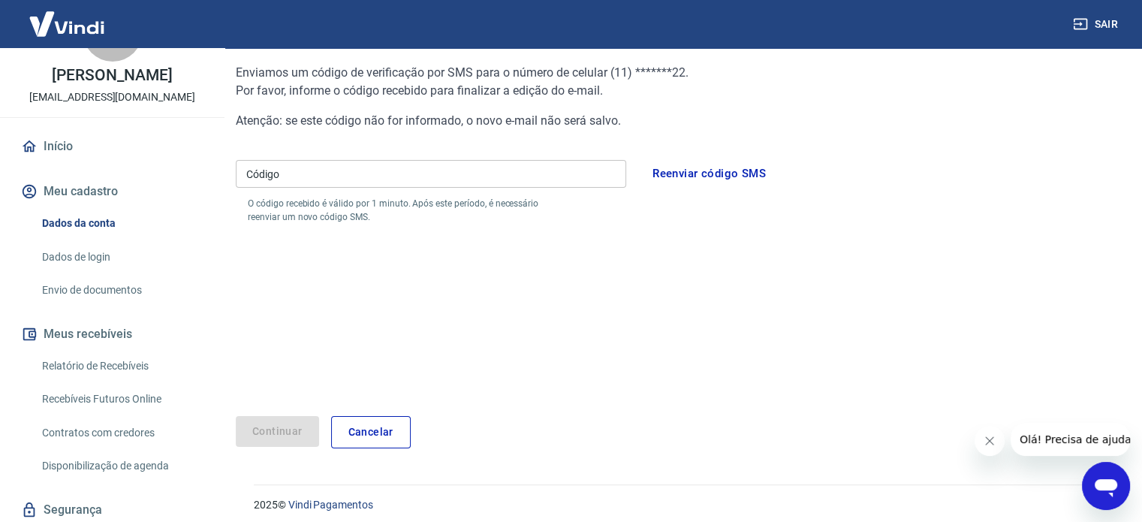
scroll to position [95, 0]
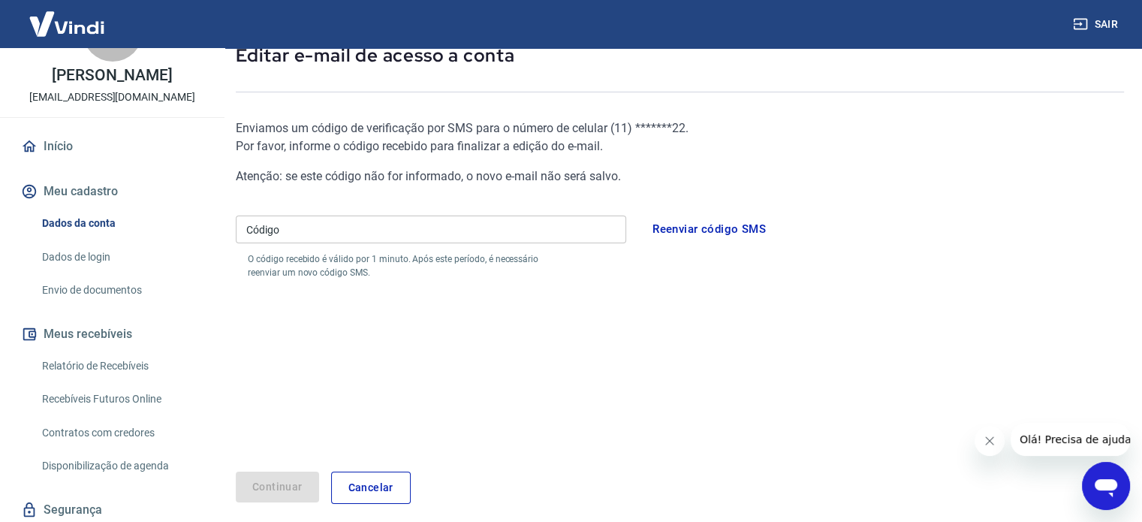
click at [422, 230] on input "Código" at bounding box center [431, 229] width 390 height 28
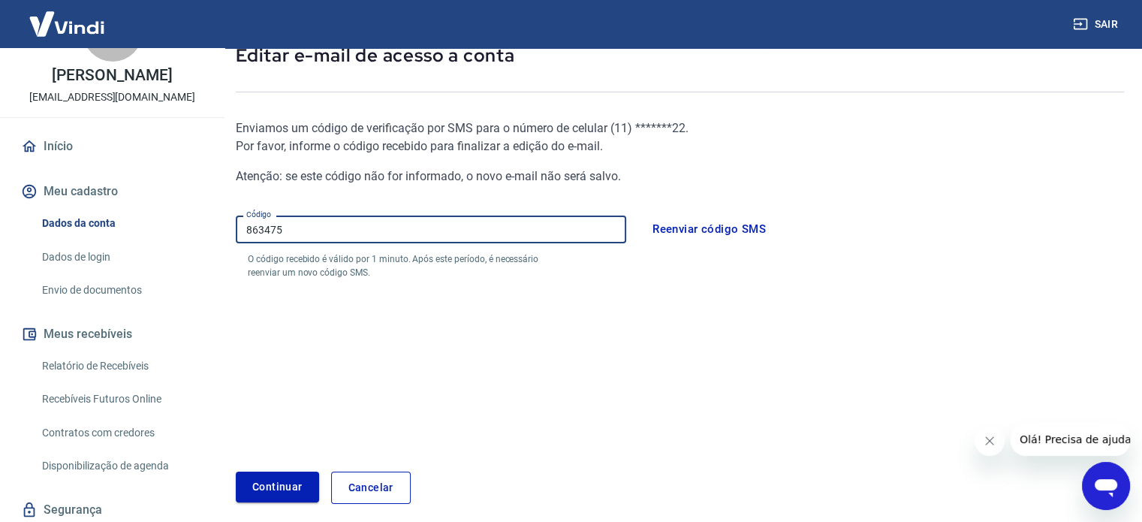
click at [285, 489] on button "Continuar" at bounding box center [277, 486] width 83 height 31
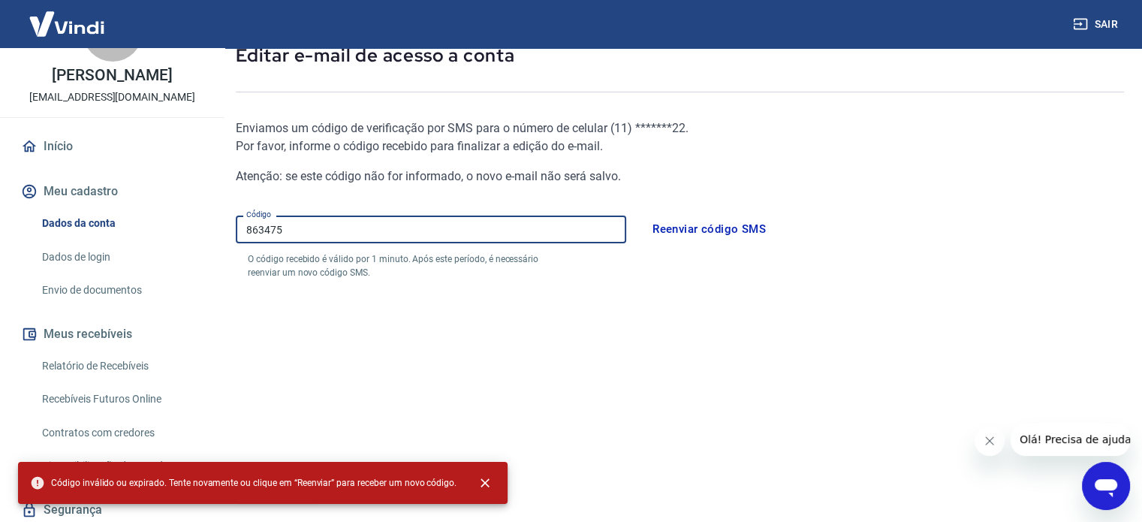
click at [408, 229] on input "863475" at bounding box center [431, 229] width 390 height 28
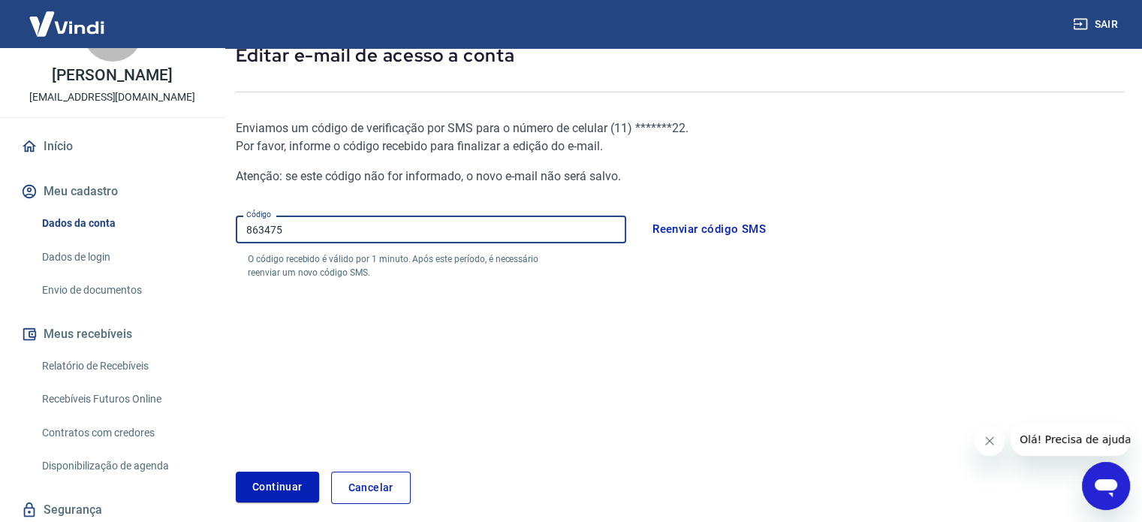
click at [408, 229] on input "863475" at bounding box center [431, 229] width 390 height 28
type input "8"
click at [279, 483] on button "Continuar" at bounding box center [277, 486] width 83 height 31
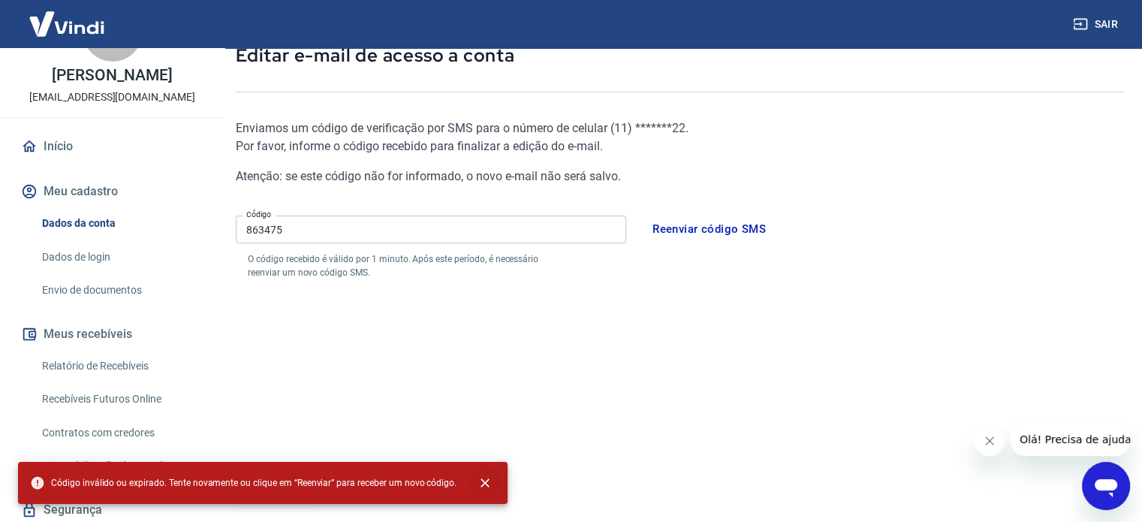
click at [484, 486] on icon "close" at bounding box center [484, 482] width 15 height 15
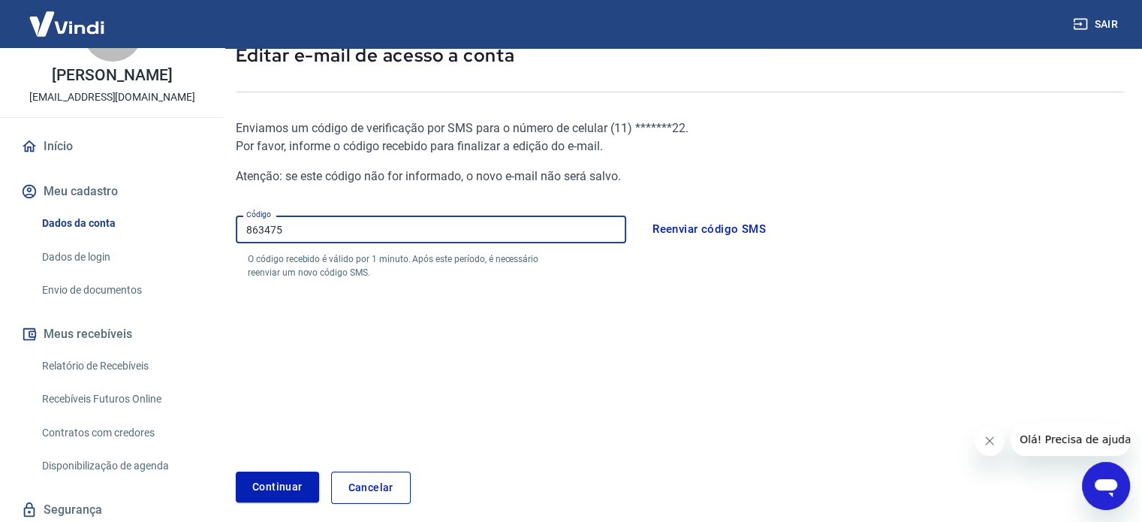
click at [356, 221] on input "863475" at bounding box center [431, 229] width 390 height 28
type input "8"
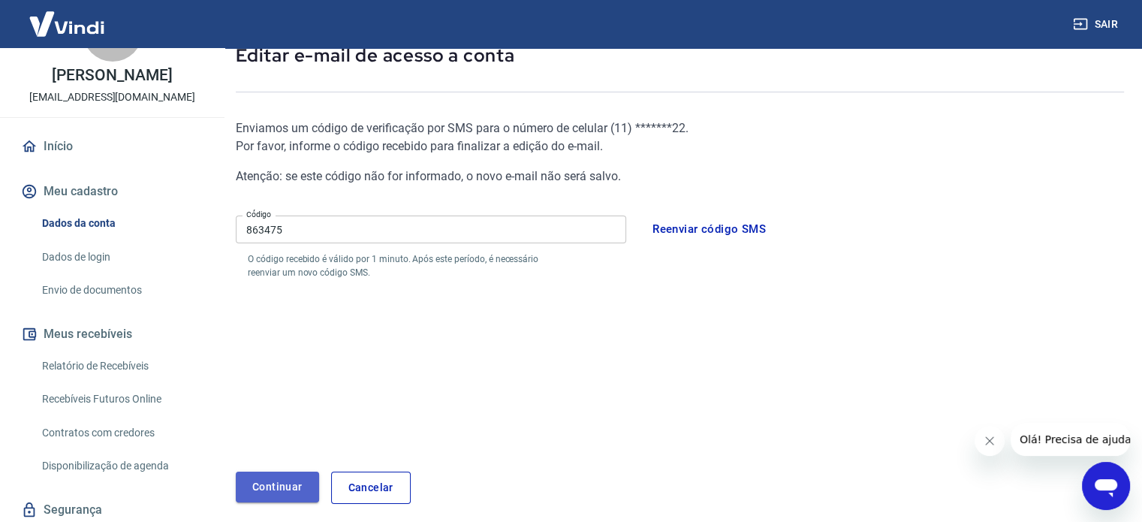
click at [273, 485] on button "Continuar" at bounding box center [277, 486] width 83 height 31
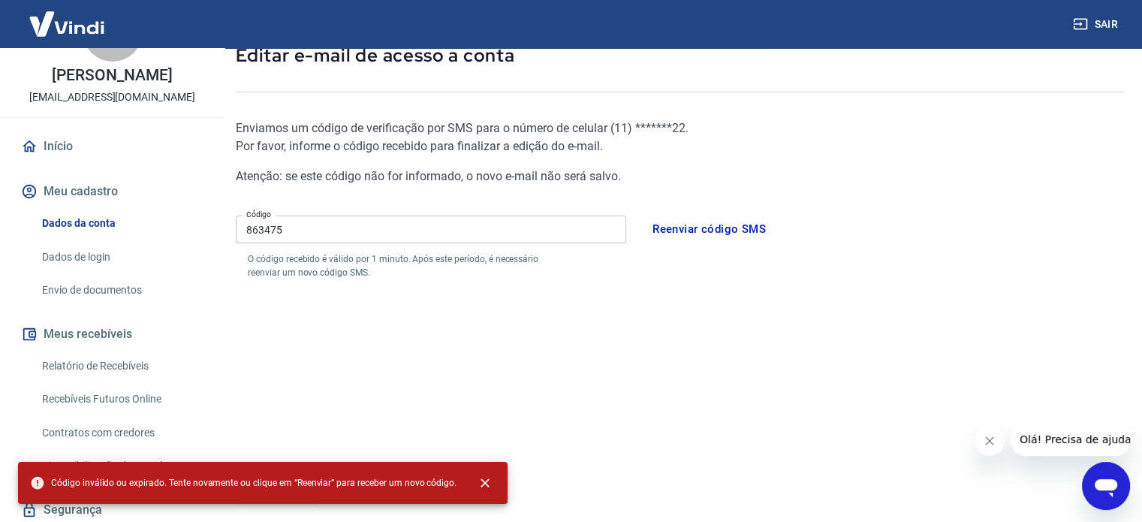
click at [324, 227] on input "863475" at bounding box center [431, 229] width 390 height 28
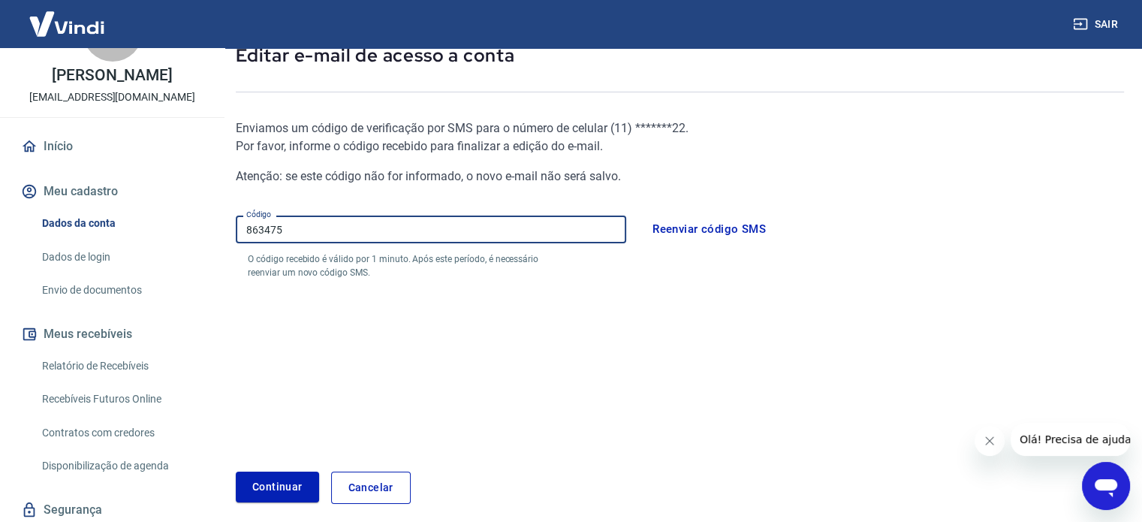
click at [324, 227] on input "863475" at bounding box center [431, 229] width 390 height 28
type input "865828"
click at [270, 475] on button "Continuar" at bounding box center [277, 486] width 83 height 31
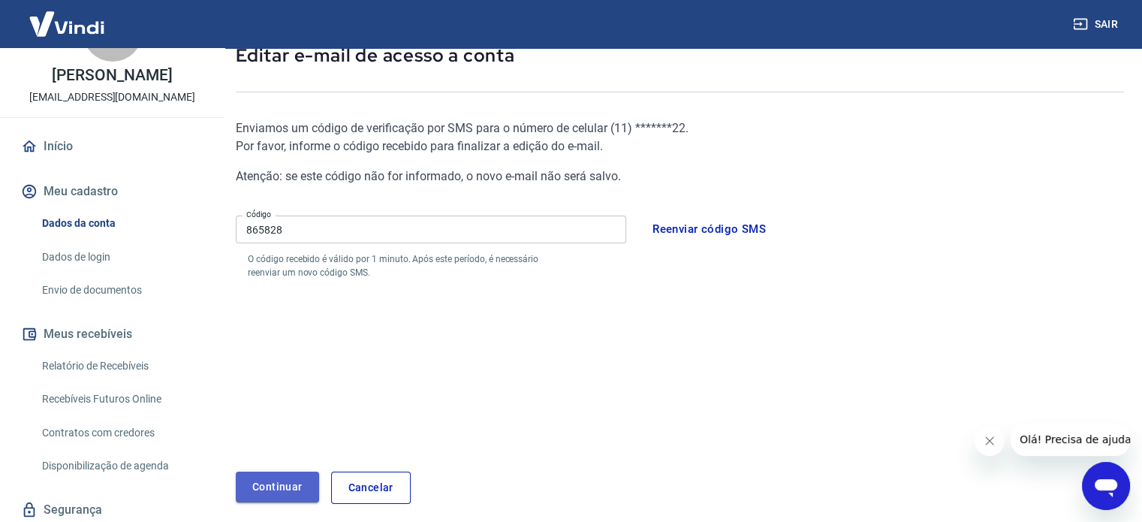
click at [270, 484] on button "Continuar" at bounding box center [277, 486] width 83 height 31
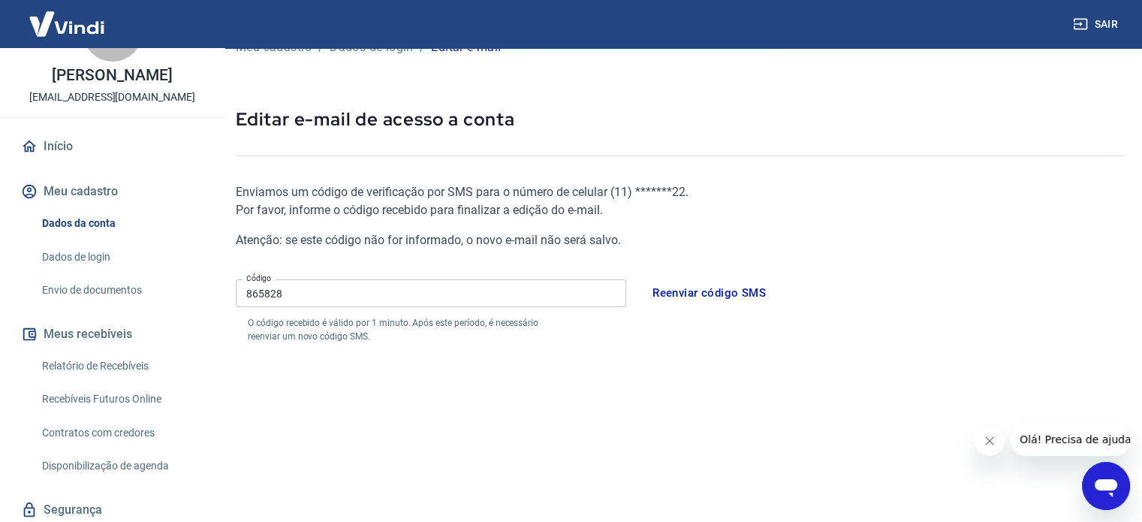
scroll to position [25, 0]
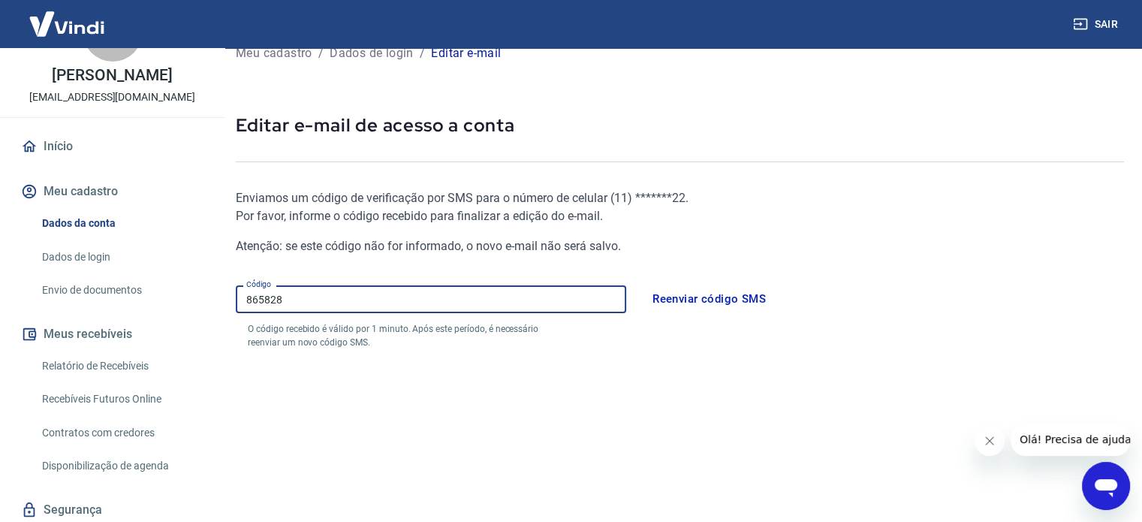
click at [441, 297] on input "865828" at bounding box center [431, 299] width 390 height 28
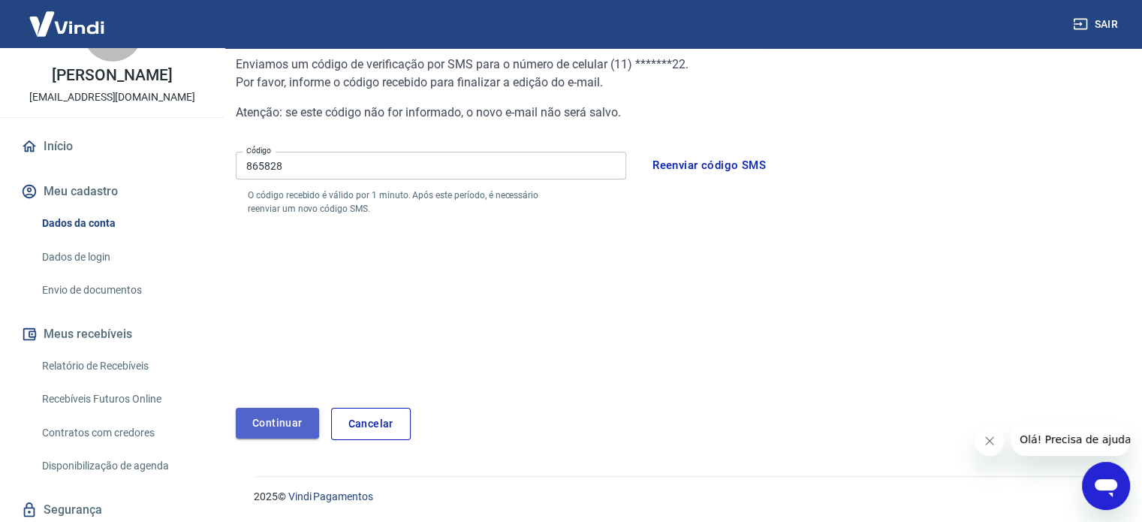
click at [283, 423] on button "Continuar" at bounding box center [277, 423] width 83 height 31
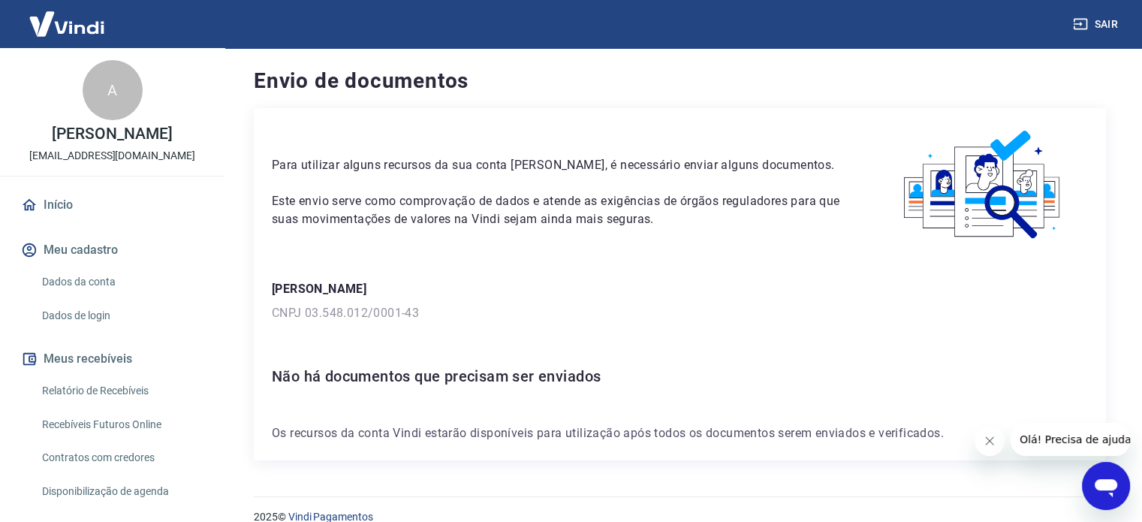
scroll to position [21, 0]
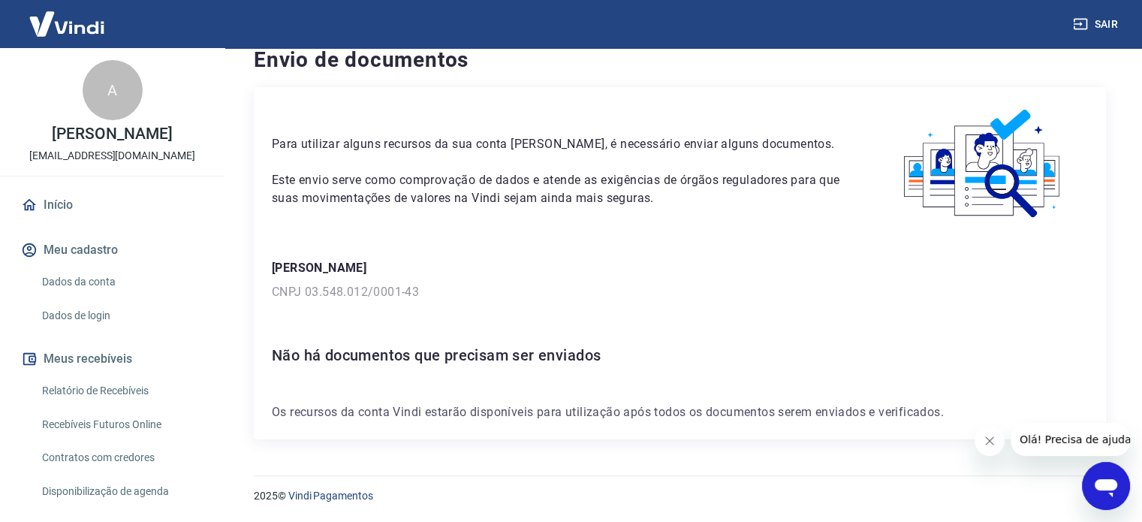
click at [99, 250] on button "Meu cadastro" at bounding box center [112, 249] width 188 height 33
click at [92, 278] on link "Dados da conta" at bounding box center [121, 282] width 170 height 31
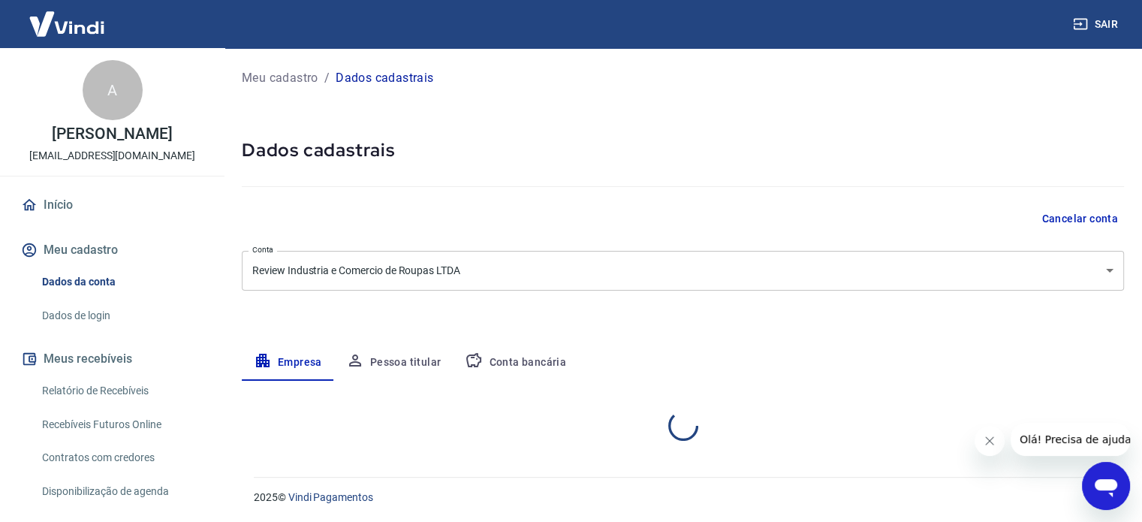
select select "SP"
select select "business"
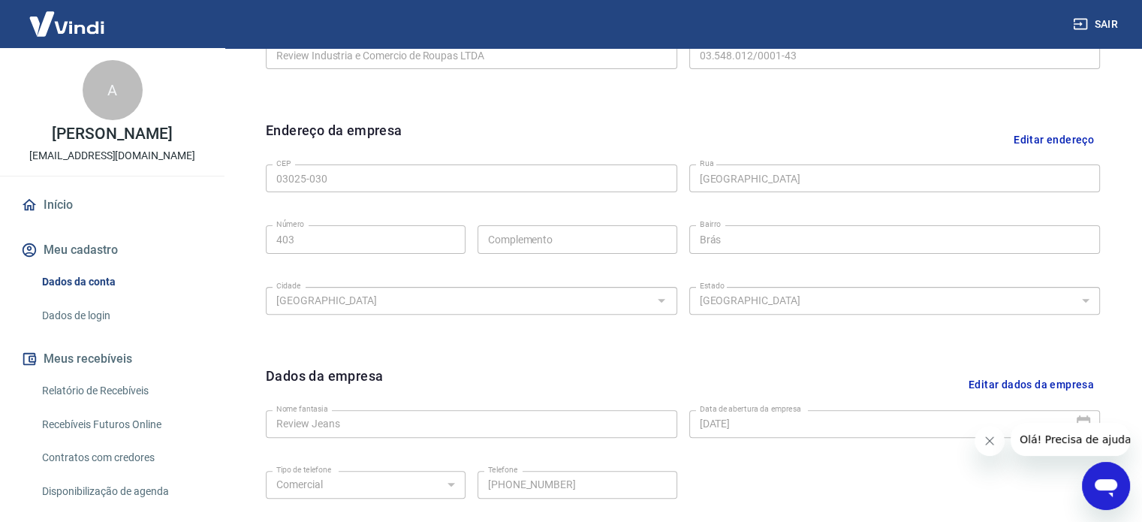
scroll to position [435, 0]
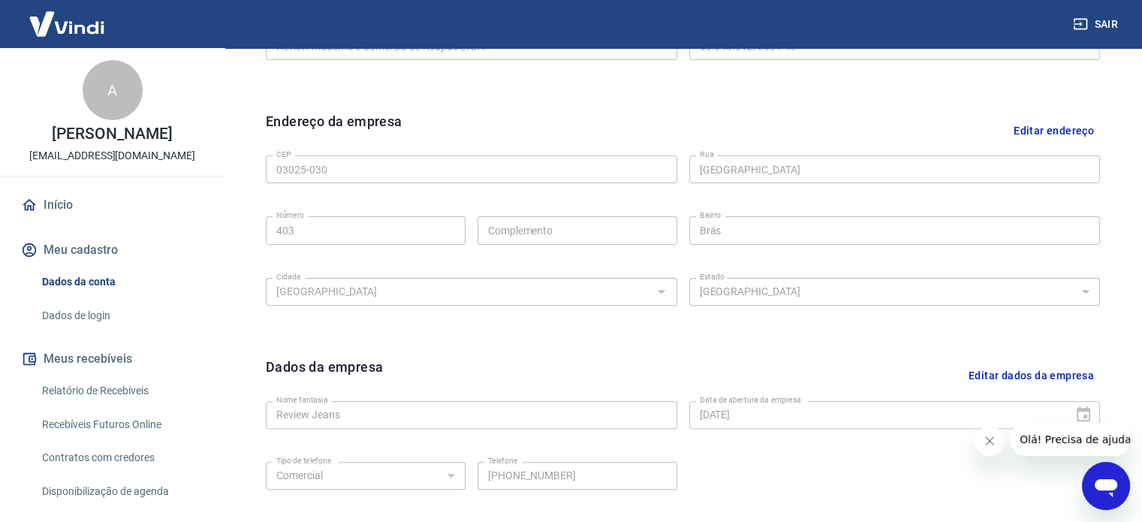
click at [84, 324] on link "Dados de login" at bounding box center [121, 315] width 170 height 31
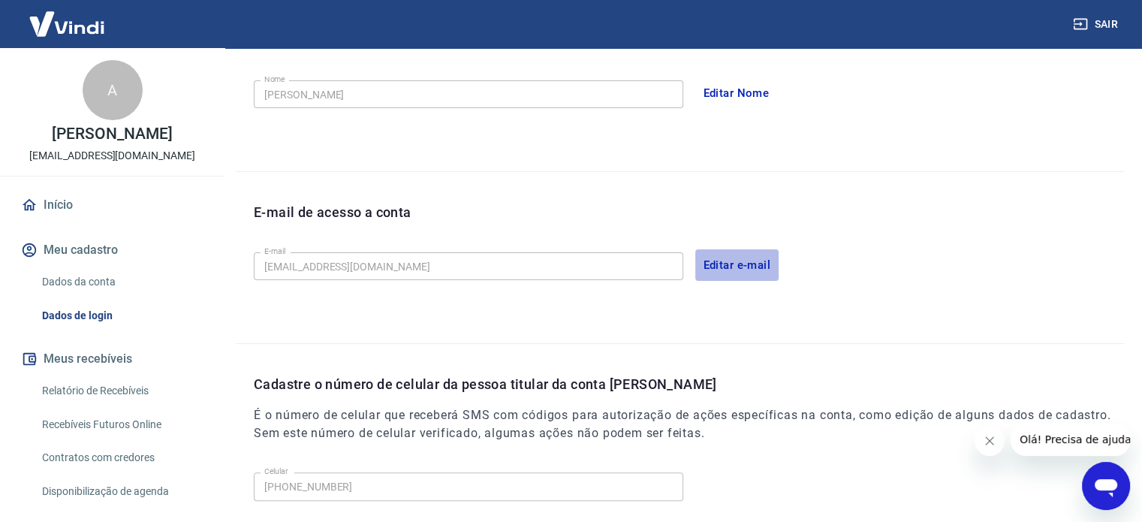
click at [763, 264] on button "Editar e-mail" at bounding box center [737, 265] width 84 height 32
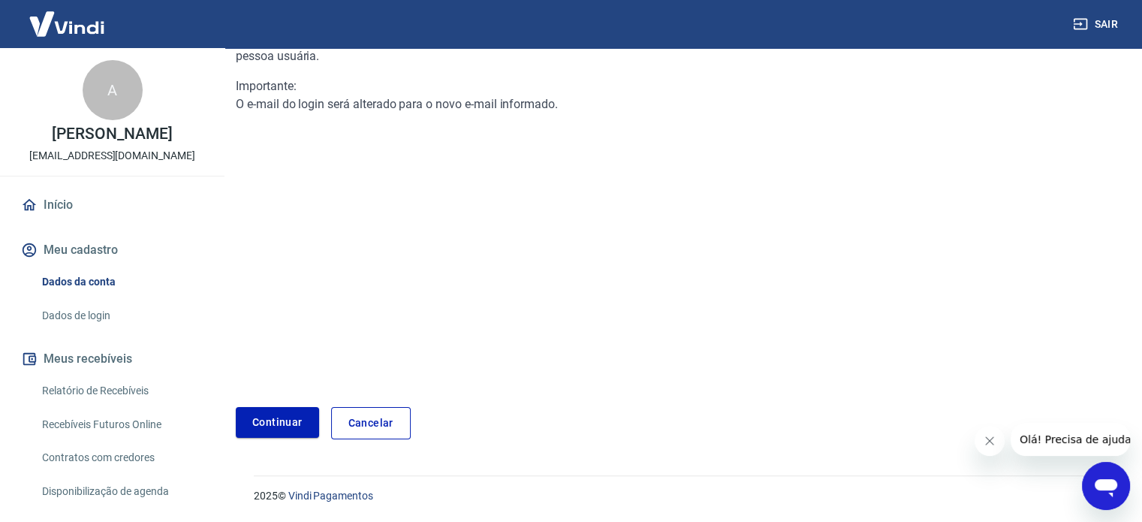
scroll to position [183, 0]
click at [296, 426] on link "Continuar" at bounding box center [277, 423] width 83 height 31
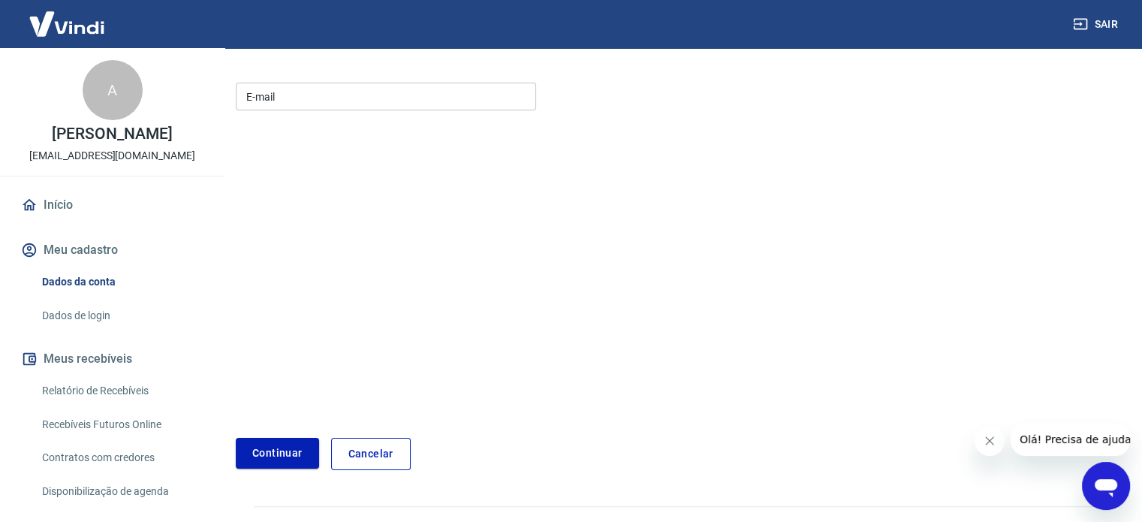
scroll to position [213, 0]
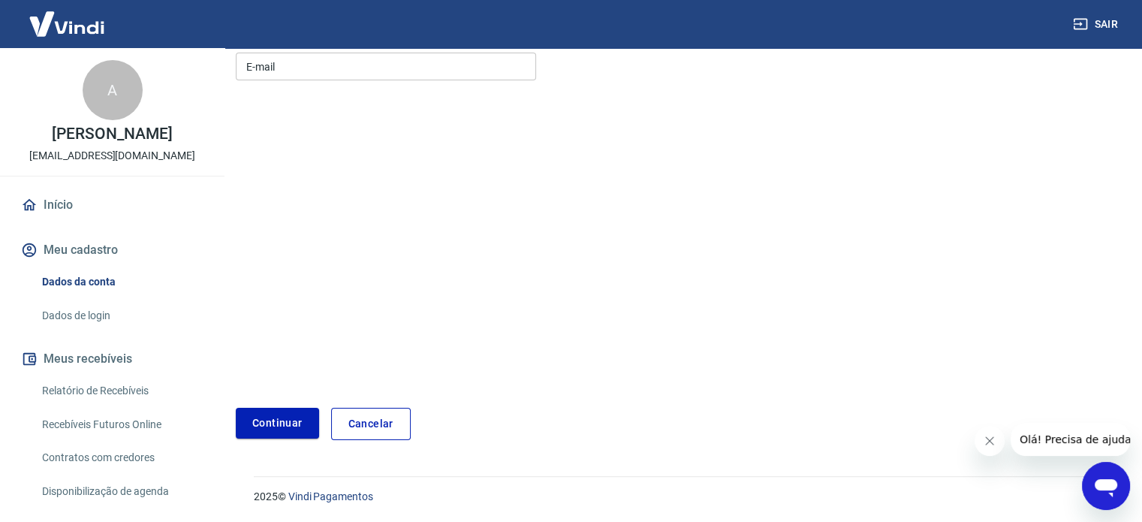
click at [376, 63] on input "E-mail" at bounding box center [386, 67] width 300 height 28
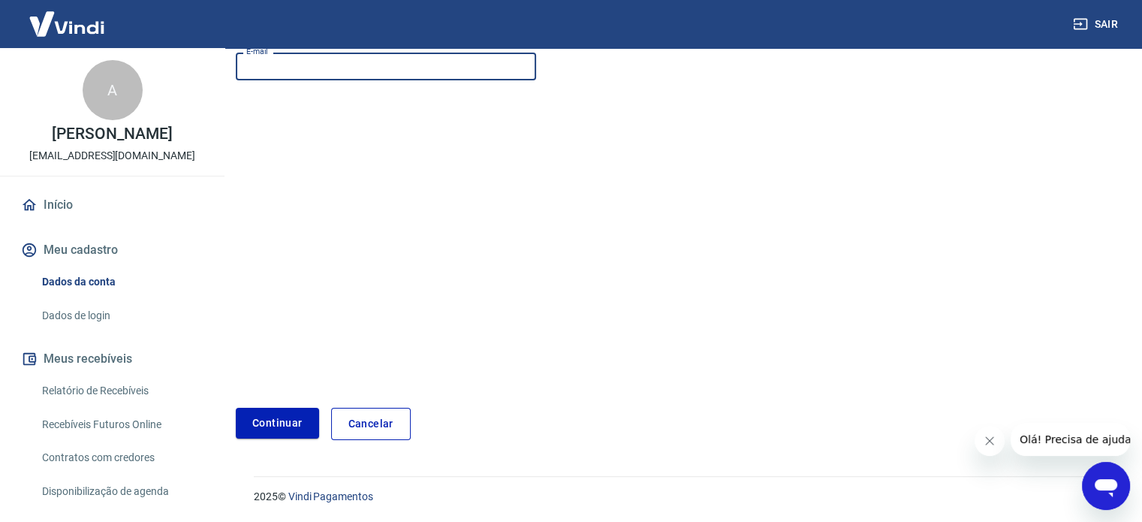
type input "[EMAIL_ADDRESS][DOMAIN_NAME]"
click at [372, 164] on form "E-mail reviewjeans100@gmail.com E-mail Continuar Cancelar" at bounding box center [532, 243] width 592 height 393
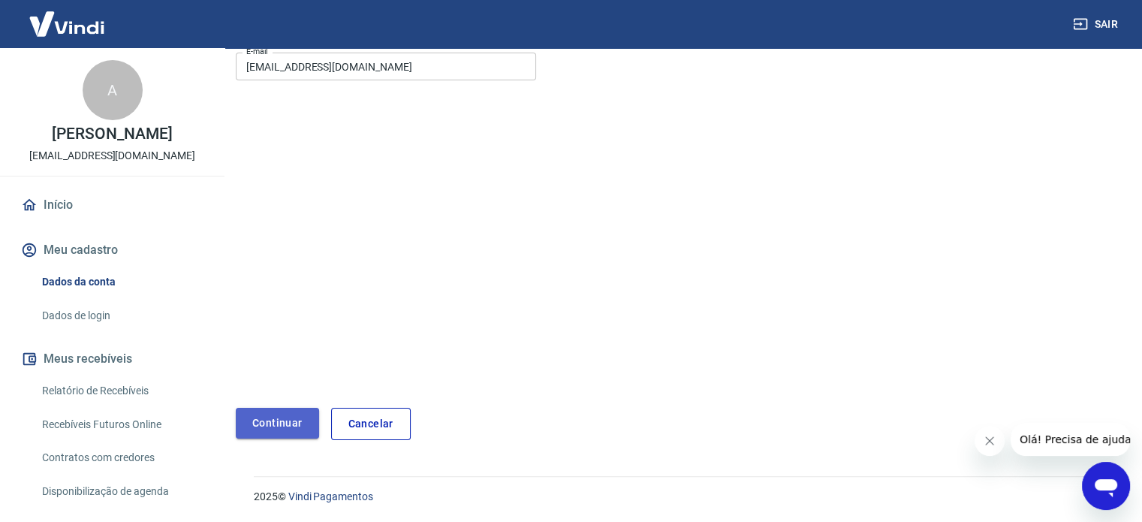
click at [268, 414] on button "Continuar" at bounding box center [277, 423] width 83 height 31
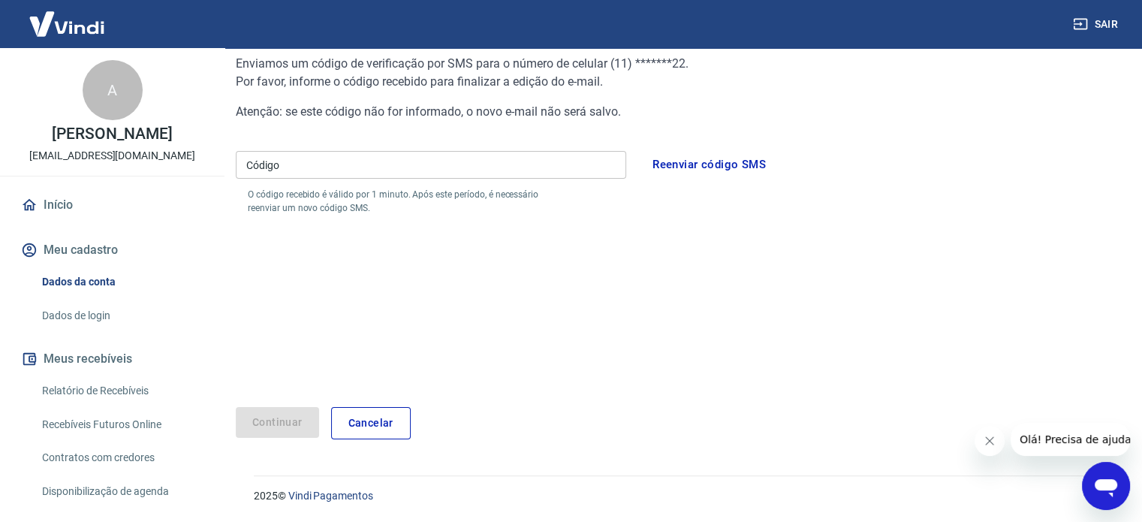
scroll to position [158, 0]
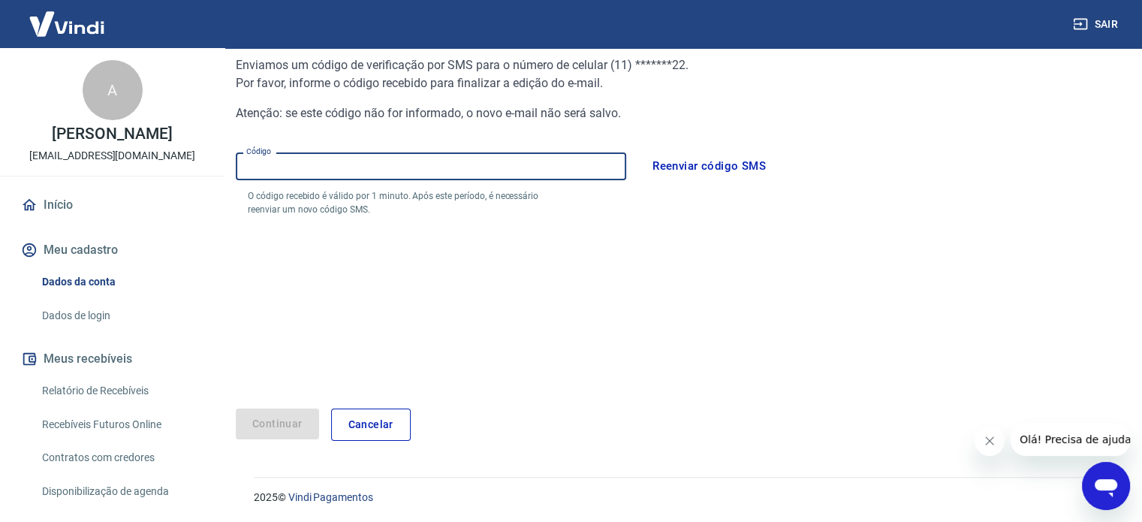
click at [366, 176] on input "Código" at bounding box center [431, 166] width 390 height 28
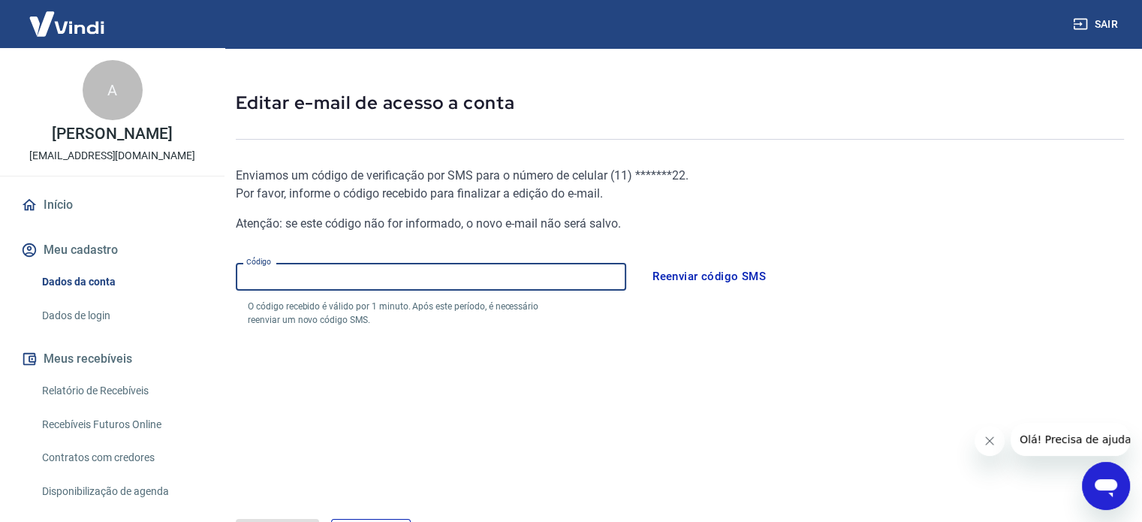
scroll to position [158, 0]
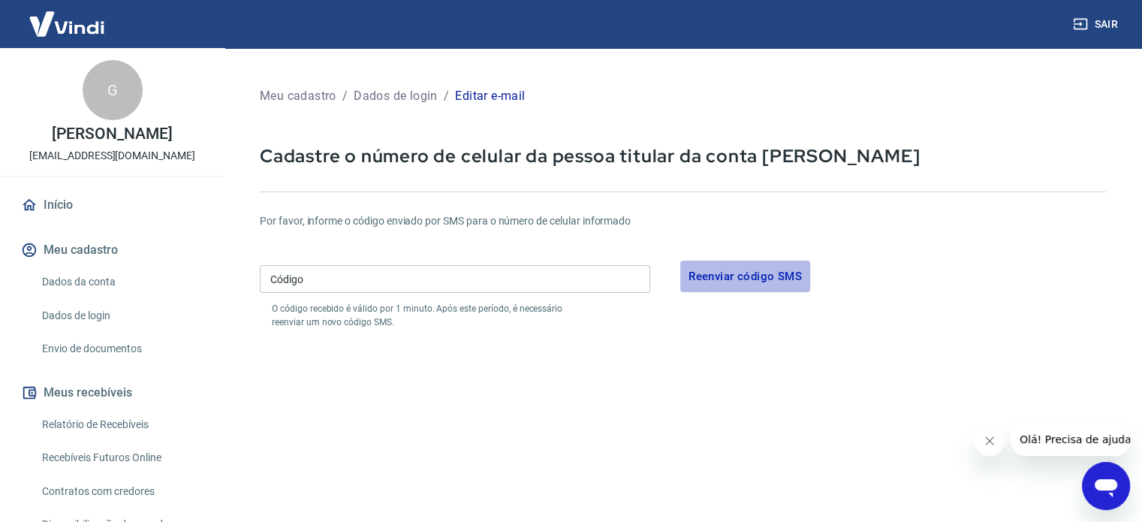
click at [725, 291] on button "Reenviar código SMS" at bounding box center [745, 277] width 130 height 32
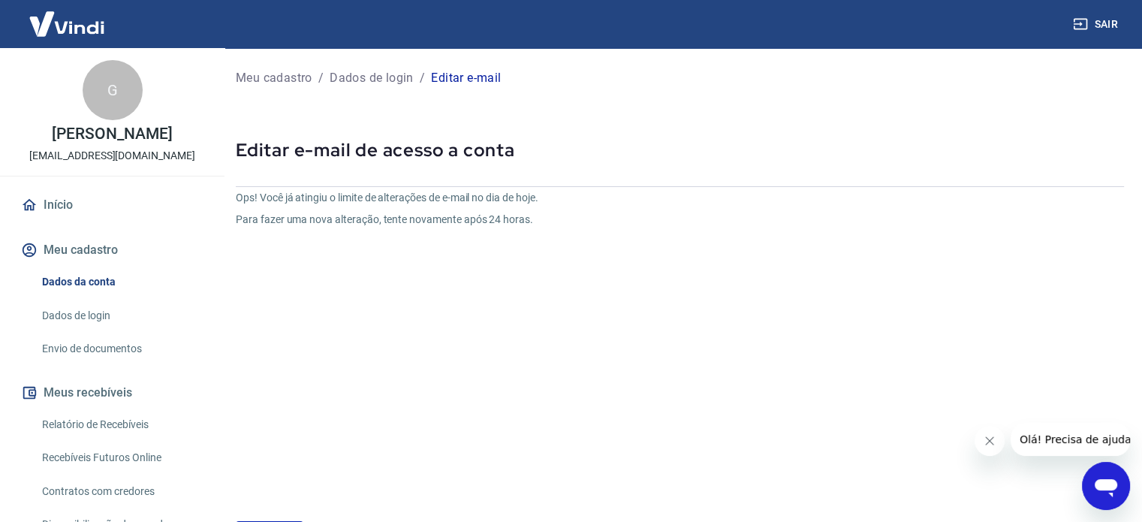
scroll to position [114, 0]
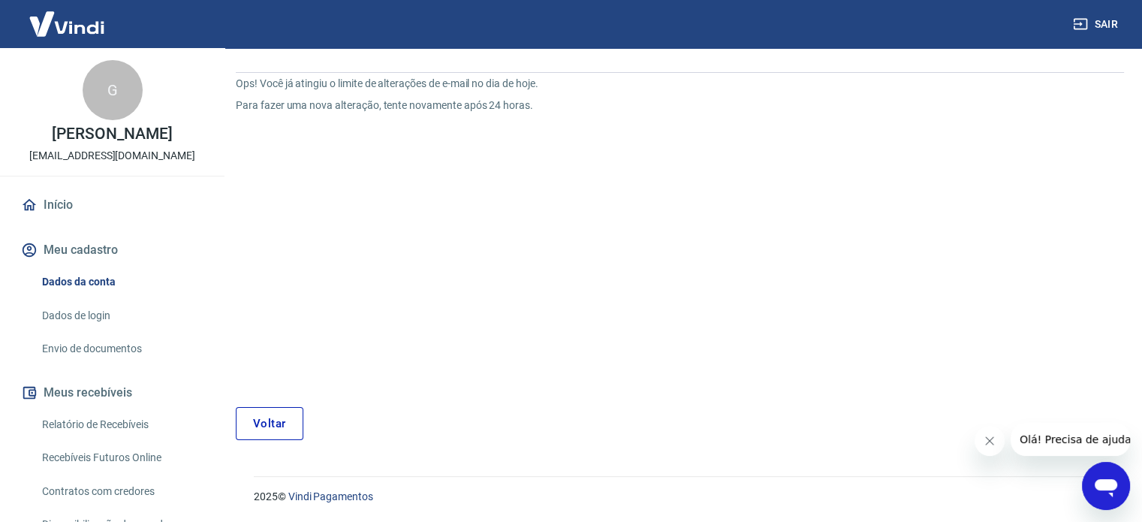
click at [277, 432] on link "Voltar" at bounding box center [270, 423] width 68 height 33
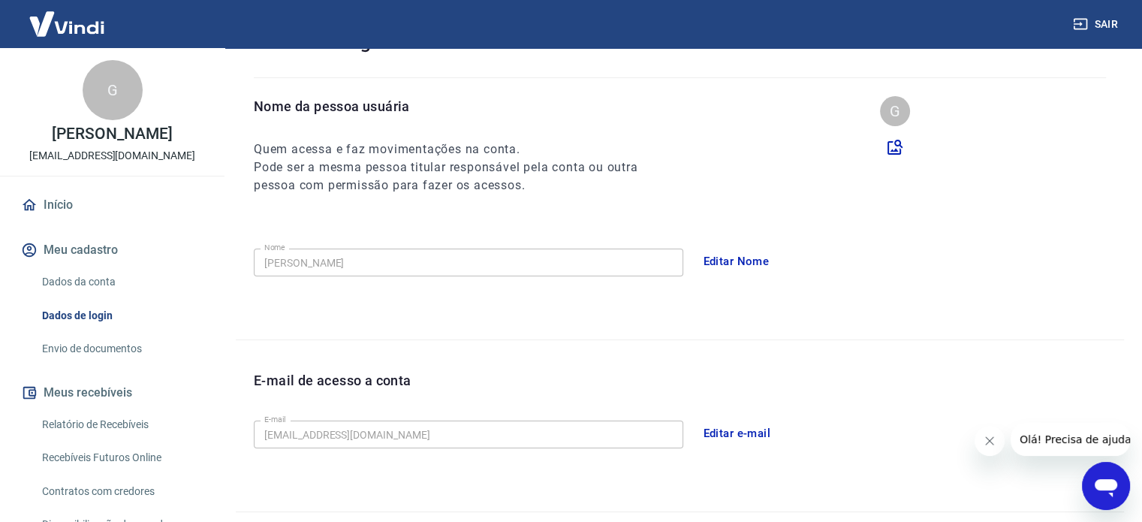
scroll to position [387, 0]
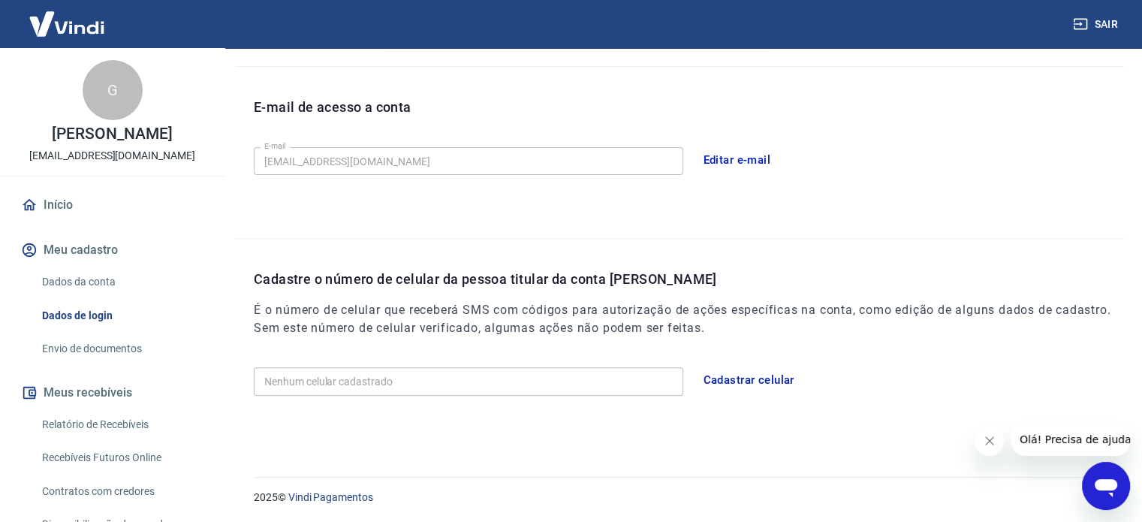
click at [277, 432] on div "Nenhum celular cadastrado Nenhum celular cadastrado Cadastrar celular" at bounding box center [689, 400] width 870 height 79
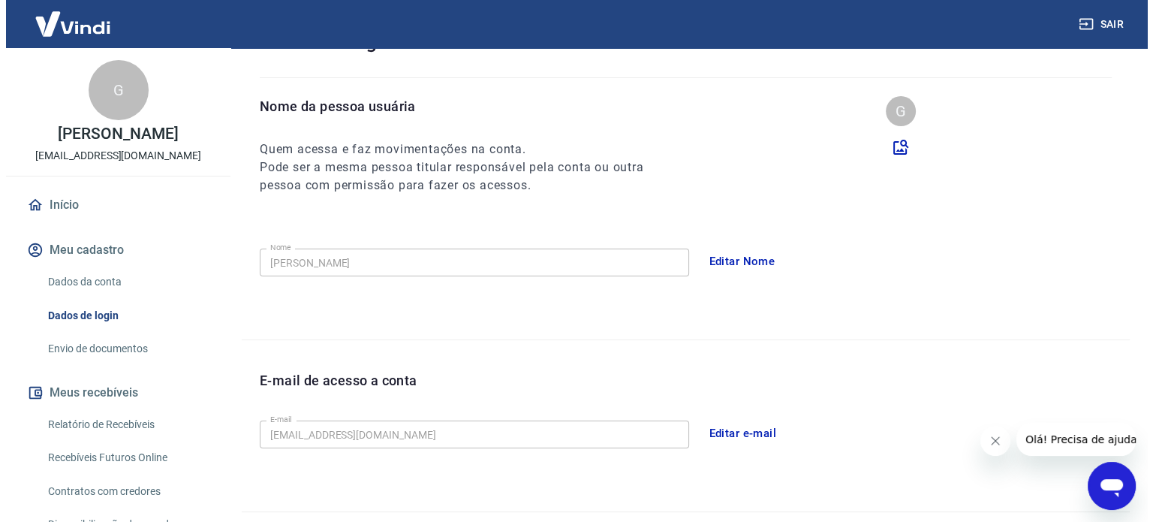
scroll to position [108, 0]
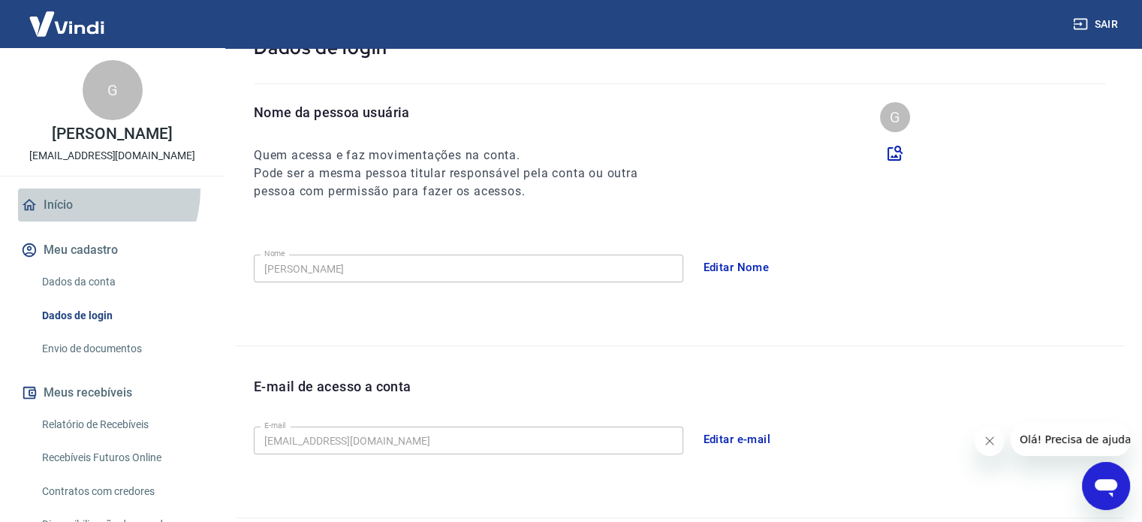
click at [84, 190] on link "Início" at bounding box center [112, 204] width 188 height 33
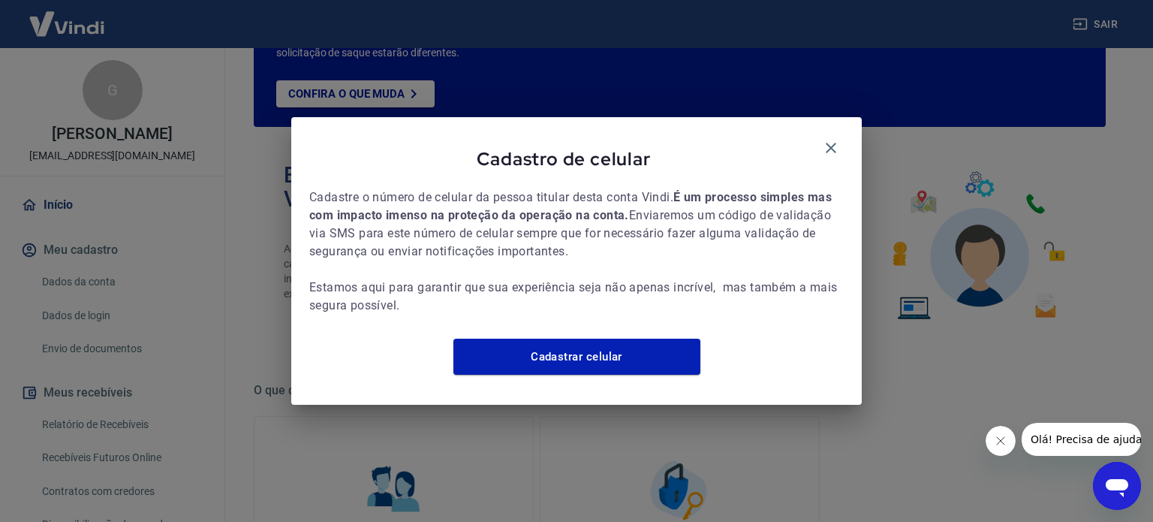
scroll to position [219, 0]
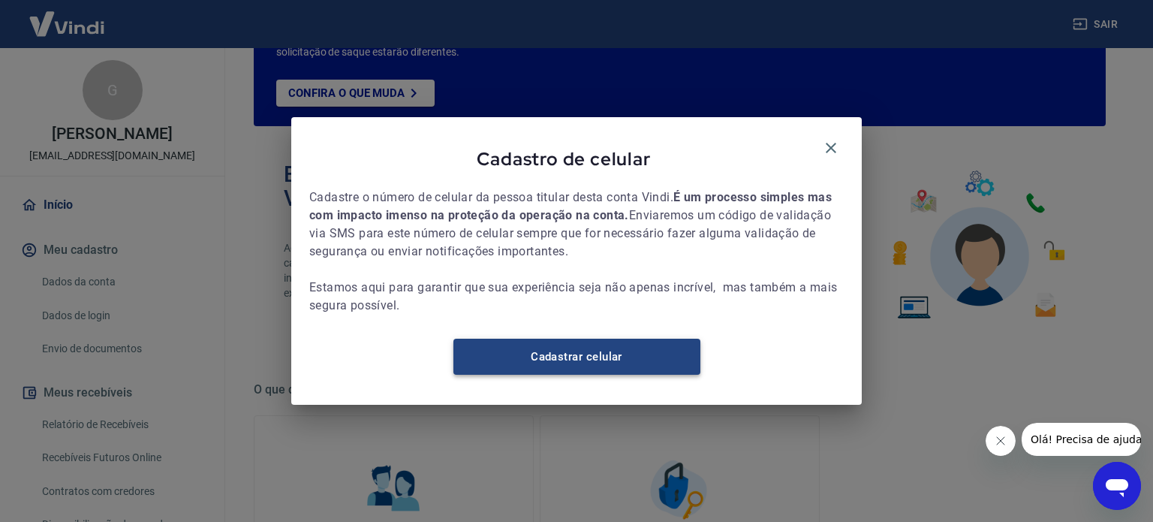
click at [529, 366] on link "Cadastrar celular" at bounding box center [576, 357] width 247 height 36
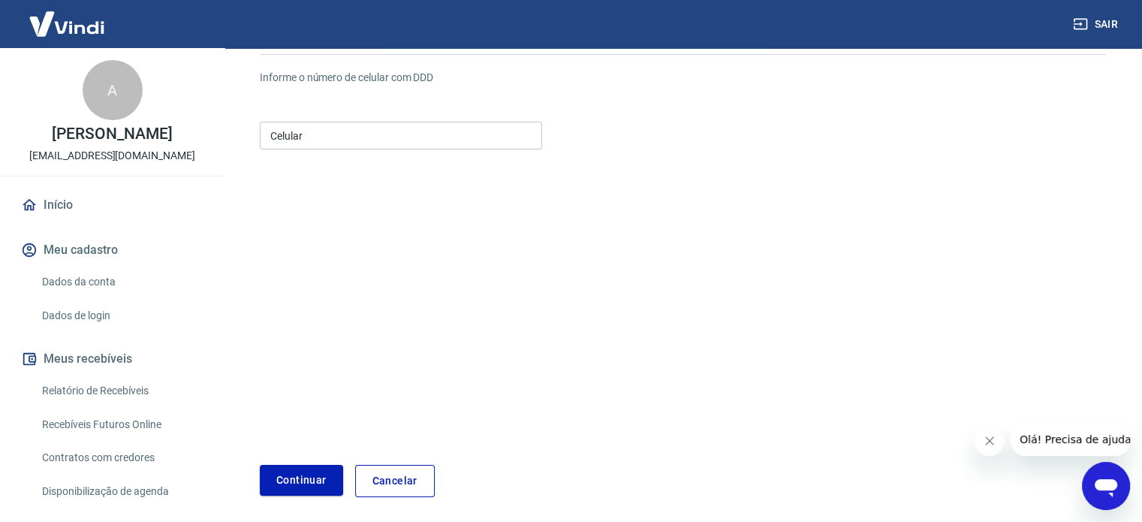
scroll to position [132, 0]
click at [100, 200] on link "Início" at bounding box center [112, 204] width 188 height 33
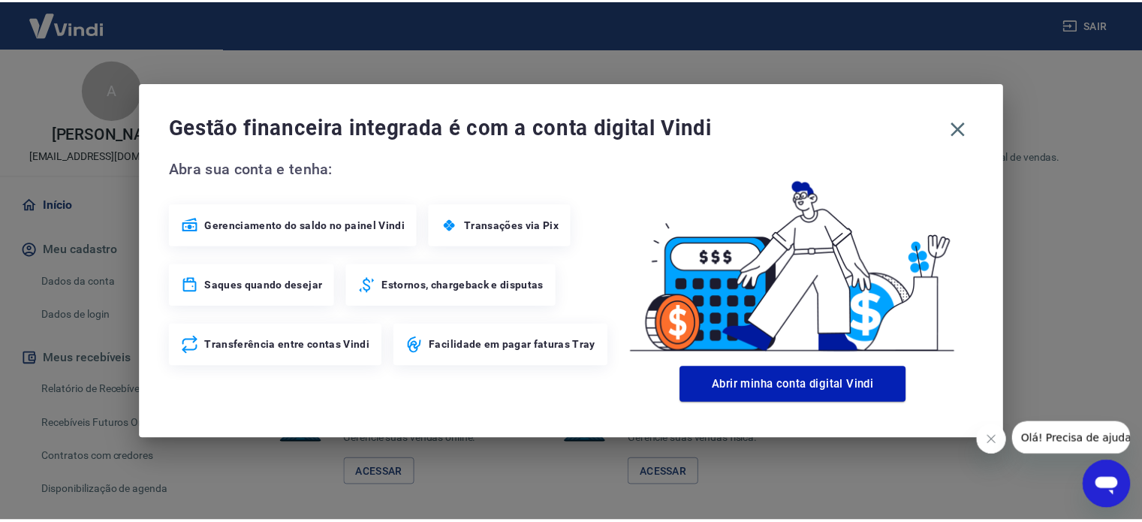
scroll to position [872, 0]
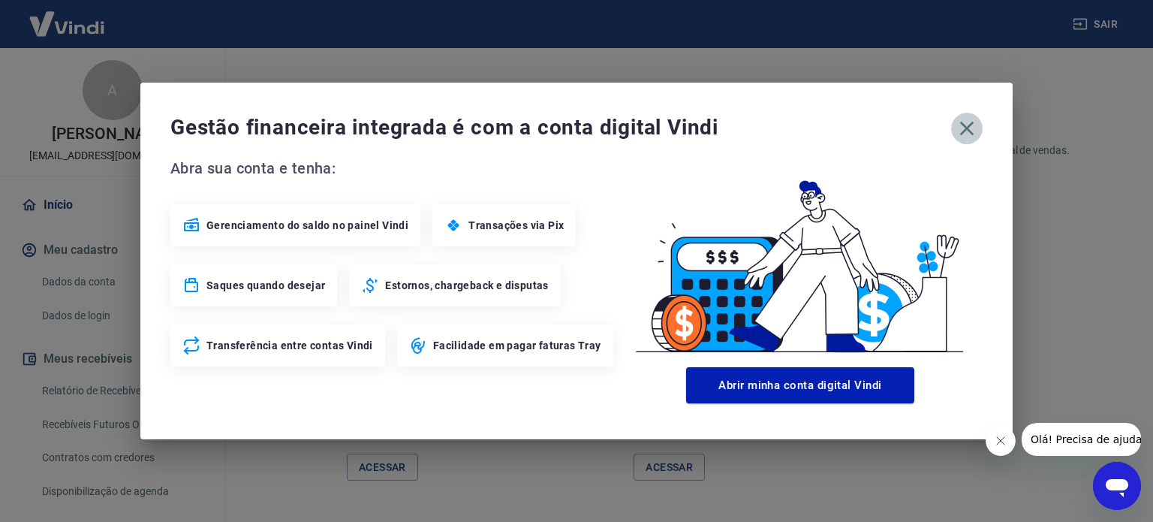
click at [971, 127] on icon "button" at bounding box center [967, 128] width 24 height 24
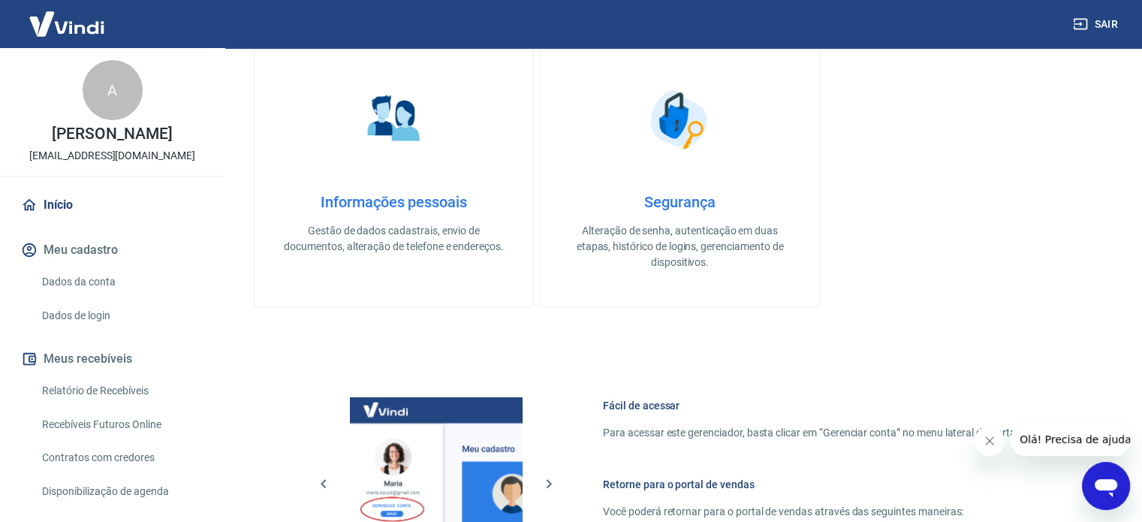
scroll to position [586, 0]
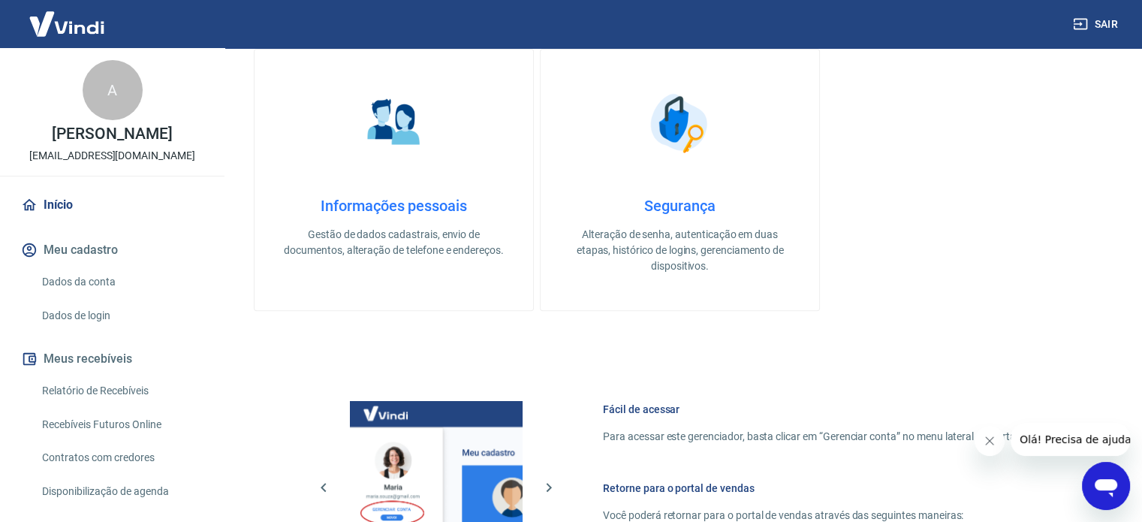
click at [96, 249] on button "Meu cadastro" at bounding box center [112, 249] width 188 height 33
click at [136, 285] on link "Dados da conta" at bounding box center [121, 282] width 170 height 31
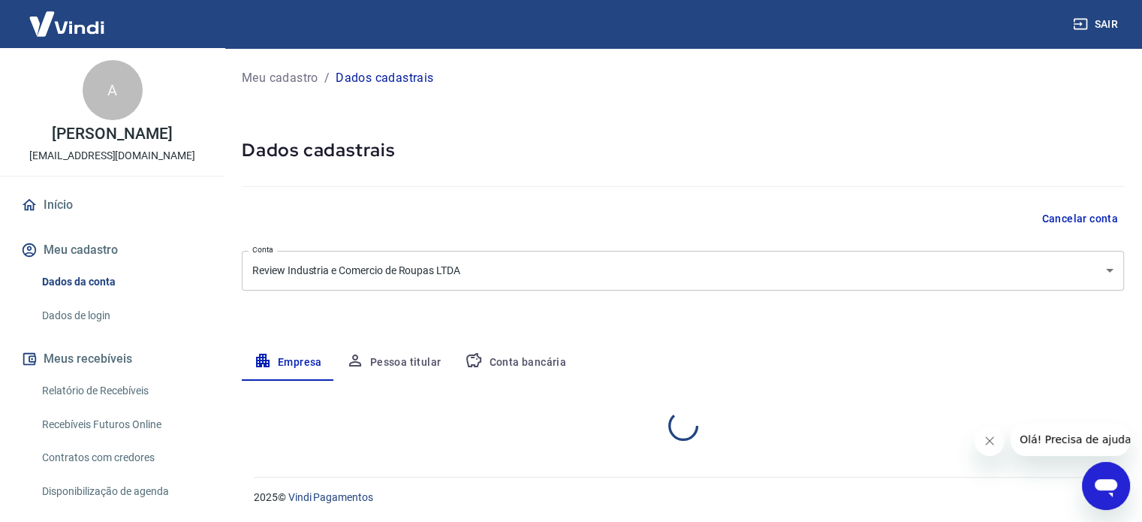
select select "SP"
select select "business"
click at [128, 315] on link "Dados de login" at bounding box center [121, 315] width 170 height 31
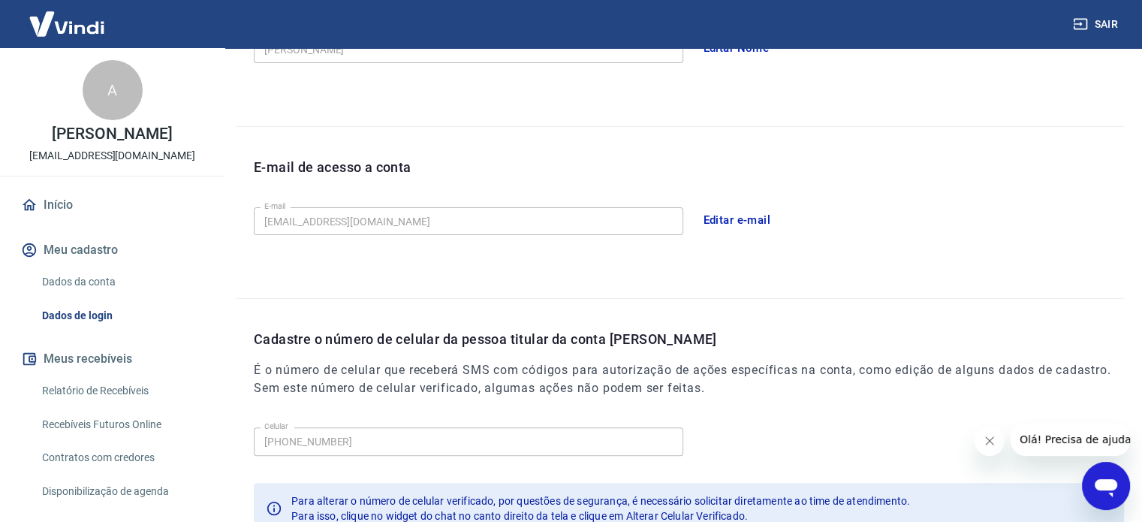
scroll to position [306, 0]
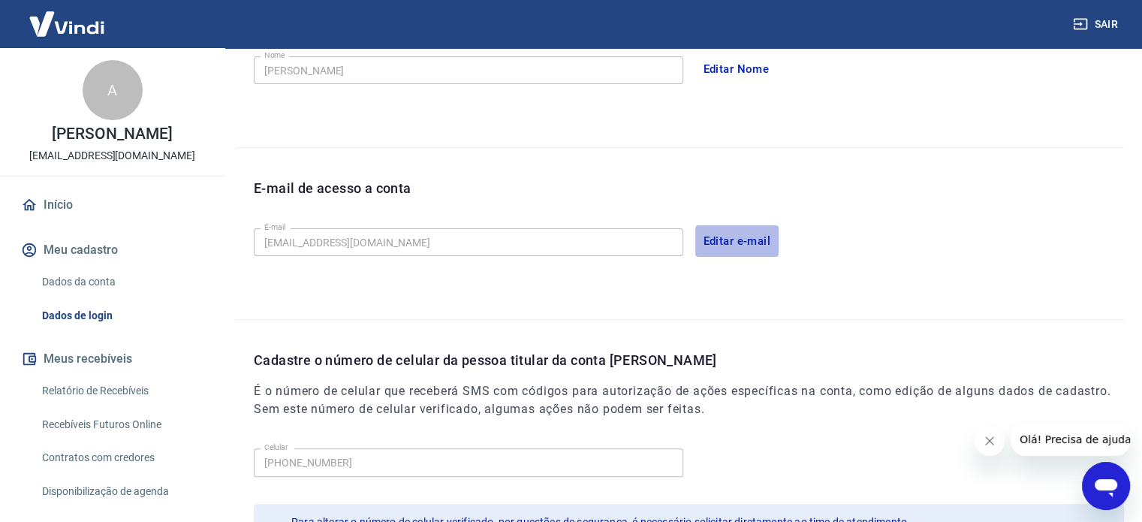
click at [747, 227] on button "Editar e-mail" at bounding box center [737, 241] width 84 height 32
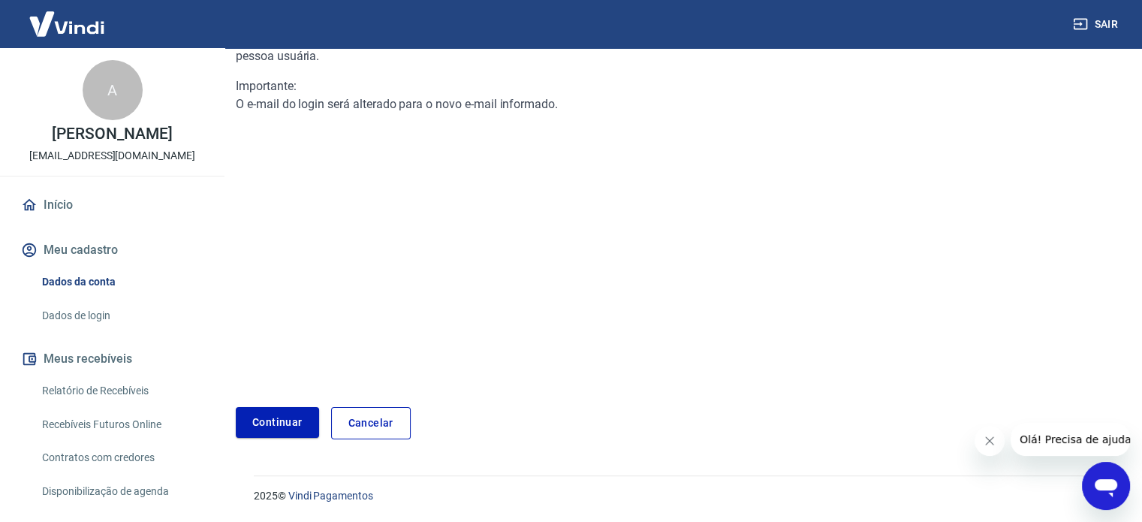
scroll to position [183, 0]
click at [272, 435] on link "Continuar" at bounding box center [277, 423] width 83 height 31
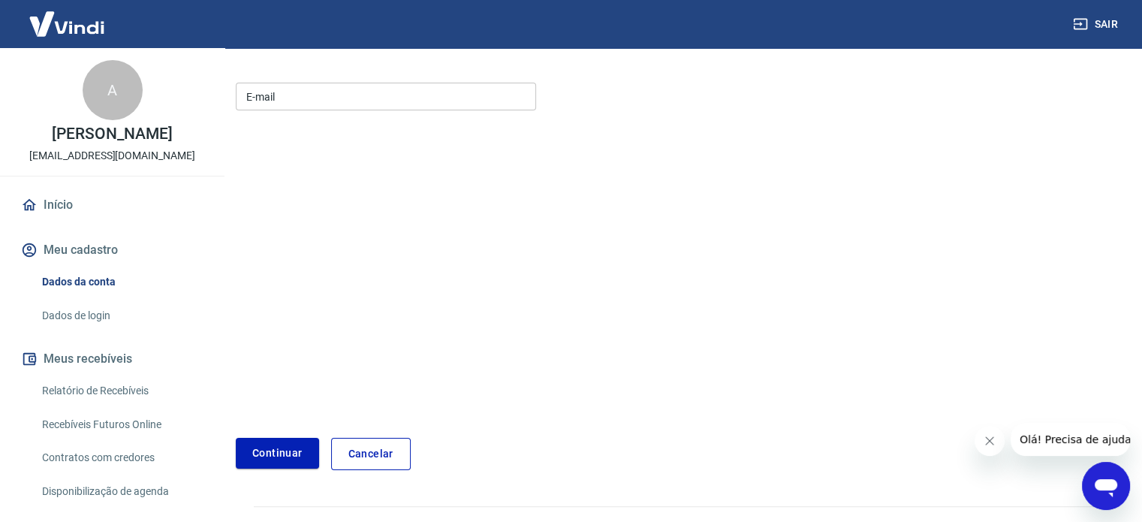
scroll to position [213, 0]
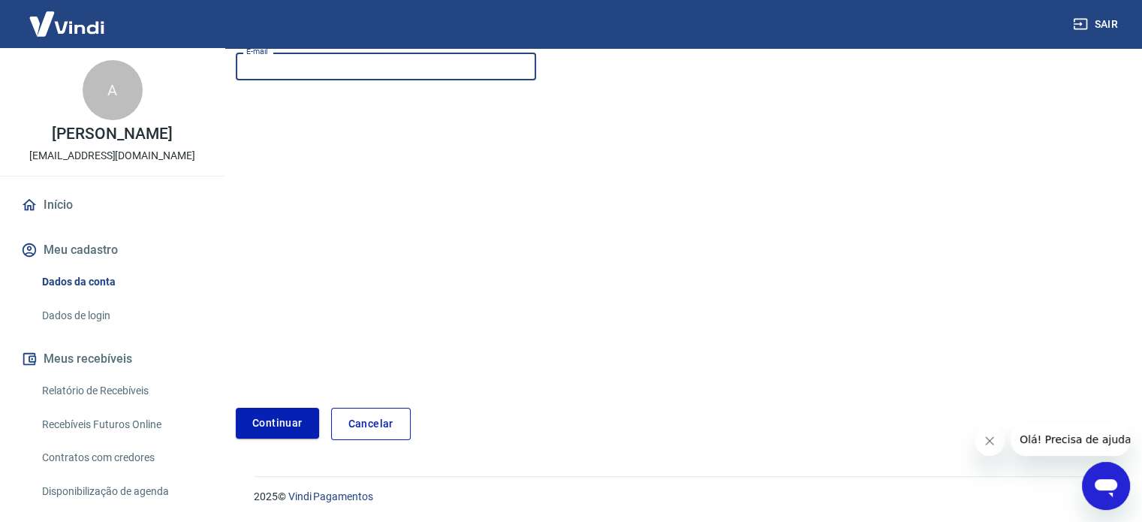
click at [357, 73] on input "E-mail" at bounding box center [386, 67] width 300 height 28
type input "[EMAIL_ADDRESS][DOMAIN_NAME]"
click at [276, 420] on button "Continuar" at bounding box center [277, 423] width 83 height 31
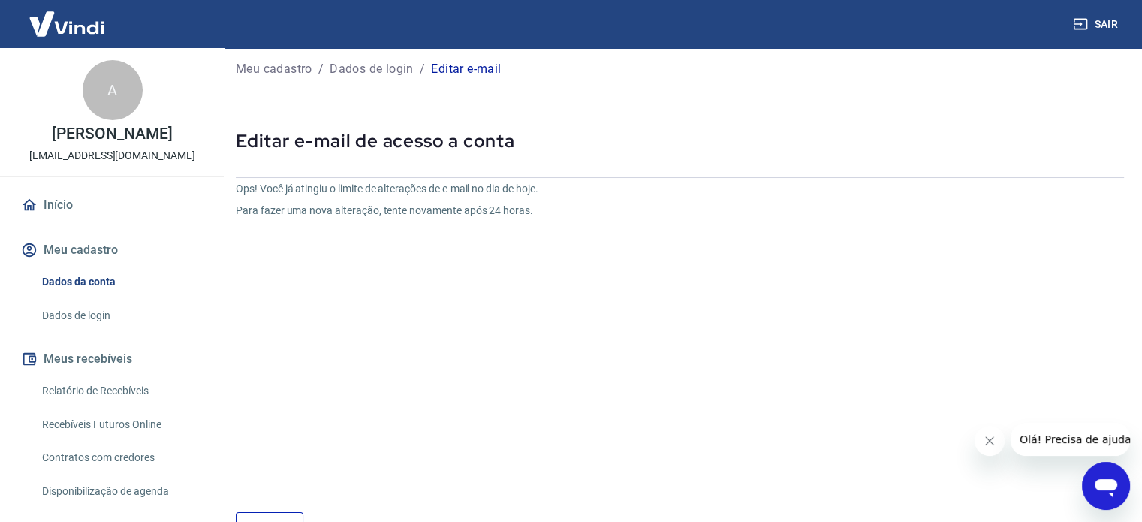
scroll to position [114, 0]
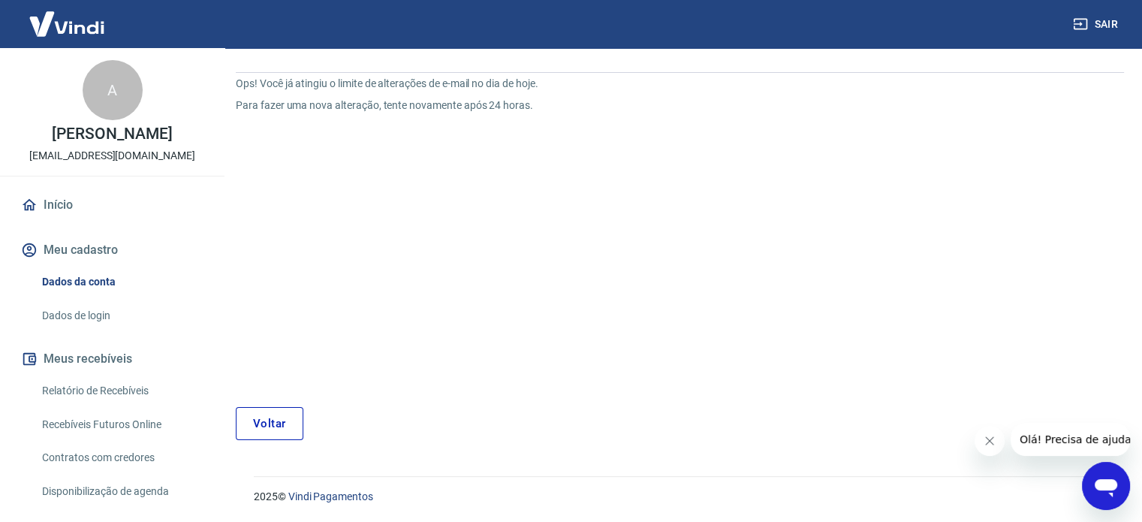
click at [279, 439] on div "Meu cadastro / Dados de login / Editar e-mail Editar e-mail de acesso a conta O…" at bounding box center [680, 196] width 924 height 524
click at [289, 418] on link "Voltar" at bounding box center [270, 423] width 68 height 33
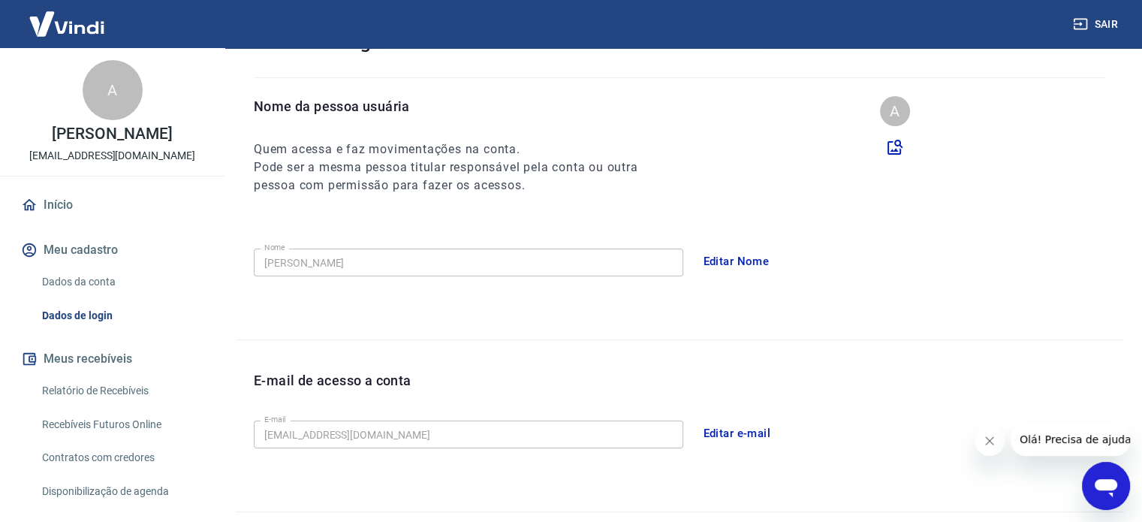
scroll to position [438, 0]
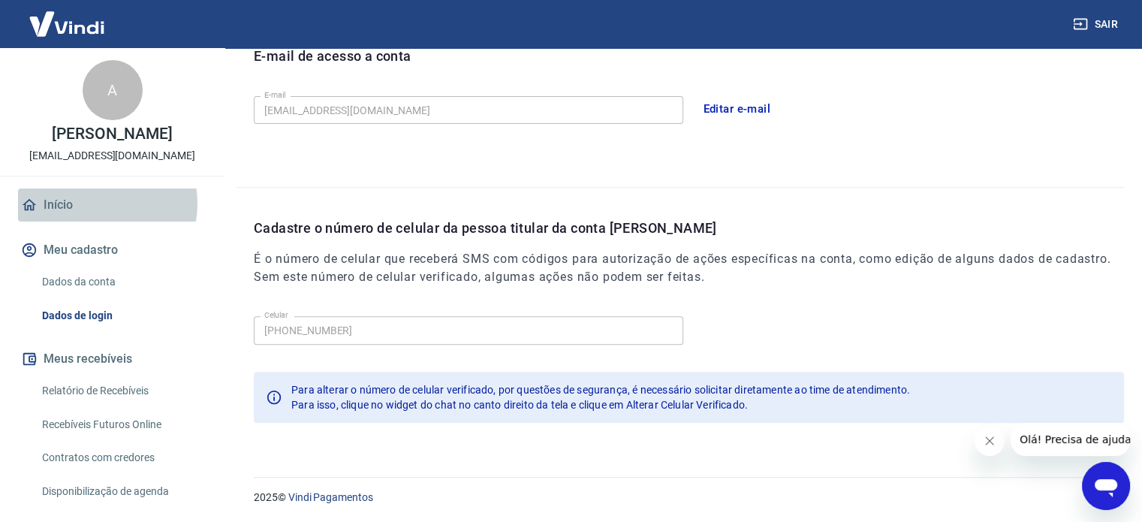
click at [92, 203] on link "Início" at bounding box center [112, 204] width 188 height 33
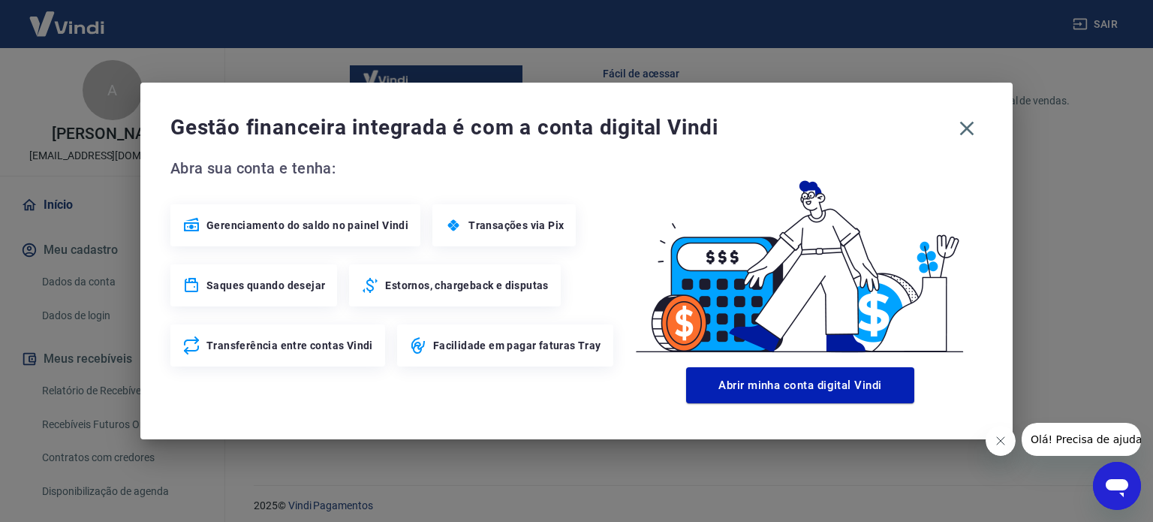
scroll to position [930, 0]
click at [973, 122] on icon "button" at bounding box center [967, 129] width 14 height 14
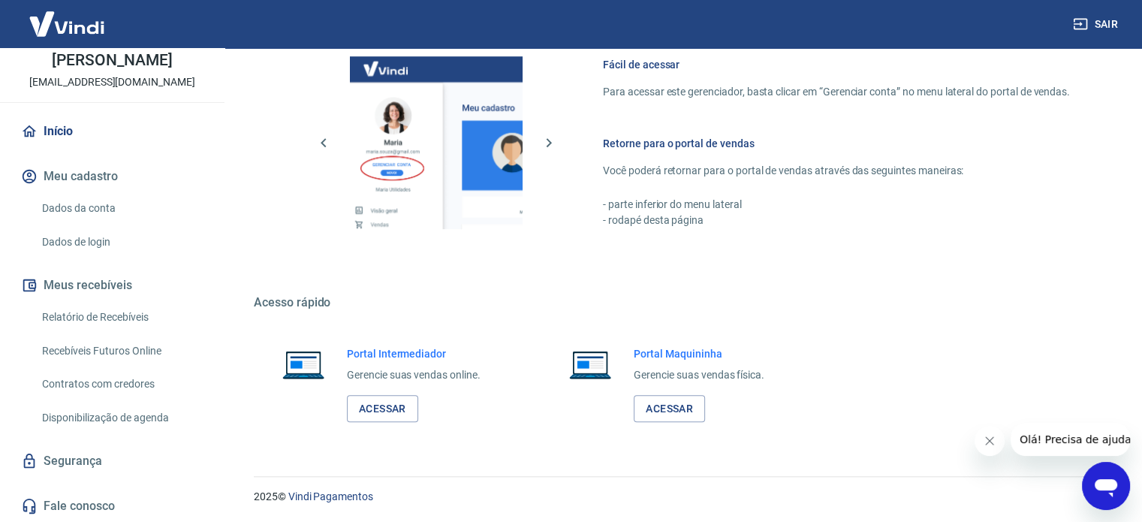
scroll to position [0, 0]
